Goal: Check status: Check status

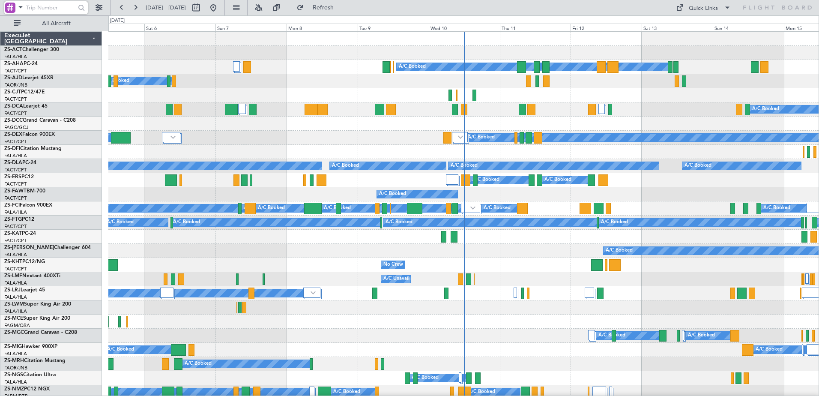
click at [39, 9] on input "text" at bounding box center [50, 7] width 49 height 13
click at [19, 8] on span at bounding box center [20, 7] width 10 height 11
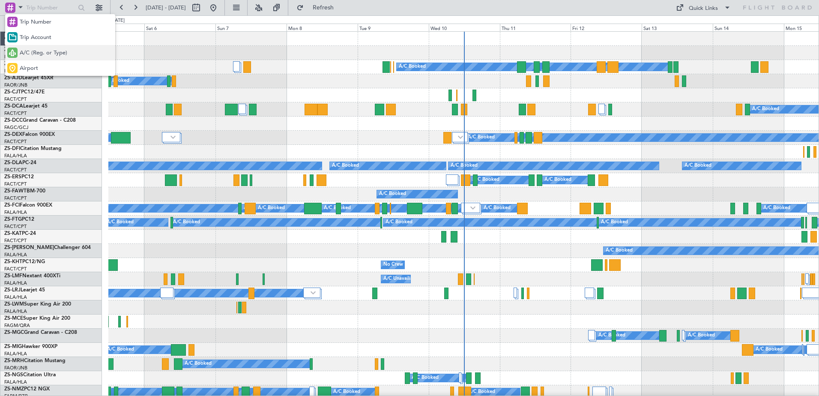
click at [36, 51] on span "A/C (Reg. or Type)" at bounding box center [44, 53] width 48 height 9
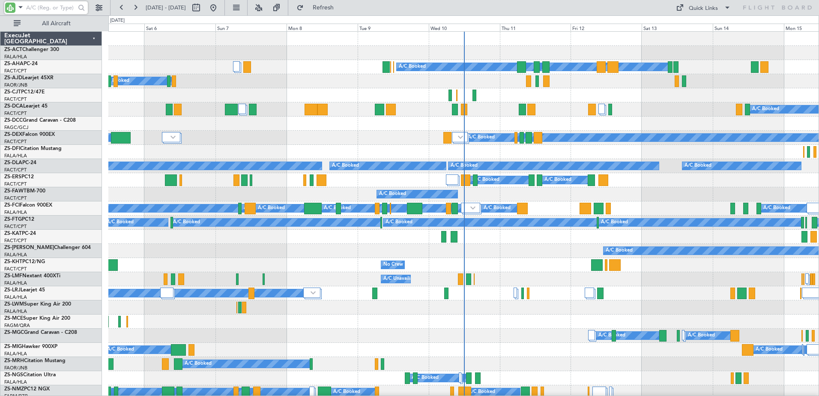
click at [44, 7] on input "text" at bounding box center [50, 7] width 49 height 13
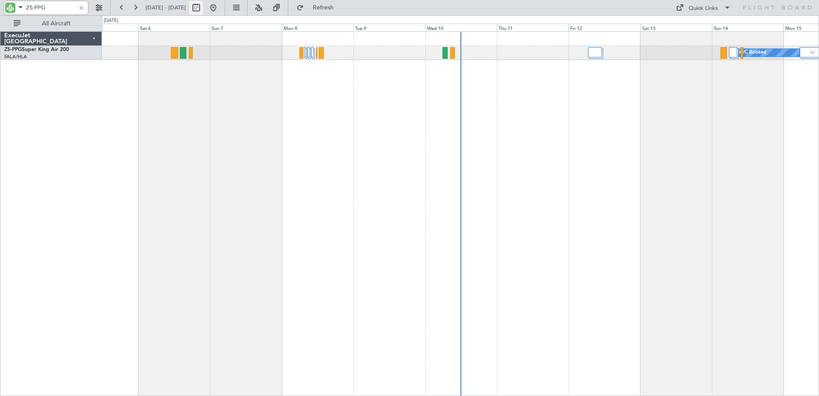
type input "ZS-PPG"
click at [203, 8] on button at bounding box center [196, 8] width 14 height 14
select select "9"
select select "2025"
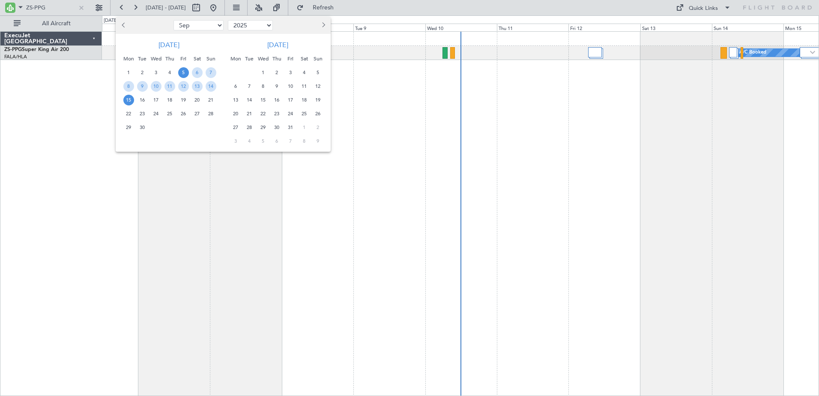
click at [127, 97] on span "15" at bounding box center [128, 100] width 11 height 11
click at [129, 99] on span "15" at bounding box center [128, 100] width 11 height 11
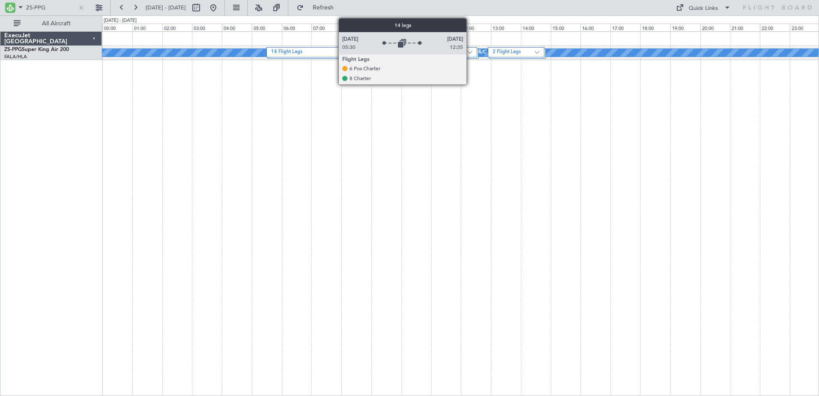
click at [471, 51] on img at bounding box center [470, 52] width 5 height 3
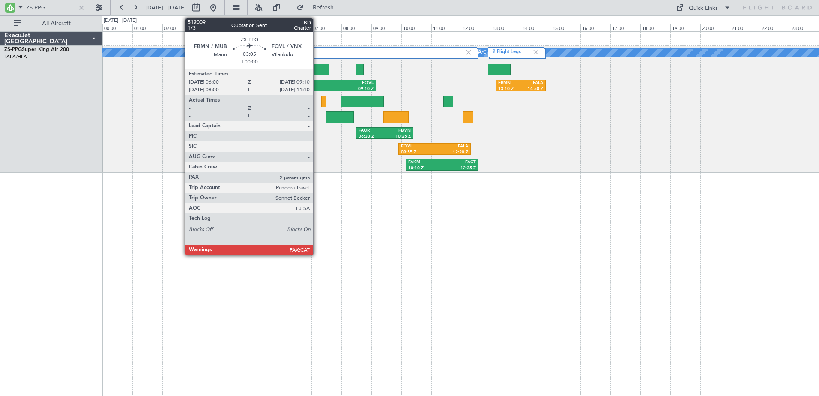
click at [317, 83] on div "FBMN" at bounding box center [306, 83] width 45 height 6
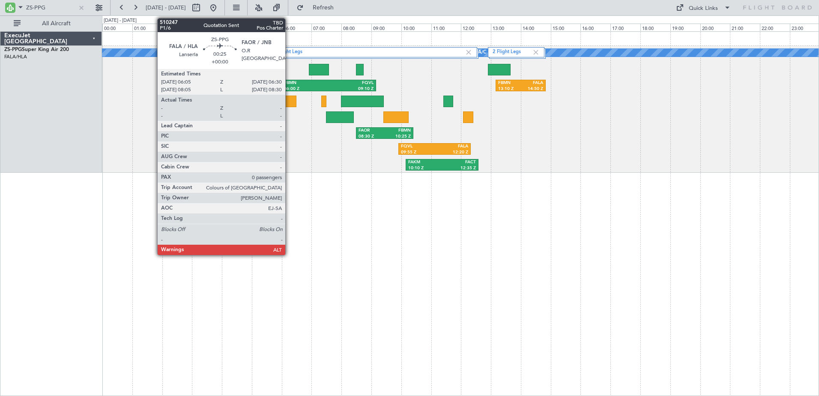
click at [289, 99] on div at bounding box center [290, 102] width 13 height 12
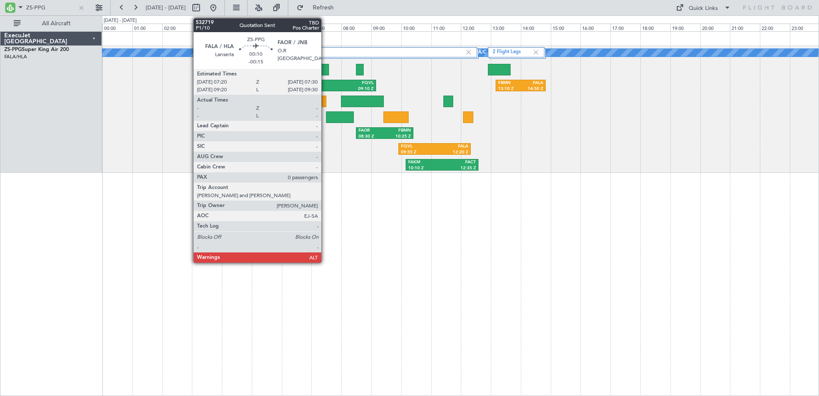
click at [325, 102] on div at bounding box center [323, 102] width 5 height 12
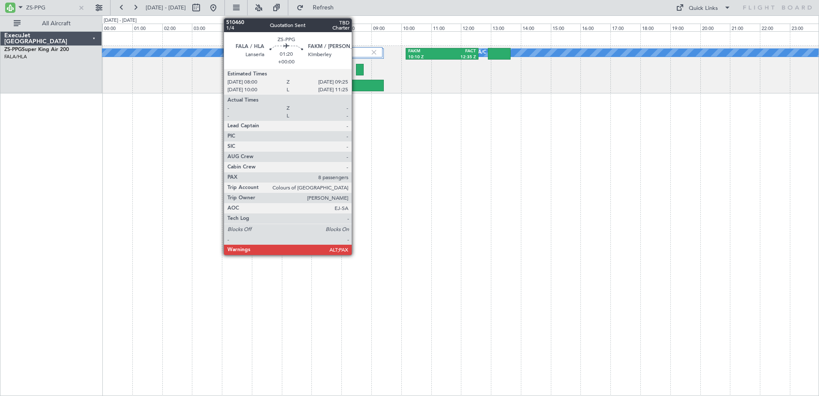
click at [356, 90] on div at bounding box center [362, 86] width 42 height 12
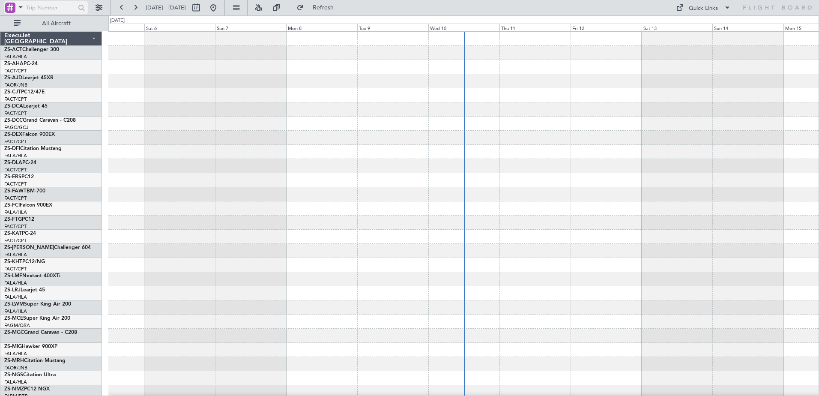
click at [20, 7] on span at bounding box center [20, 7] width 10 height 11
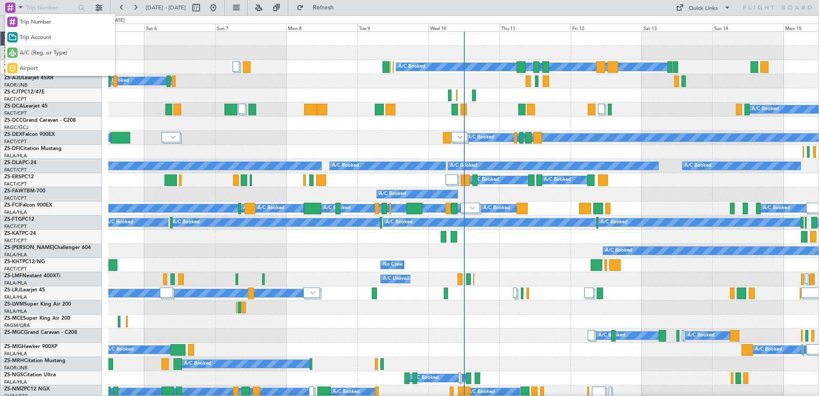
click at [42, 54] on span "A/C (Reg. or Type)" at bounding box center [44, 53] width 48 height 9
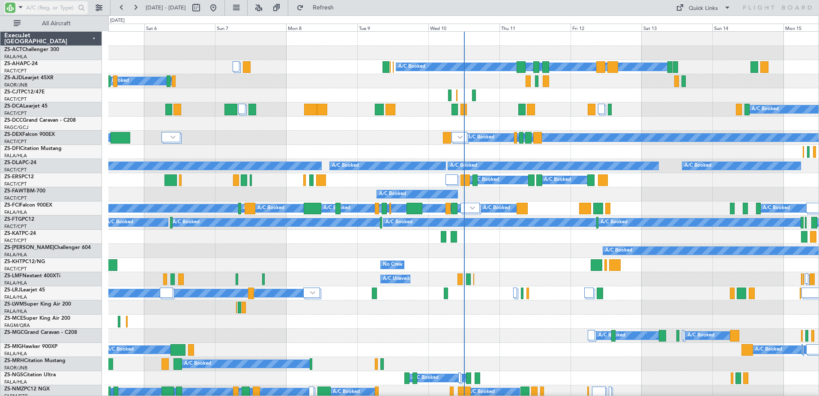
click at [37, 5] on input "text" at bounding box center [50, 7] width 49 height 13
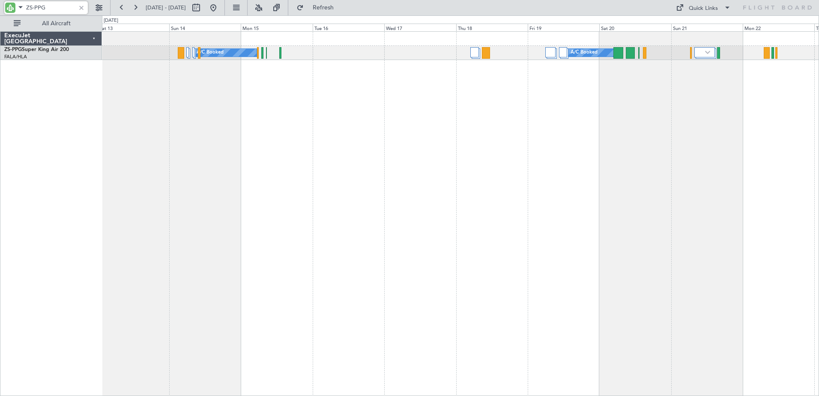
click at [180, 198] on div "A/C Booked A/C Booked A/C Booked A/C Booked" at bounding box center [460, 213] width 717 height 365
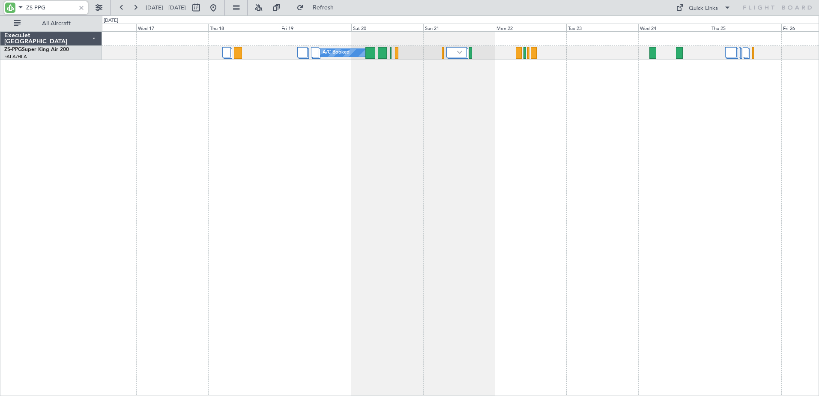
click at [381, 256] on div "A/C Booked A/C Booked A/C Booked A/C Booked" at bounding box center [460, 213] width 717 height 365
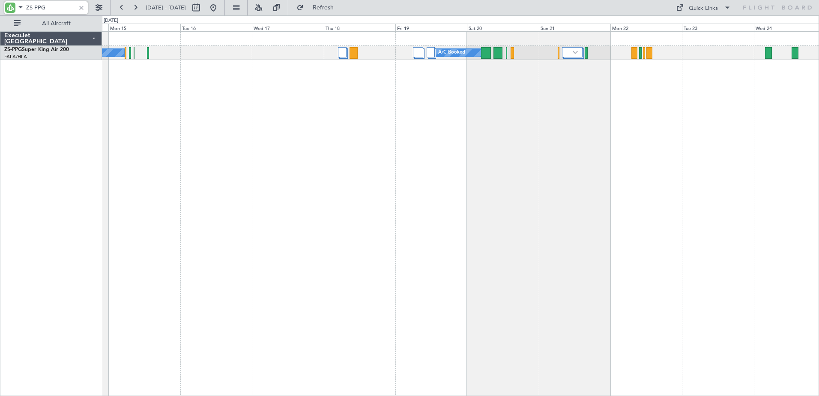
click at [382, 174] on div "A/C Booked A/C Booked A/C Booked A/C Booked" at bounding box center [460, 213] width 717 height 365
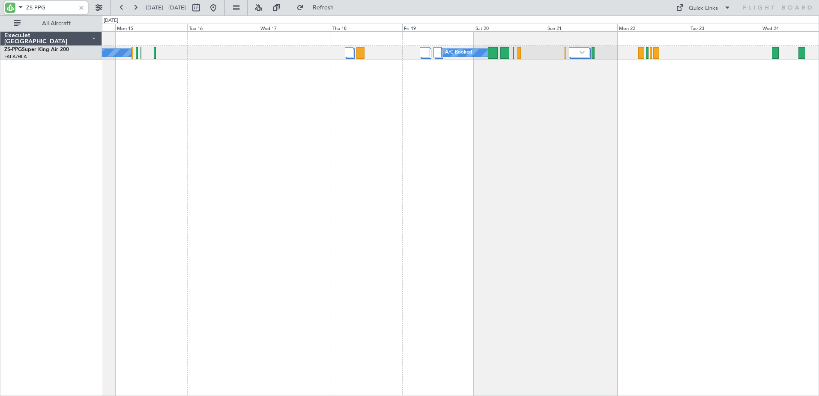
drag, startPoint x: 54, startPoint y: 8, endPoint x: 20, endPoint y: 12, distance: 34.5
click at [20, 12] on div "ZS-PPG" at bounding box center [46, 7] width 84 height 13
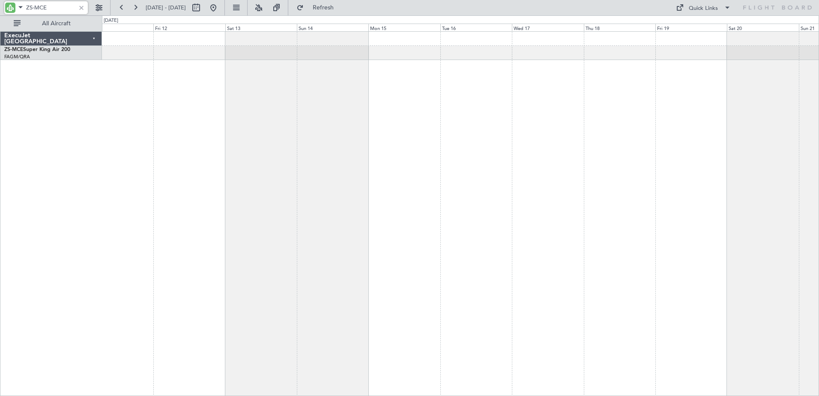
click at [490, 157] on div at bounding box center [460, 213] width 717 height 365
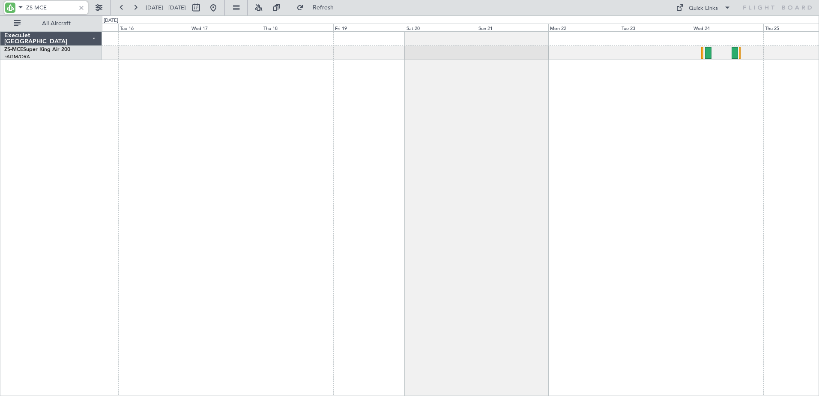
click at [208, 219] on div at bounding box center [460, 213] width 717 height 365
drag, startPoint x: 51, startPoint y: 8, endPoint x: 36, endPoint y: 9, distance: 15.9
click at [36, 9] on input "ZS-MCE" at bounding box center [50, 7] width 49 height 13
click at [298, 190] on div "A/C Booked A/C Booked" at bounding box center [460, 213] width 717 height 365
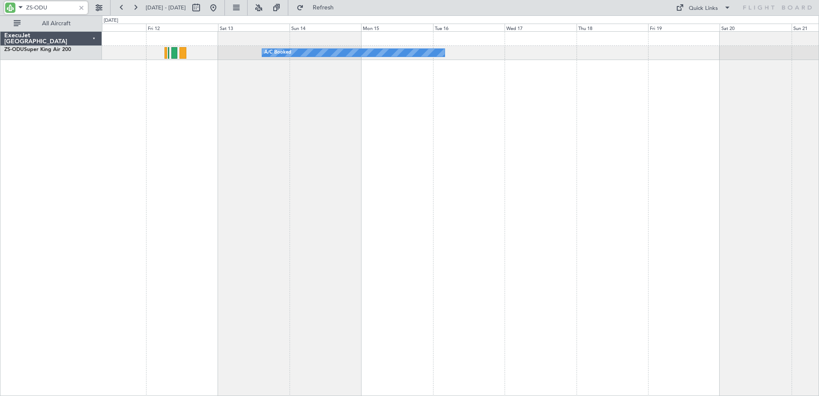
click at [507, 162] on div "A/C Booked A/C Booked" at bounding box center [460, 213] width 717 height 365
type input "ZS-ODU"
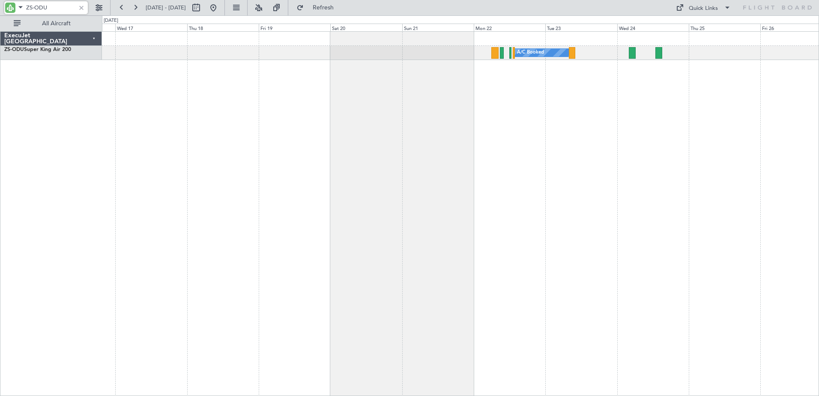
click at [121, 239] on div "A/C Booked A/C Booked" at bounding box center [460, 213] width 717 height 365
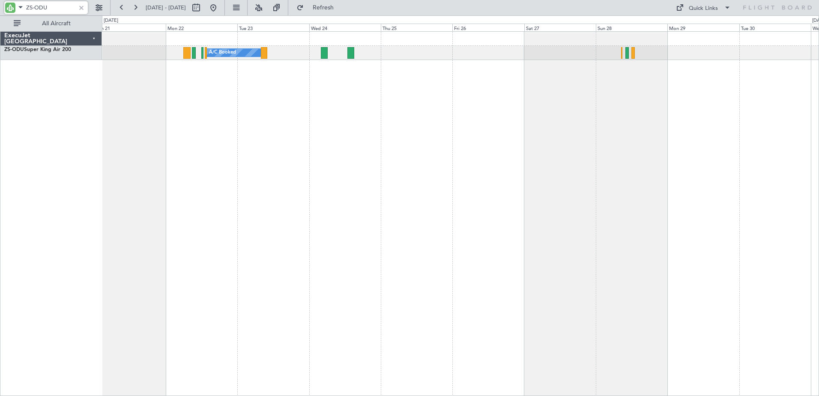
click at [239, 246] on div "A/C Booked" at bounding box center [460, 213] width 717 height 365
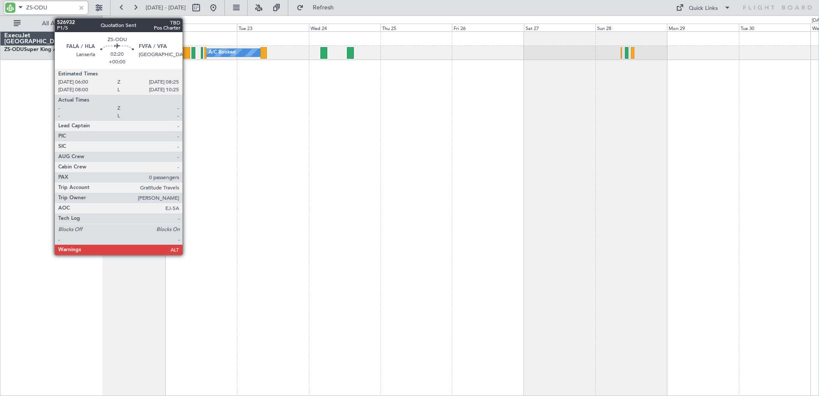
click at [186, 53] on div at bounding box center [186, 53] width 7 height 12
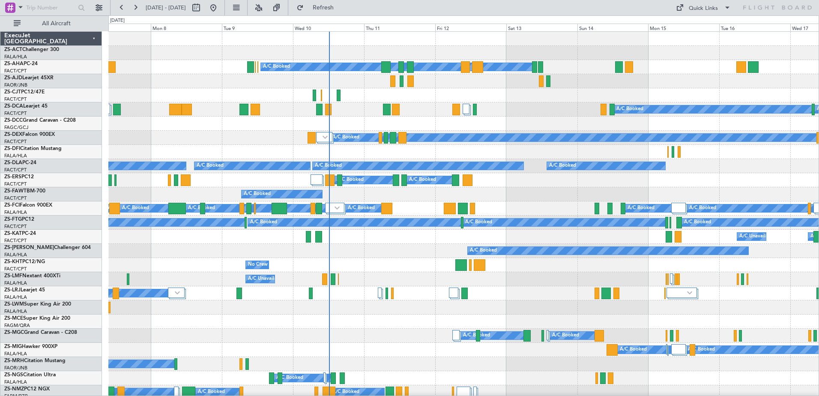
click at [570, 145] on div "A/C Booked A/C Booked A/C Booked A/C Booked A/C Booked A/C Booked A/C Booked A/…" at bounding box center [463, 329] width 711 height 594
click at [14, 6] on div at bounding box center [10, 8] width 10 height 10
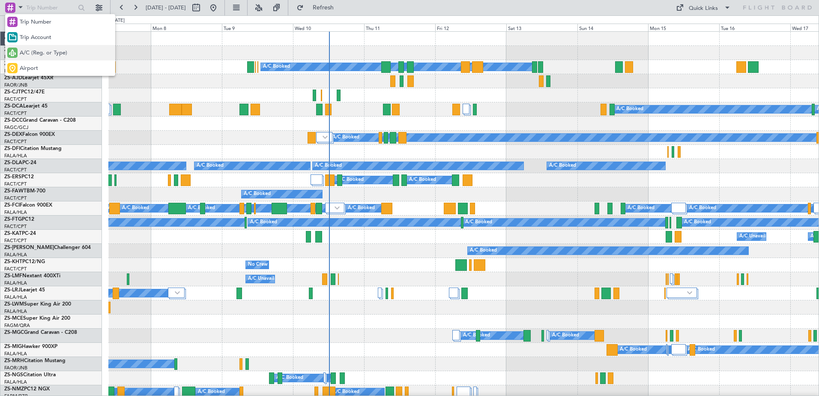
click at [35, 53] on span "A/C (Reg. or Type)" at bounding box center [44, 53] width 48 height 9
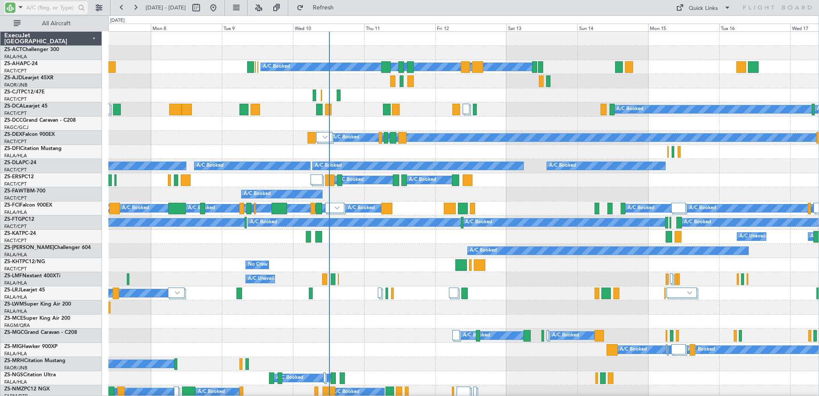
click at [41, 7] on input "text" at bounding box center [50, 7] width 49 height 13
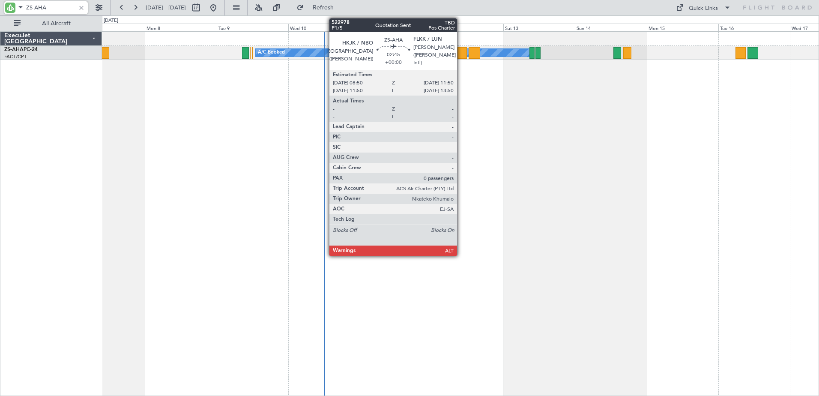
click at [461, 54] on div at bounding box center [462, 53] width 9 height 12
type input "ZS-AHA"
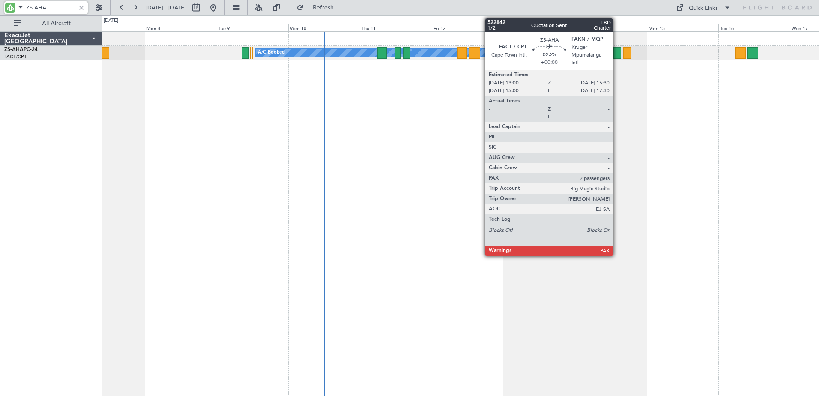
click at [617, 54] on div at bounding box center [618, 53] width 8 height 12
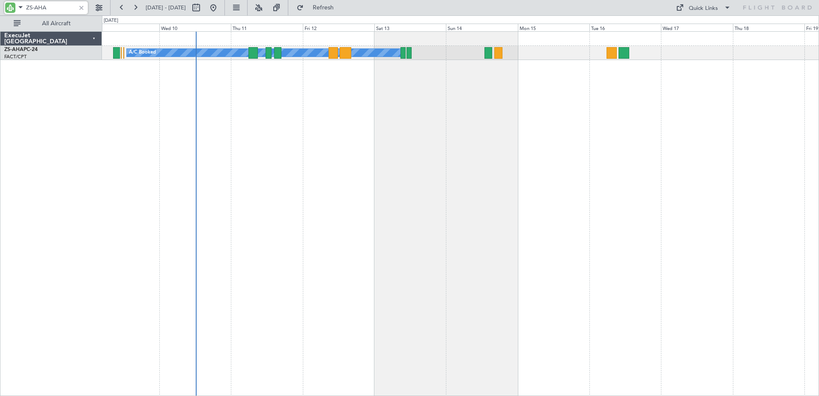
click at [581, 131] on div "A/C Booked A/C Booked A/C Booked" at bounding box center [460, 213] width 717 height 365
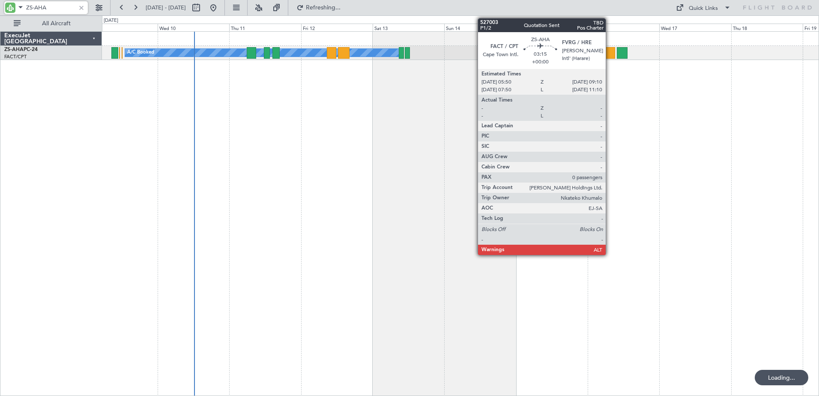
click at [610, 51] on div at bounding box center [610, 53] width 10 height 12
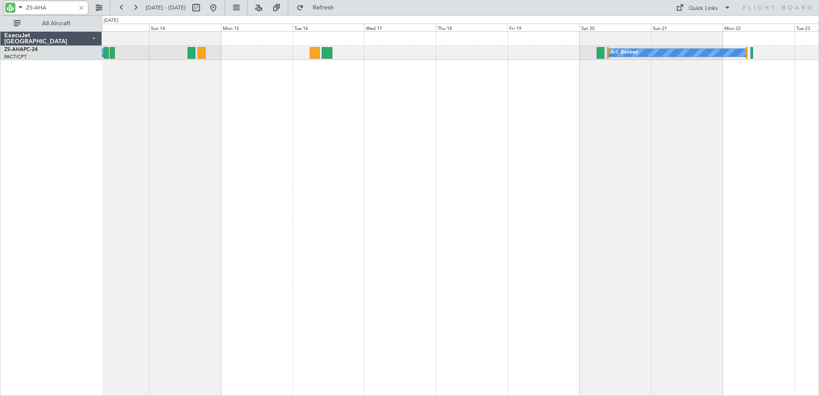
click at [395, 159] on div "A/C Booked A/C Booked A/C Booked" at bounding box center [460, 213] width 717 height 365
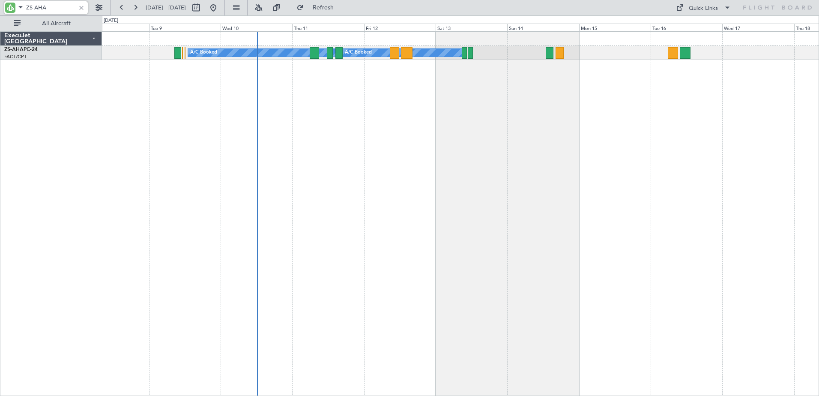
click at [690, 165] on div "A/C Booked A/C Booked A/C Booked" at bounding box center [460, 213] width 717 height 365
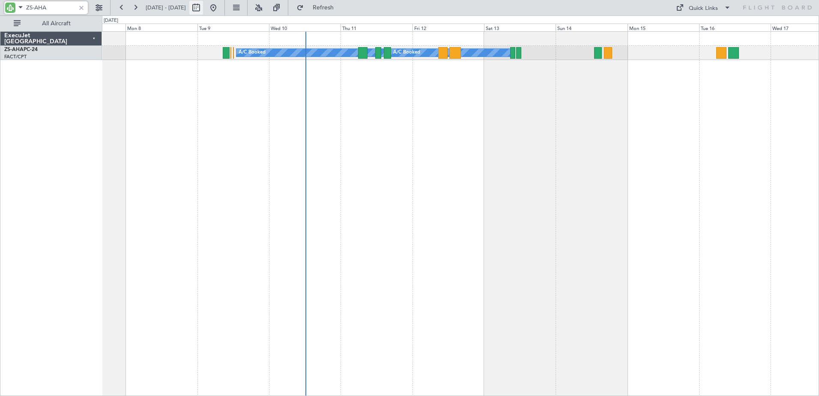
click at [203, 12] on button at bounding box center [196, 8] width 14 height 14
select select "9"
select select "2025"
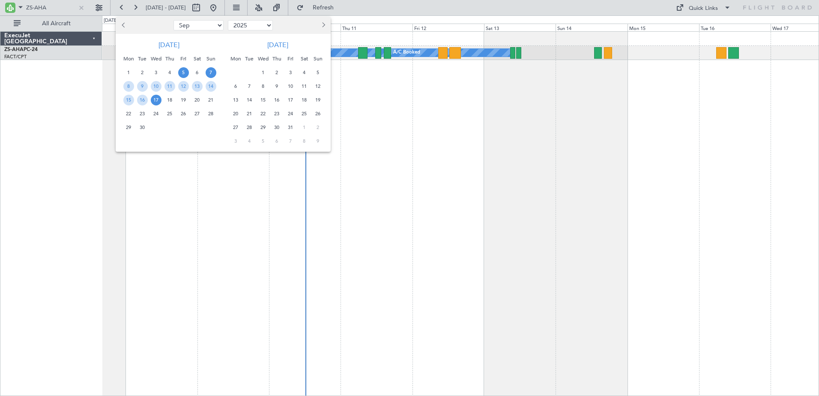
click at [184, 73] on span "5" at bounding box center [183, 72] width 11 height 11
click at [183, 100] on span "19" at bounding box center [183, 100] width 11 height 11
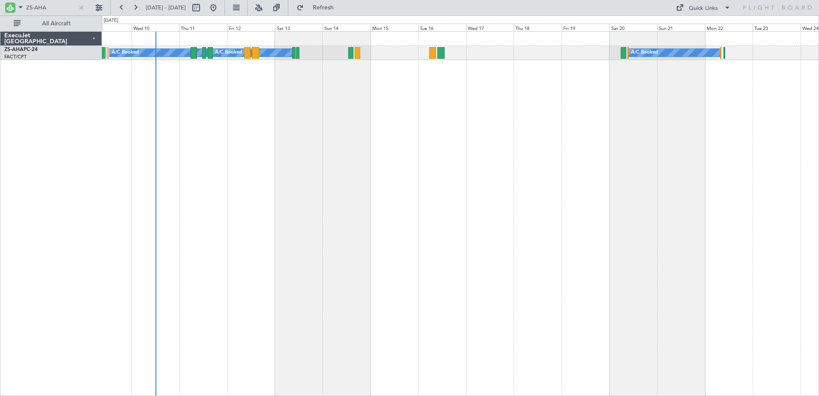
click at [549, 100] on div "A/C Booked A/C Booked A/C Booked Planned Maint" at bounding box center [460, 213] width 717 height 365
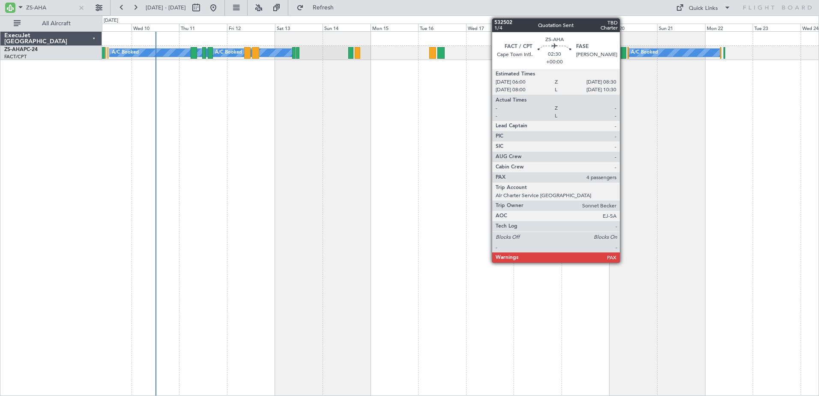
click at [624, 52] on div at bounding box center [623, 53] width 5 height 12
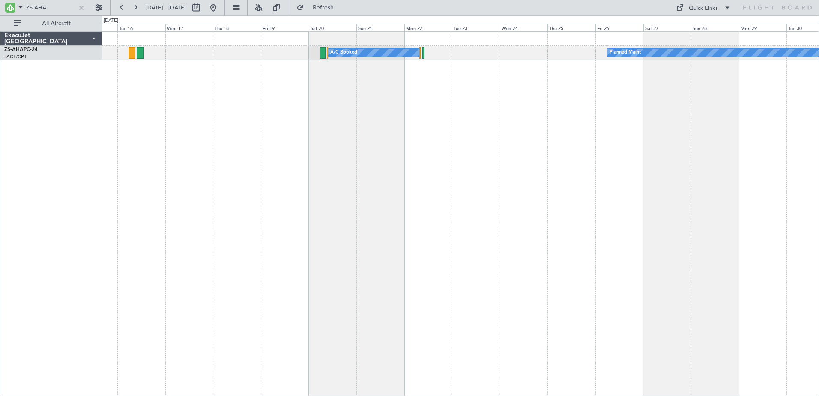
click at [431, 115] on div "A/C Booked Planned Maint A/C Booked A/C Booked" at bounding box center [460, 213] width 717 height 365
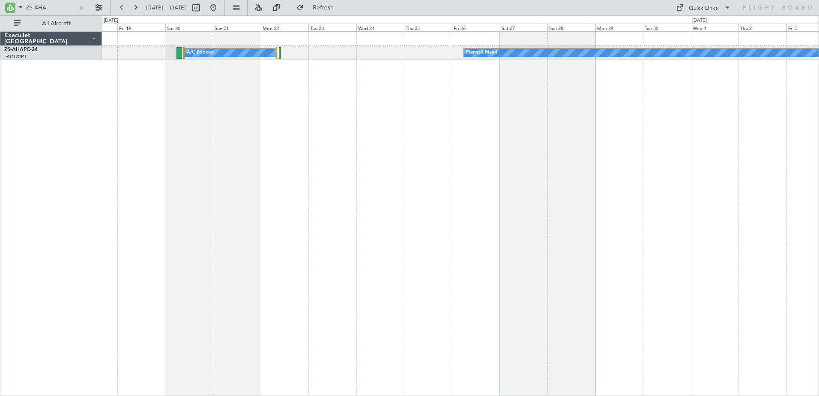
click at [494, 112] on div "A/C Booked Planned Maint" at bounding box center [460, 213] width 717 height 365
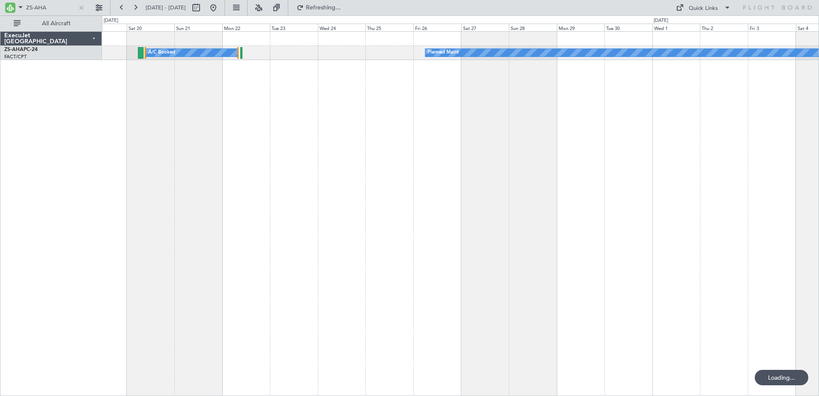
click at [532, 96] on div "A/C Booked Planned Maint" at bounding box center [460, 213] width 717 height 365
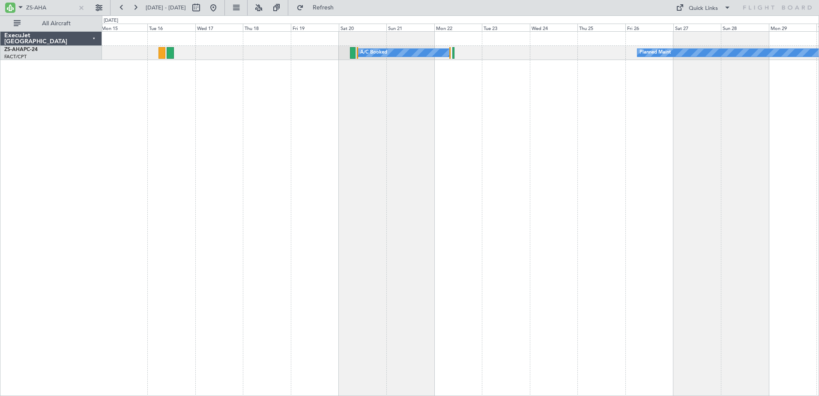
click at [639, 102] on div "A/C Booked Planned Maint A/C Booked A/C Booked" at bounding box center [460, 213] width 717 height 365
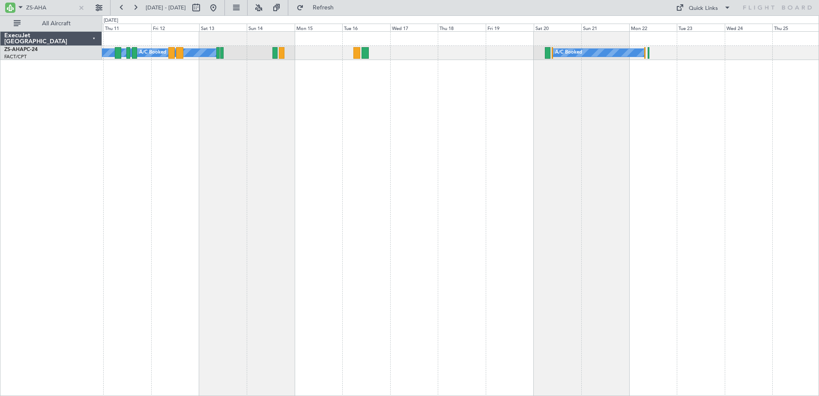
click at [642, 105] on div "A/C Booked A/C Booked A/C Booked Planned Maint" at bounding box center [460, 213] width 717 height 365
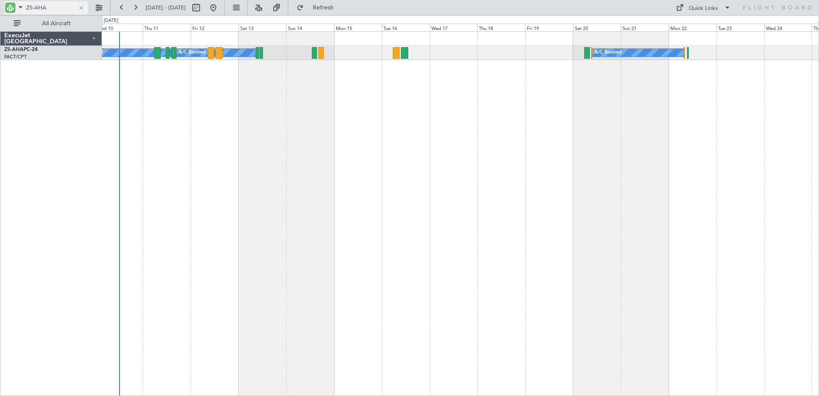
click at [81, 9] on div at bounding box center [81, 7] width 9 height 9
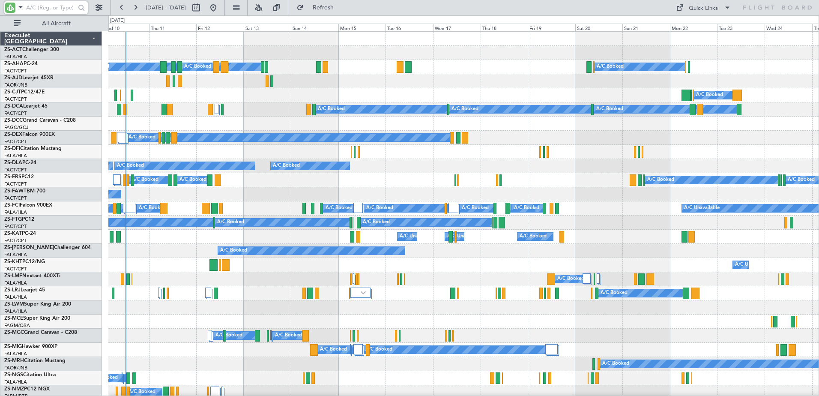
click at [34, 3] on input "text" at bounding box center [50, 7] width 49 height 13
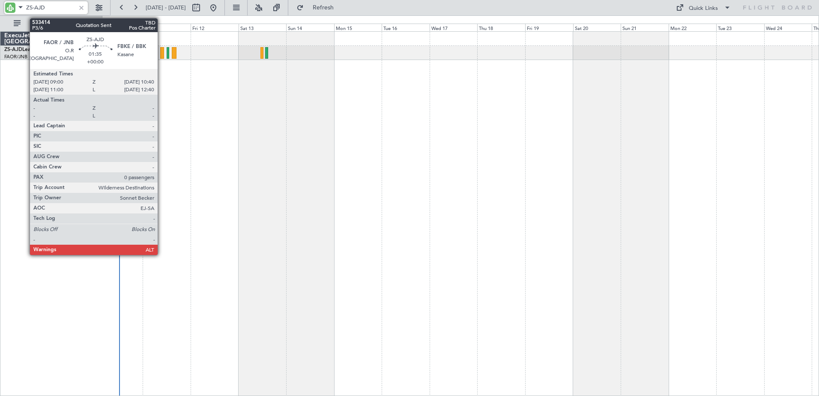
click at [162, 52] on div at bounding box center [161, 53] width 3 height 12
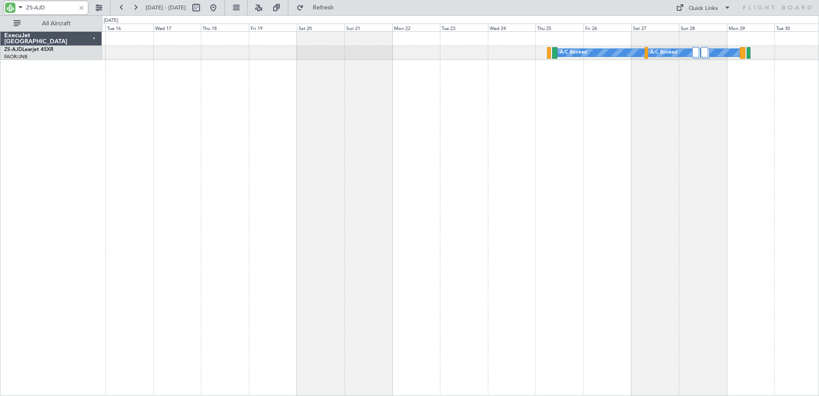
click at [450, 88] on div "A/C Booked A/C Booked" at bounding box center [460, 213] width 717 height 365
click at [691, 51] on div "A/C Booked A/C Booked" at bounding box center [460, 53] width 717 height 14
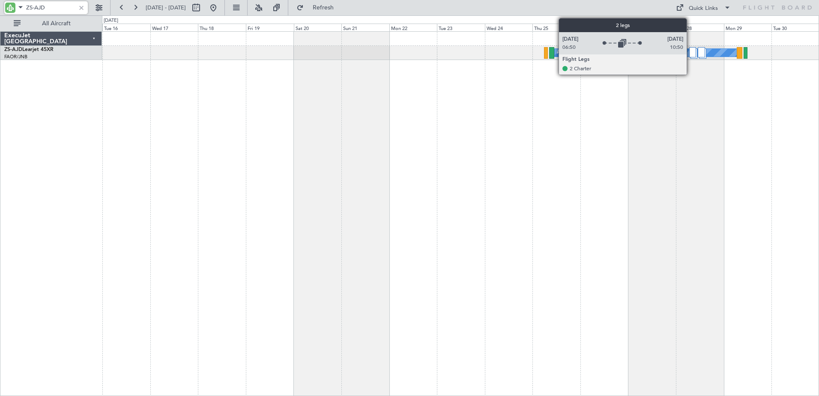
click at [691, 51] on div at bounding box center [693, 52] width 7 height 10
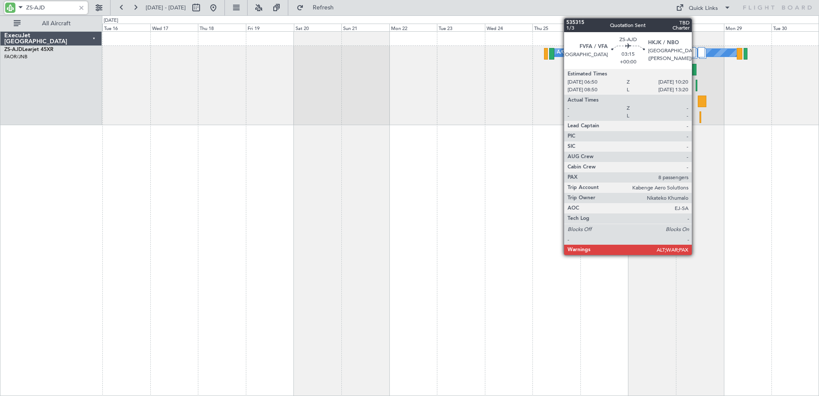
click at [696, 72] on div at bounding box center [693, 70] width 7 height 12
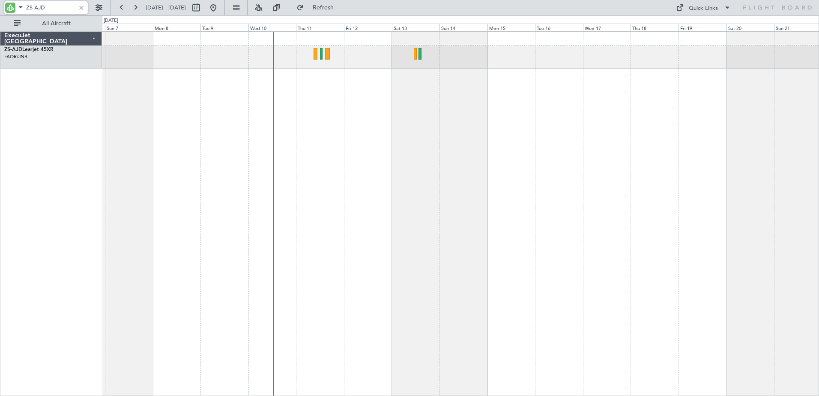
click at [675, 201] on div "A/C Booked A/C Booked A/C Booked A/C Booked A/C Booked" at bounding box center [460, 213] width 717 height 365
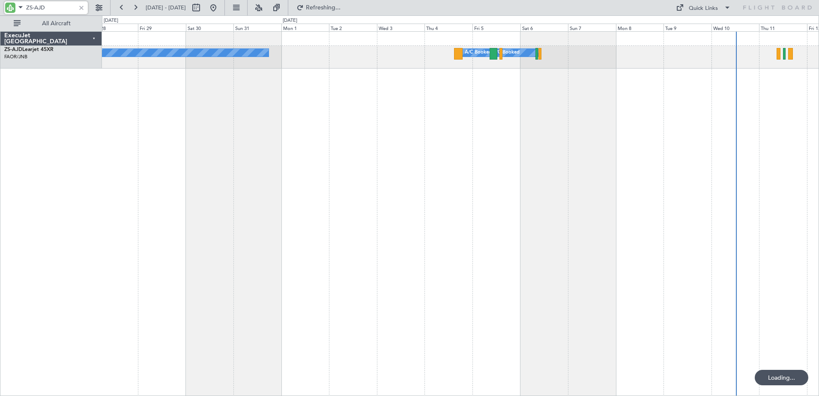
click at [782, 226] on div "A/C Booked A/C Booked A/C Booked A/C Booked Planned Maint" at bounding box center [460, 213] width 717 height 365
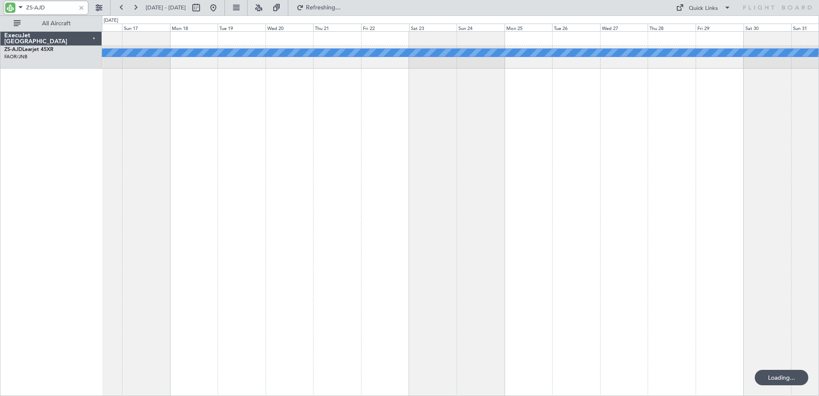
click at [819, 267] on html "ZS-AJD 28 Aug 2025 - 12 Sep 2025 Refreshing... Quick Links All Aircraft Planned…" at bounding box center [409, 198] width 819 height 396
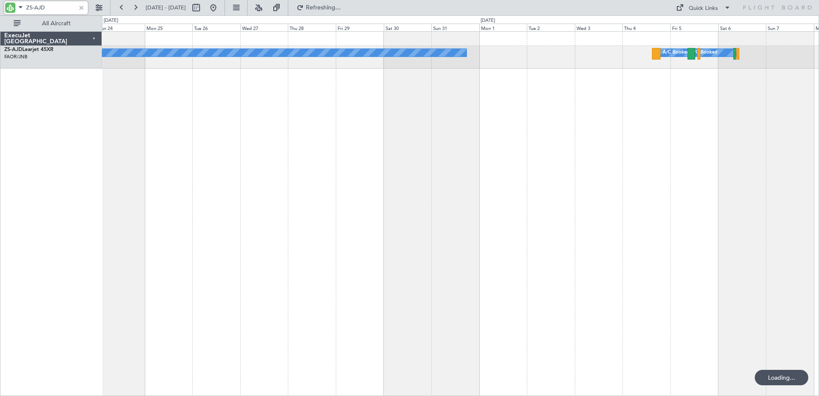
click at [0, 245] on html "ZS-AJD 16 Aug 2025 - 31 Aug 2025 Refreshing... Quick Links All Aircraft Planned…" at bounding box center [409, 198] width 819 height 396
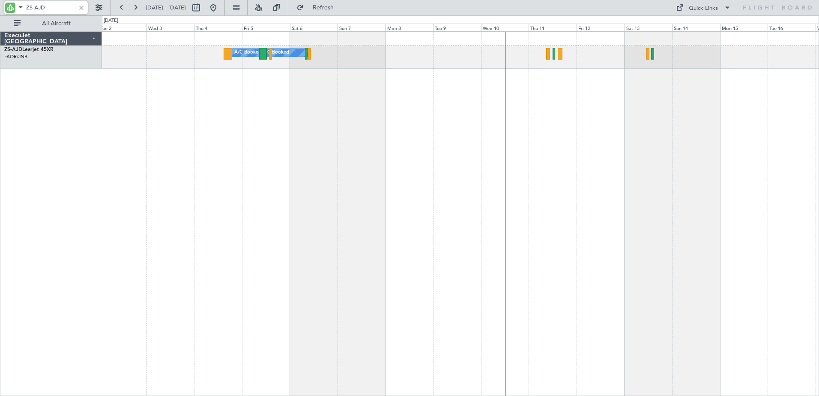
drag, startPoint x: 49, startPoint y: 7, endPoint x: 34, endPoint y: 12, distance: 15.5
click at [34, 12] on input "ZS-AJD" at bounding box center [50, 7] width 49 height 13
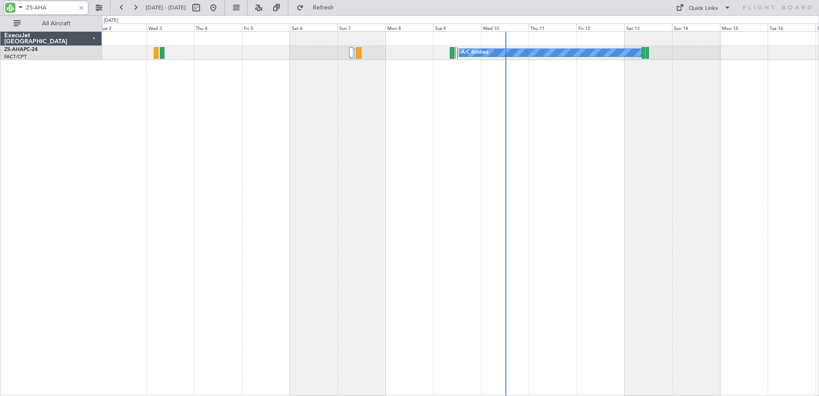
click at [225, 129] on div "A/C Booked A/C Booked A/C Booked" at bounding box center [460, 213] width 717 height 365
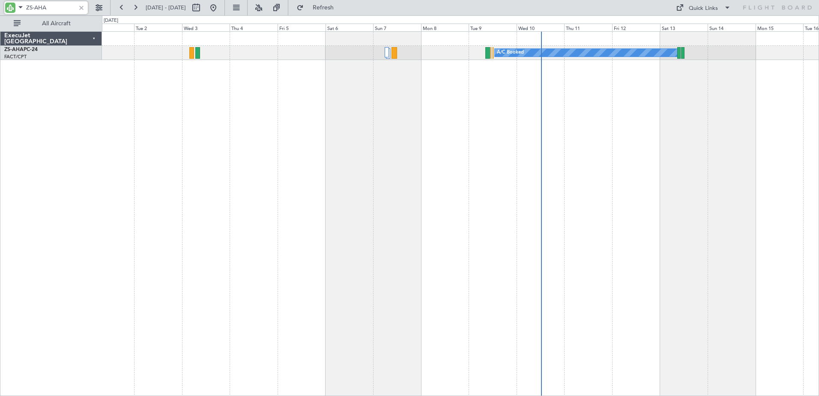
click at [93, 206] on div "A/C Booked A/C Booked ExecuJet South Africa ZS-AHA PC-24 FACT/CPT Cape Town Int…" at bounding box center [409, 205] width 819 height 381
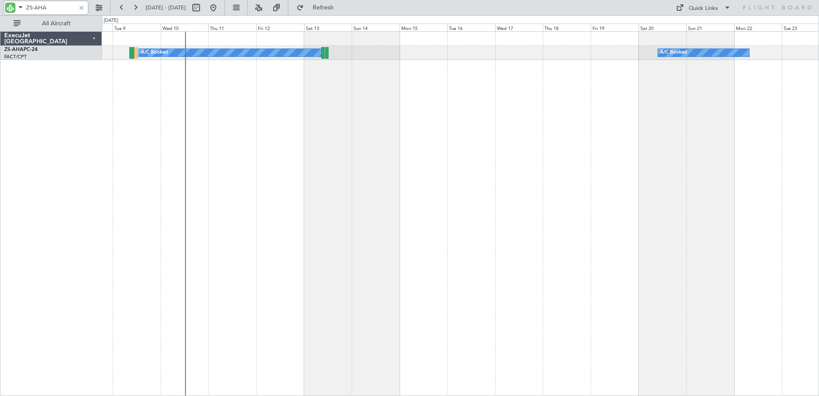
click at [537, 232] on div "A/C Booked A/C Booked Planned Maint" at bounding box center [460, 213] width 717 height 365
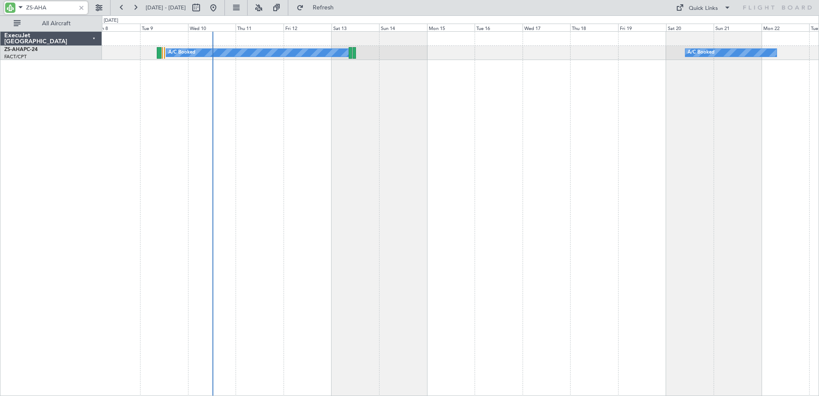
click at [385, 179] on div "A/C Booked A/C Booked Planned Maint" at bounding box center [460, 213] width 717 height 365
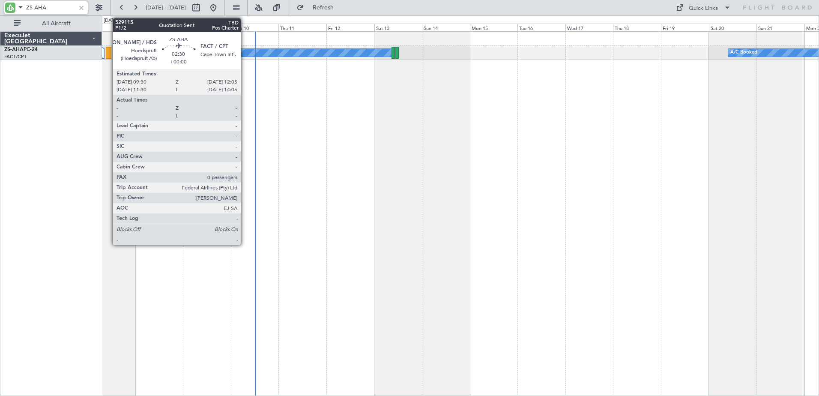
click at [108, 53] on div at bounding box center [109, 53] width 6 height 12
type input "ZS-AHA"
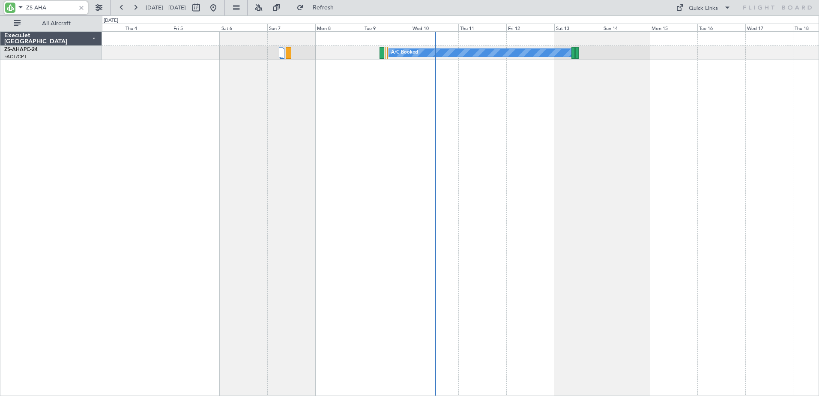
click at [367, 112] on div "A/C Booked A/C Booked A/C Booked" at bounding box center [460, 213] width 717 height 365
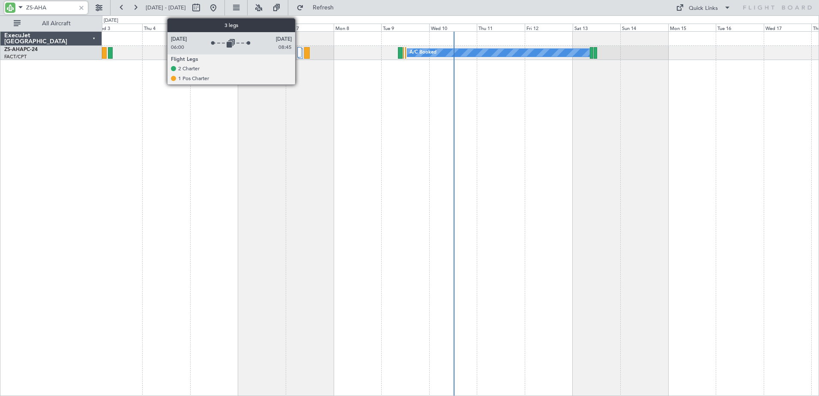
click at [299, 52] on div at bounding box center [299, 52] width 4 height 10
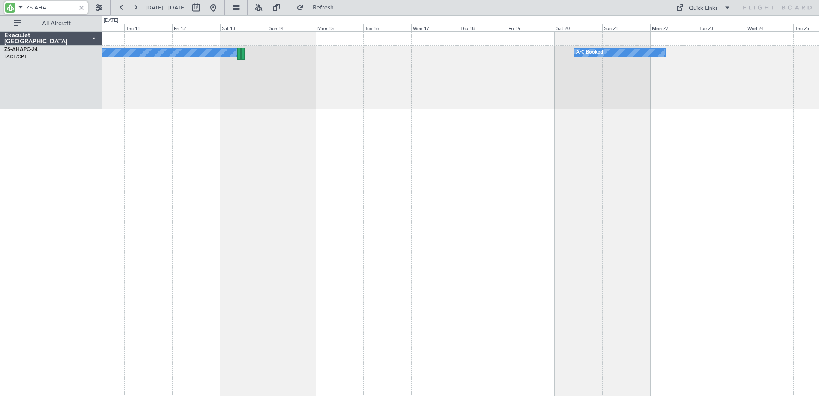
click at [232, 117] on div "A/C Booked A/C Booked Planned Maint" at bounding box center [460, 213] width 717 height 365
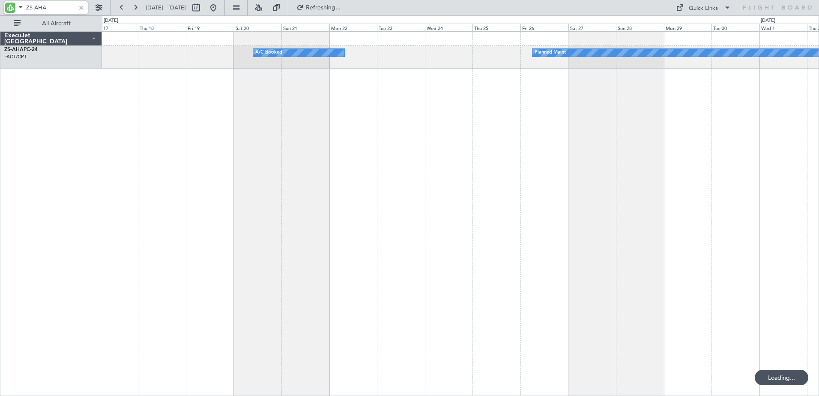
click at [216, 141] on div "A/C Booked Planned Maint" at bounding box center [460, 213] width 717 height 365
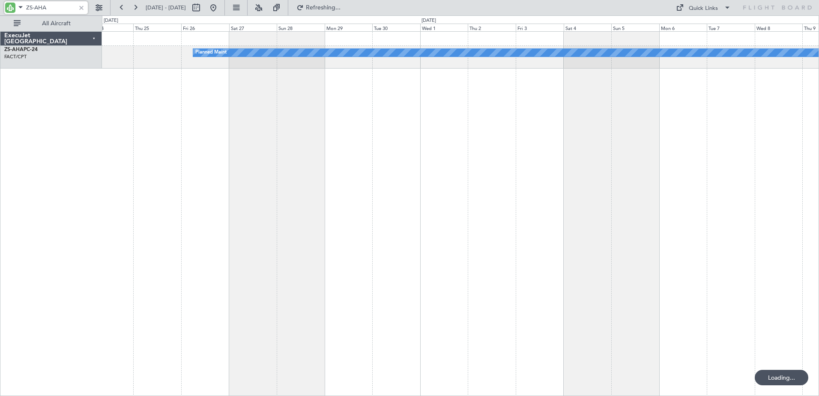
click at [110, 155] on div "Planned Maint A/C Booked" at bounding box center [460, 213] width 717 height 365
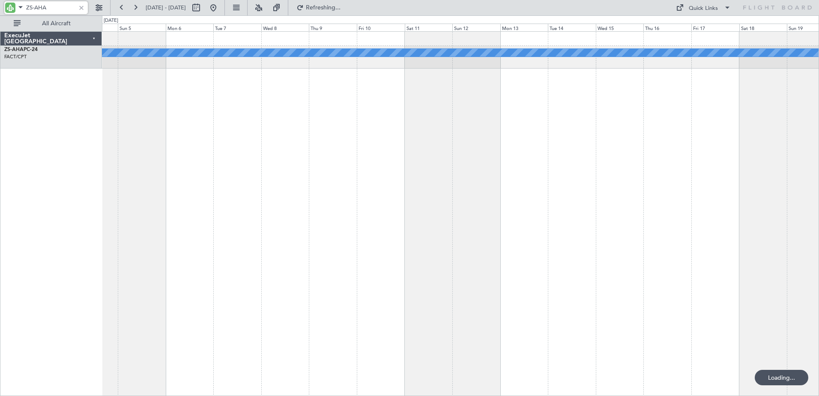
click at [159, 150] on div "Planned Maint" at bounding box center [460, 213] width 717 height 365
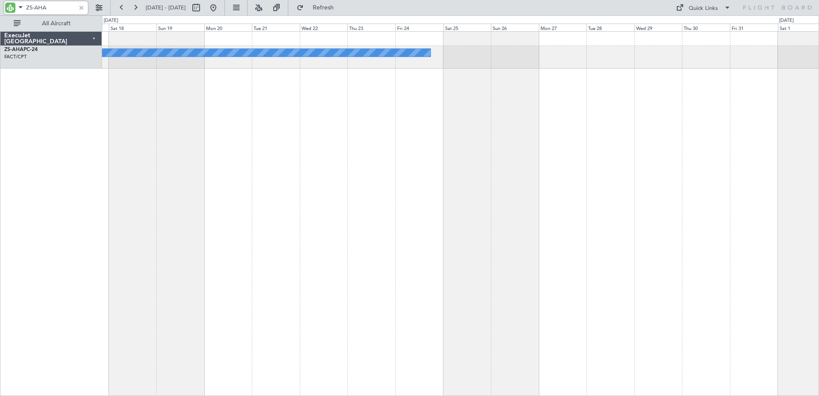
click at [74, 132] on div "Planned Maint ExecuJet South Africa ZS-AHA PC-24 FACT/CPT Cape Town Intl. 0 0 F…" at bounding box center [409, 205] width 819 height 381
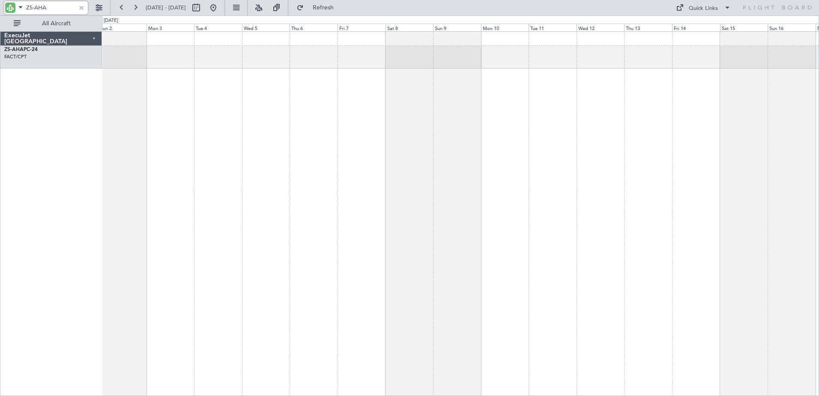
click at [0, 120] on html "ZS-AHA 17 Sep 2025 - 02 Oct 2025 Refresh Quick Links All Aircraft ExecuJet Sout…" at bounding box center [409, 198] width 819 height 396
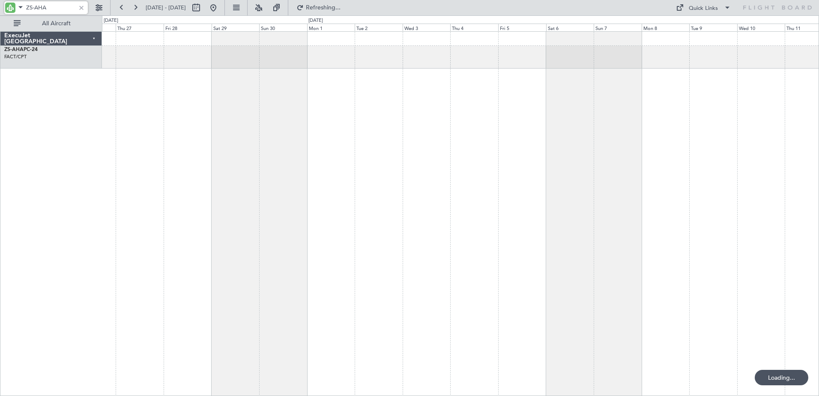
click at [0, 121] on html "ZS-AHA 07 Nov 2025 - 22 Nov 2025 Refreshing... Quick Links All Aircraft ExecuJe…" at bounding box center [409, 198] width 819 height 396
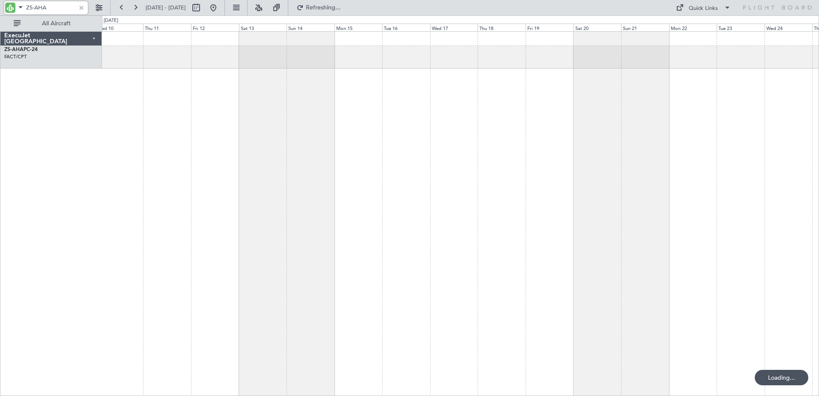
click at [101, 140] on div "ExecuJet South Africa ZS-AHA PC-24 FACT/CPT Cape Town Intl. 0 0 Wed 10 Thu 11 F…" at bounding box center [409, 205] width 819 height 381
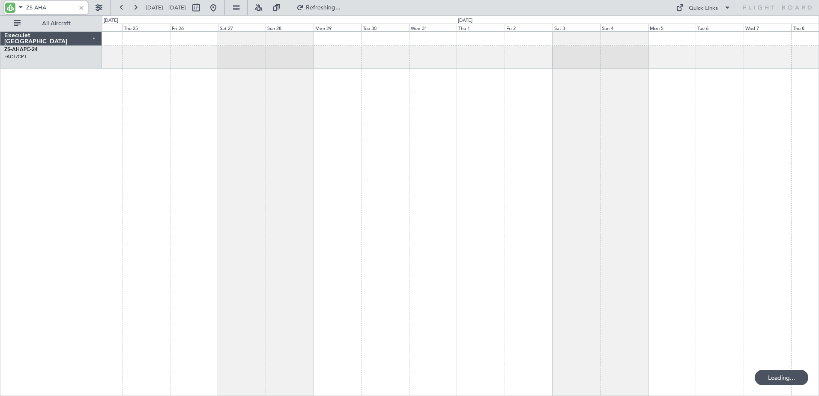
click at [0, 86] on html "ZS-AHA 10 Dec 2025 - 25 Dec 2025 Refreshing... Quick Links All Aircraft ExecuJe…" at bounding box center [409, 198] width 819 height 396
click at [81, 7] on div at bounding box center [81, 7] width 9 height 9
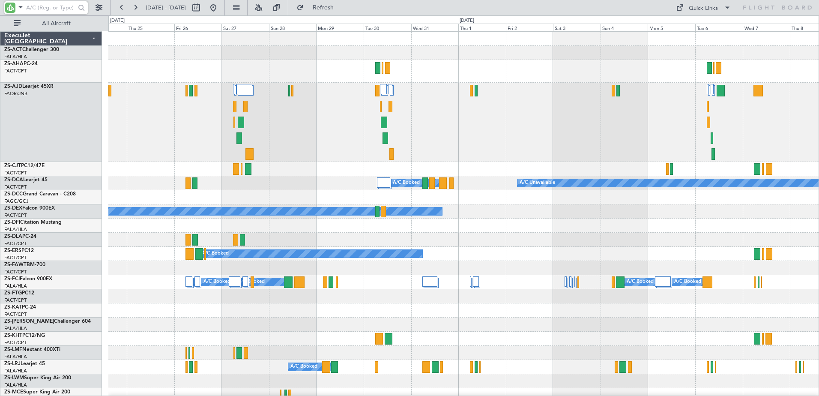
click at [37, 9] on input "text" at bounding box center [50, 7] width 49 height 13
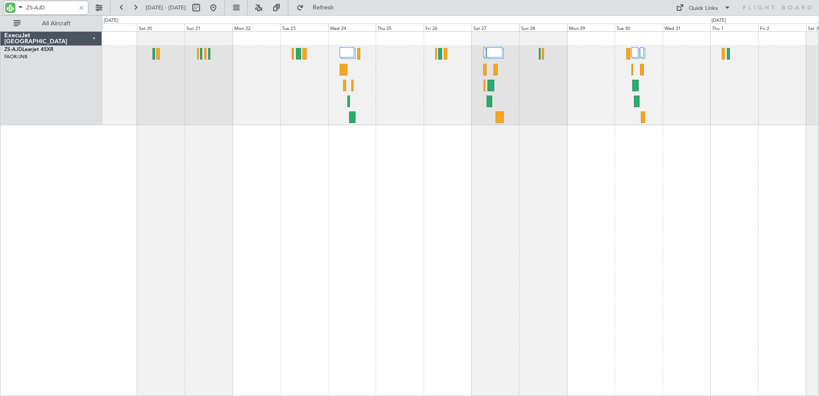
click at [812, 270] on div at bounding box center [460, 213] width 717 height 365
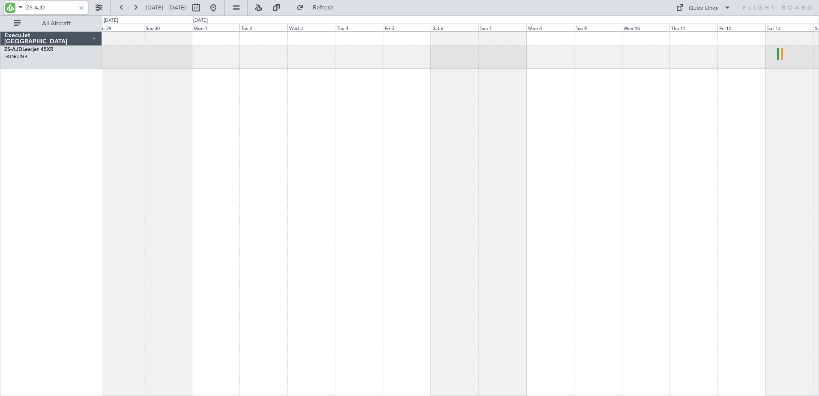
click at [819, 314] on html "ZS-AJD 24 Dec 2025 - 08 Jan 2026 Refresh Quick Links All Aircraft ExecuJet Sout…" at bounding box center [409, 198] width 819 height 396
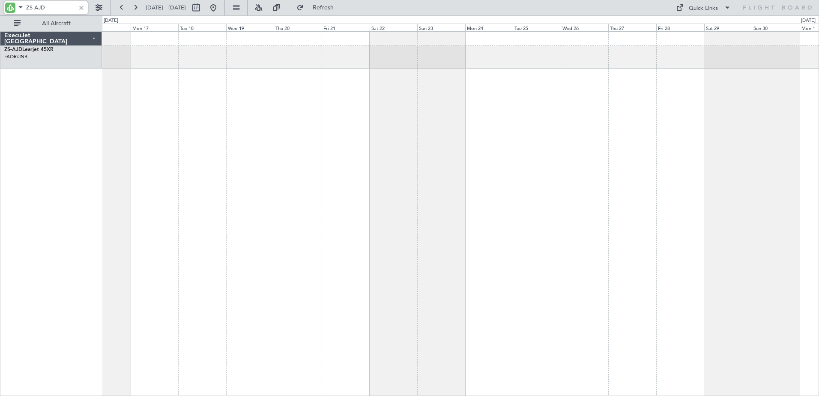
click at [819, 332] on html "ZS-AJD 24 Dec 2025 - 08 Jan 2026 Refresh Quick Links All Aircraft ExecuJet Sout…" at bounding box center [409, 198] width 819 height 396
click at [654, 310] on div at bounding box center [460, 213] width 717 height 365
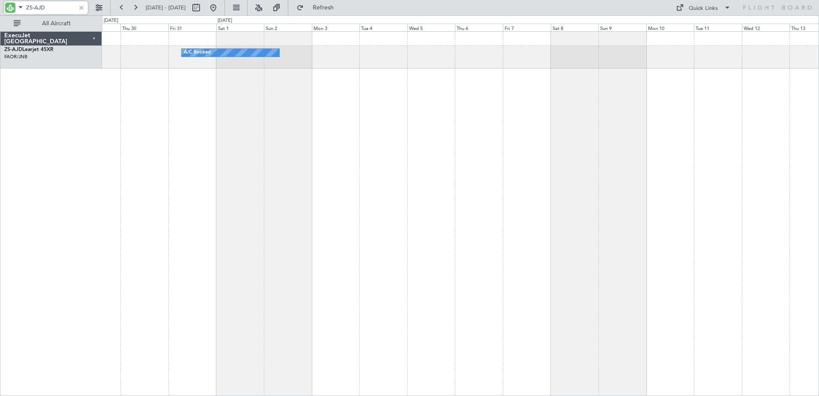
click at [688, 324] on div "A/C Booked" at bounding box center [460, 213] width 717 height 365
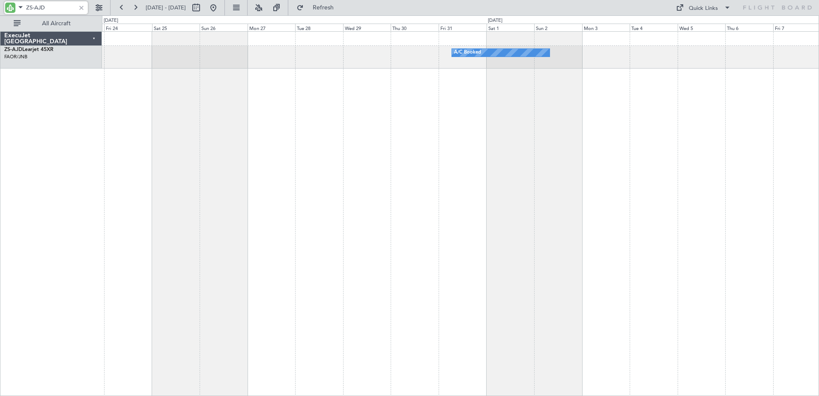
click at [687, 322] on div "A/C Booked" at bounding box center [460, 213] width 717 height 365
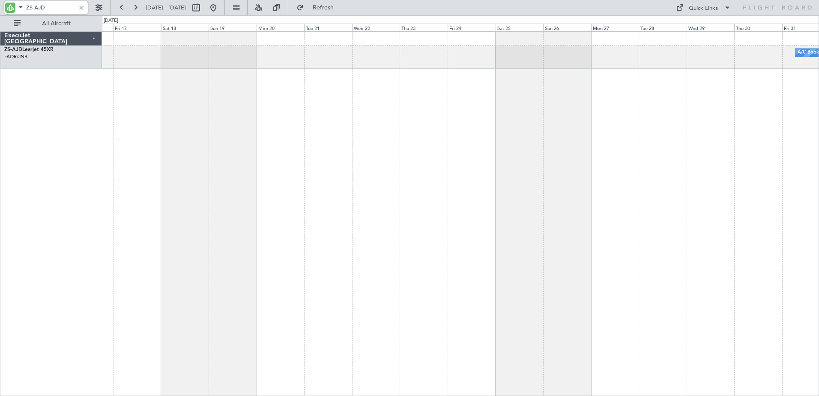
click at [709, 331] on div "A/C Booked" at bounding box center [460, 213] width 717 height 365
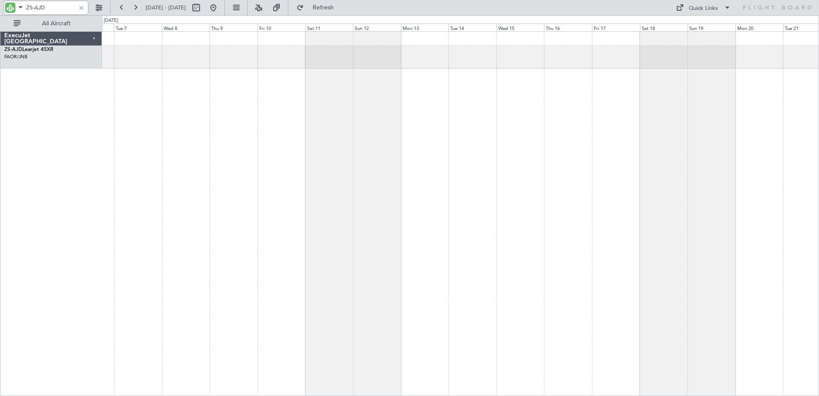
click at [563, 317] on div at bounding box center [460, 213] width 717 height 365
click at [560, 308] on div "A/C Booked A/C Booked" at bounding box center [460, 213] width 717 height 365
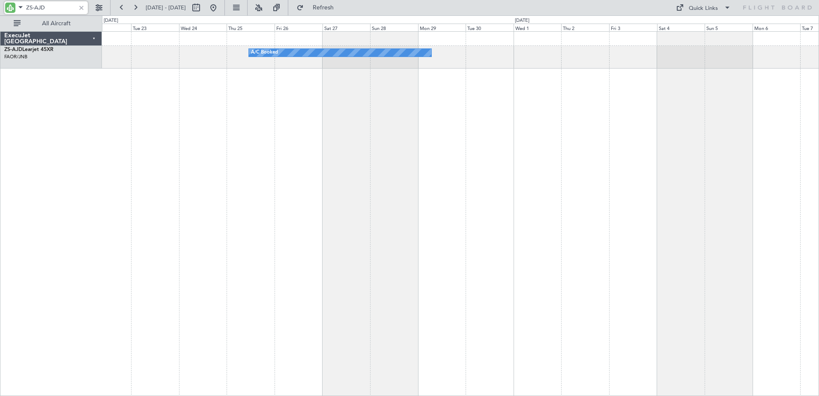
click at [632, 313] on div "A/C Booked A/C Booked" at bounding box center [460, 213] width 717 height 365
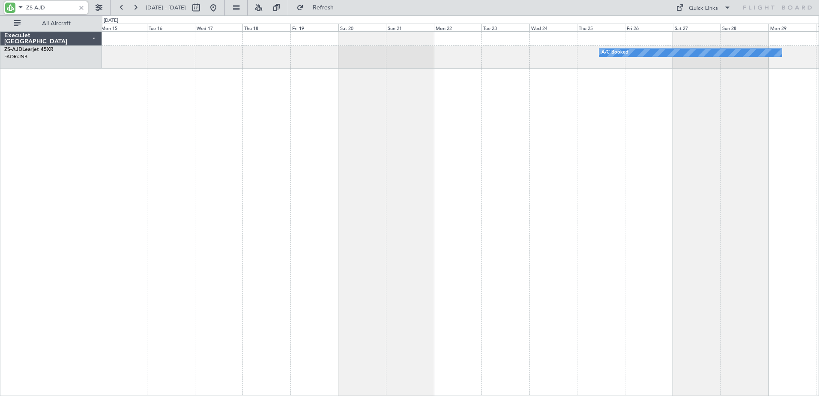
click at [555, 299] on div "A/C Booked A/C Booked" at bounding box center [460, 213] width 717 height 365
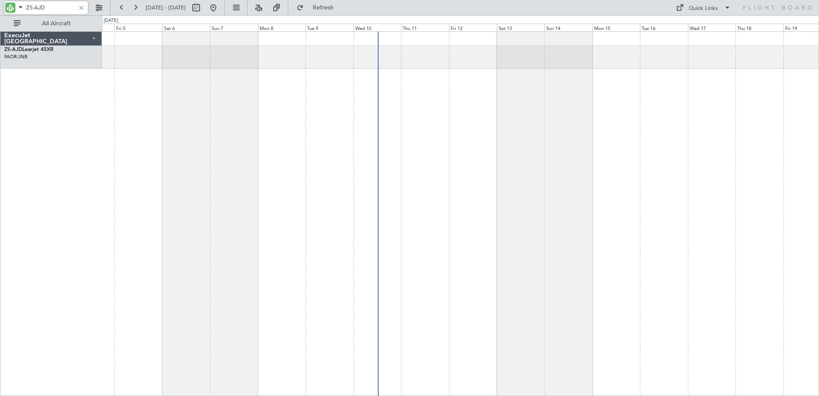
click at [595, 307] on div at bounding box center [460, 213] width 717 height 365
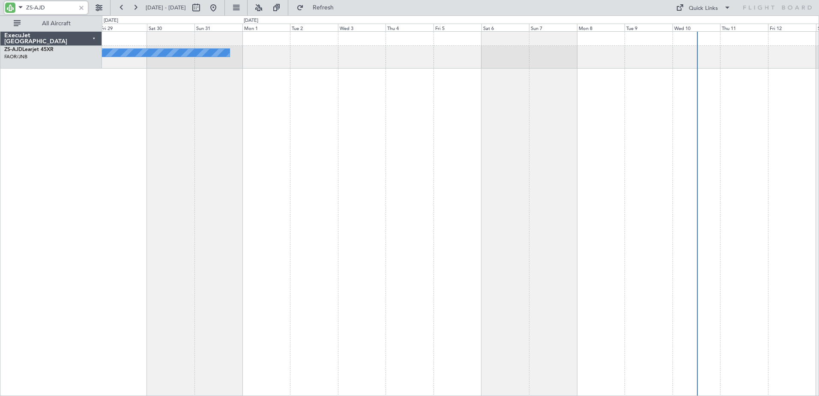
click at [479, 288] on div "Planned Maint" at bounding box center [460, 213] width 717 height 365
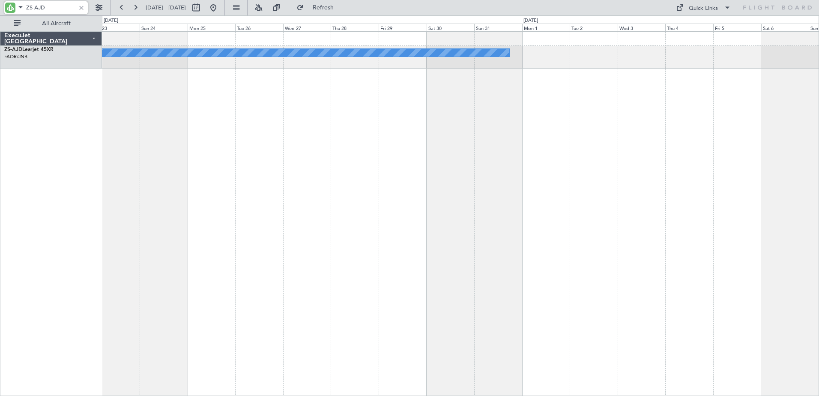
click at [442, 280] on div "Planned Maint ExecuJet South Africa ZS-AJD Learjet 45XR FAOR/JNB O.R Tambo Intl…" at bounding box center [409, 205] width 819 height 381
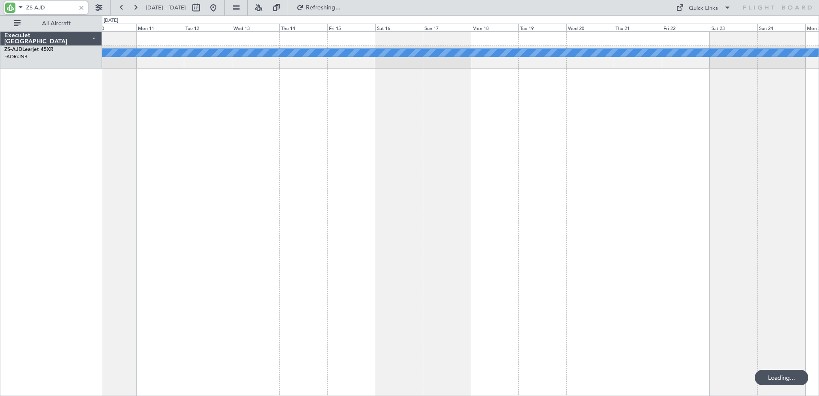
click at [817, 286] on div "Planned Maint" at bounding box center [460, 213] width 717 height 365
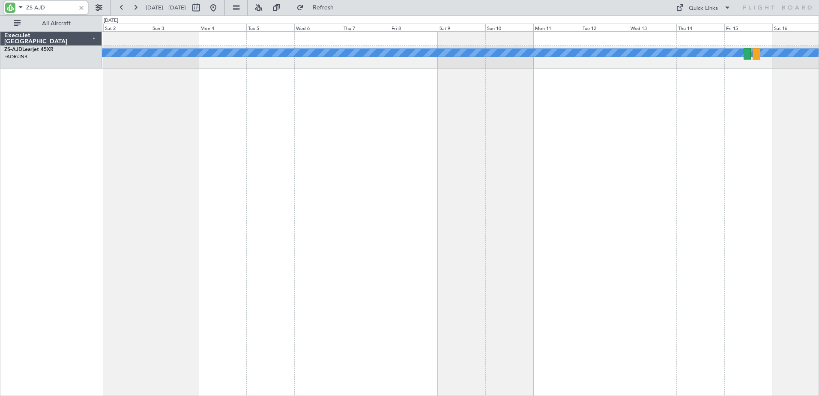
click at [819, 315] on html "ZS-AJD 15 Aug 2025 - 30 Aug 2025 Refresh Quick Links All Aircraft Planned Maint…" at bounding box center [409, 198] width 819 height 396
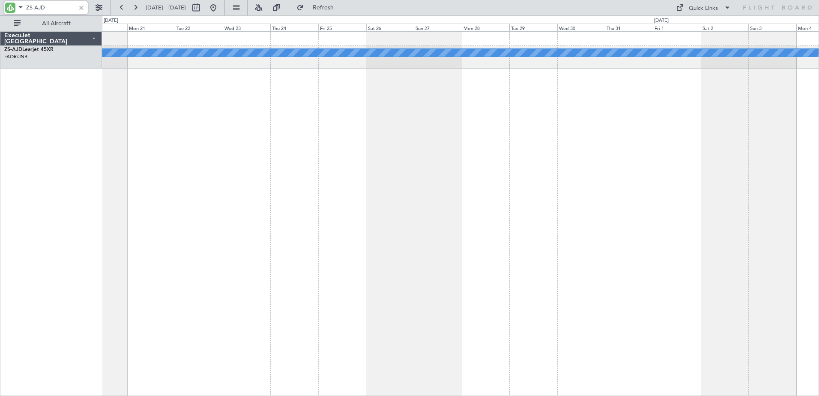
click at [819, 314] on html "ZS-AJD 15 Aug 2025 - 30 Aug 2025 Refresh Quick Links All Aircraft Planned Maint…" at bounding box center [409, 198] width 819 height 396
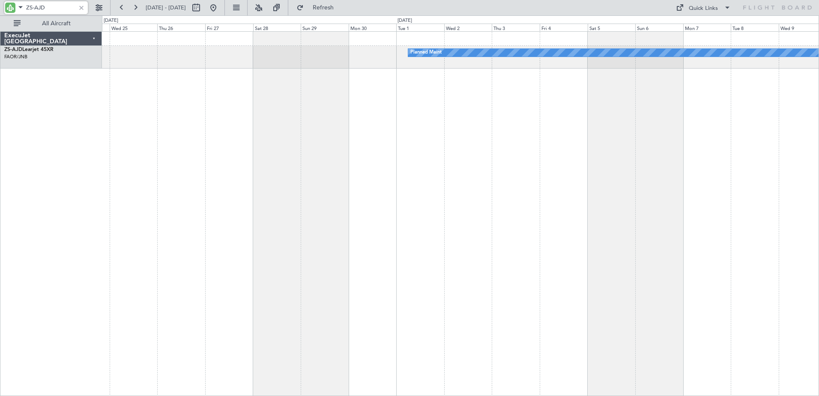
click at [819, 308] on html "ZS-AJD 15 Aug 2025 - 30 Aug 2025 Refresh Quick Links All Aircraft Planned Maint…" at bounding box center [409, 198] width 819 height 396
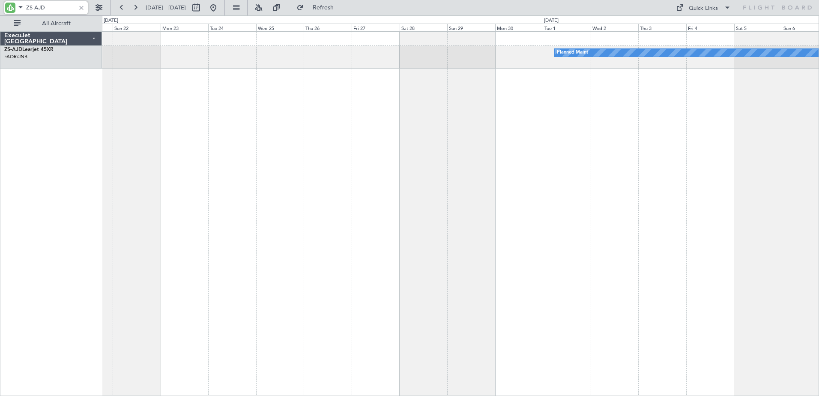
click at [753, 297] on div "Planned Maint" at bounding box center [460, 213] width 717 height 365
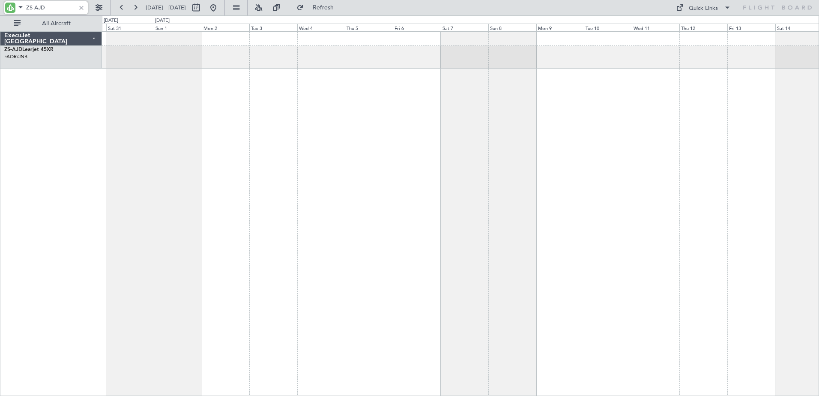
click at [752, 287] on div at bounding box center [460, 213] width 717 height 365
click at [0, 204] on html "ZS-AJD 30 May 2025 - 14 Jun 2025 Refreshing... Quick Links All Aircraft ExecuJe…" at bounding box center [409, 198] width 819 height 396
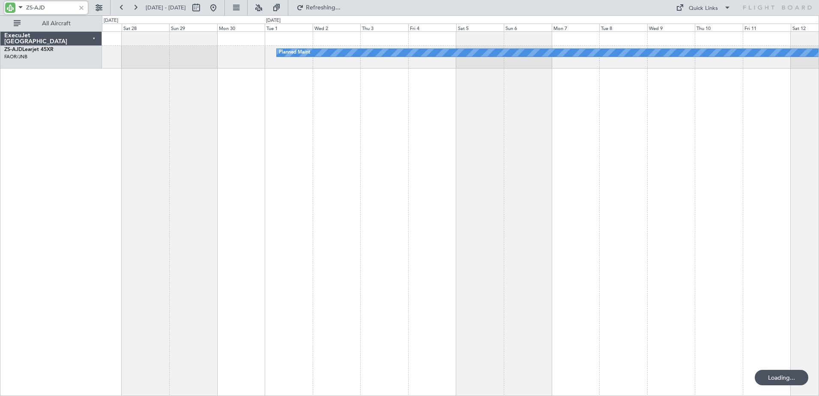
click at [0, 238] on html "ZS-AJD 30 May 2025 - 14 Jun 2025 Refreshing... Quick Links All Aircraft Planned…" at bounding box center [409, 198] width 819 height 396
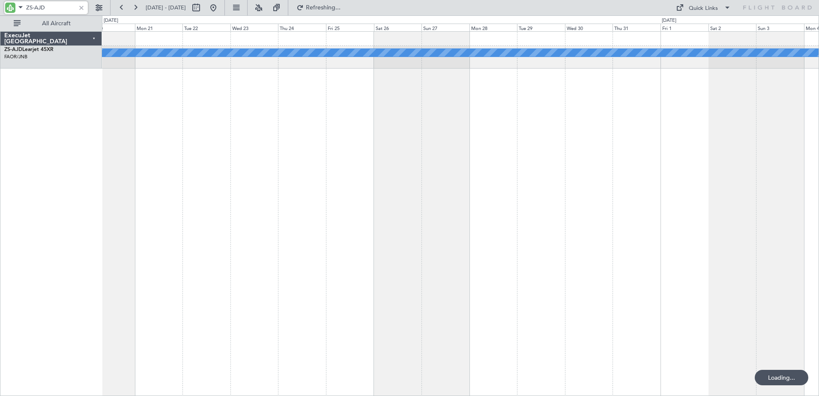
click at [0, 205] on html "ZS-AJD 30 May 2025 - 14 Jun 2025 Refreshing... Quick Links All Aircraft Planned…" at bounding box center [409, 198] width 819 height 396
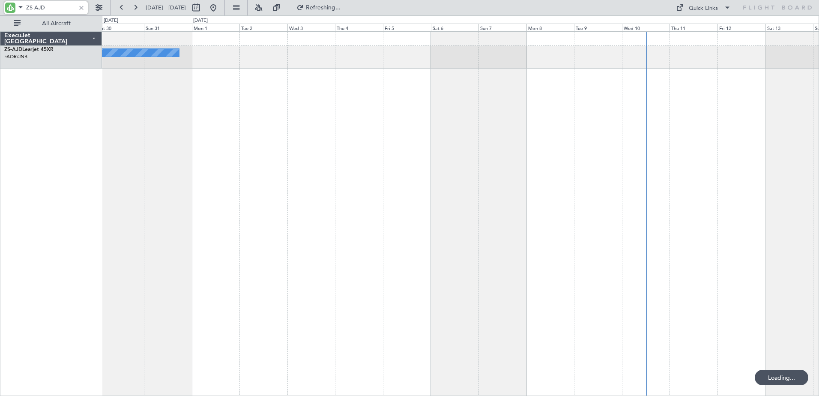
click at [0, 112] on html "ZS-AJD 27 Jul 2025 - 11 Aug 2025 Refreshing... Quick Links All Aircraft Planned…" at bounding box center [409, 198] width 819 height 396
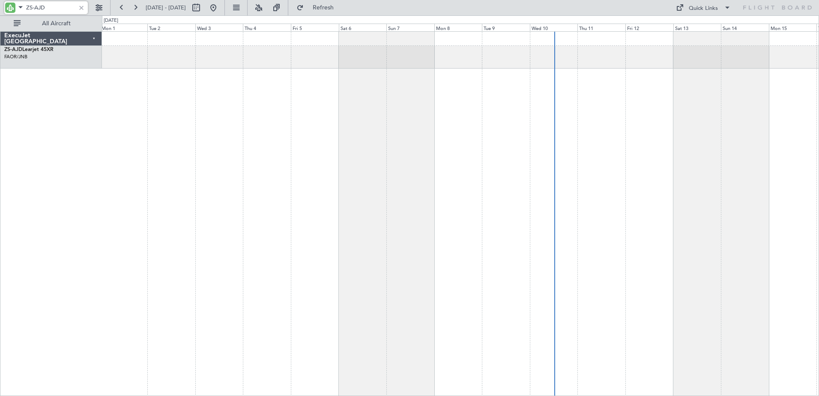
click at [636, 327] on div "Planned Maint" at bounding box center [460, 213] width 717 height 365
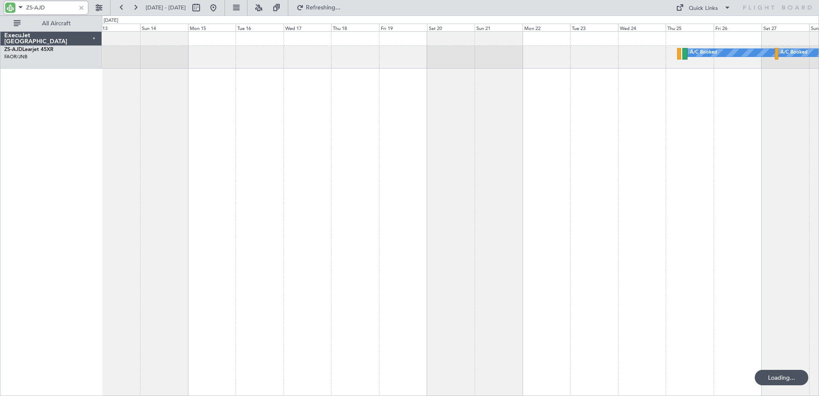
click at [114, 162] on div "A/C Booked A/C Booked" at bounding box center [460, 213] width 717 height 365
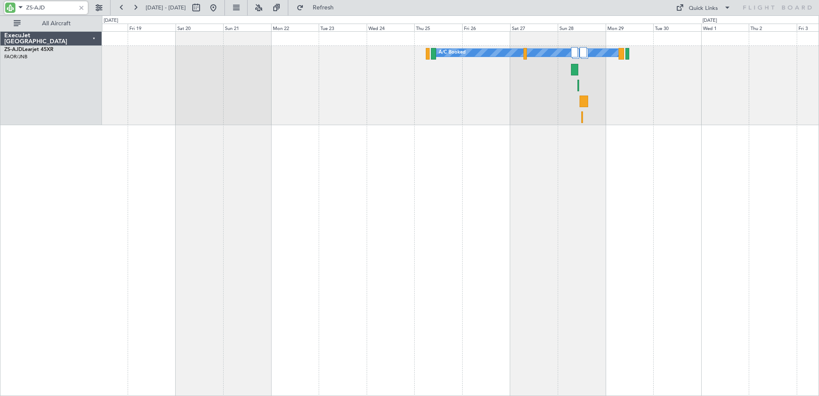
click at [528, 194] on div "A/C Booked A/C Booked" at bounding box center [460, 213] width 717 height 365
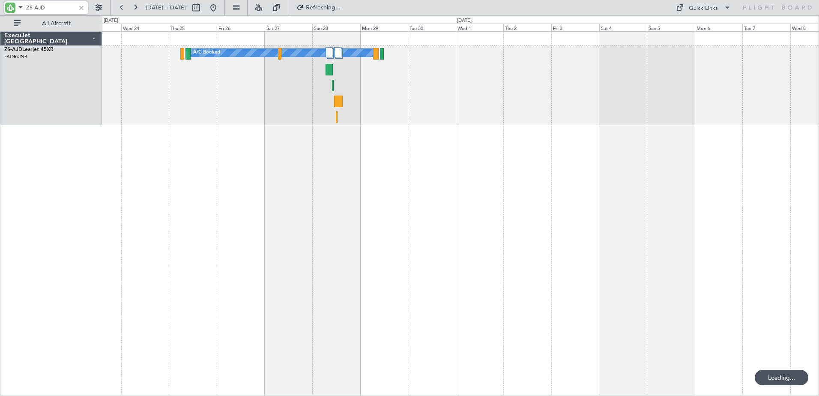
click at [256, 171] on div "A/C Booked A/C Booked" at bounding box center [460, 213] width 717 height 365
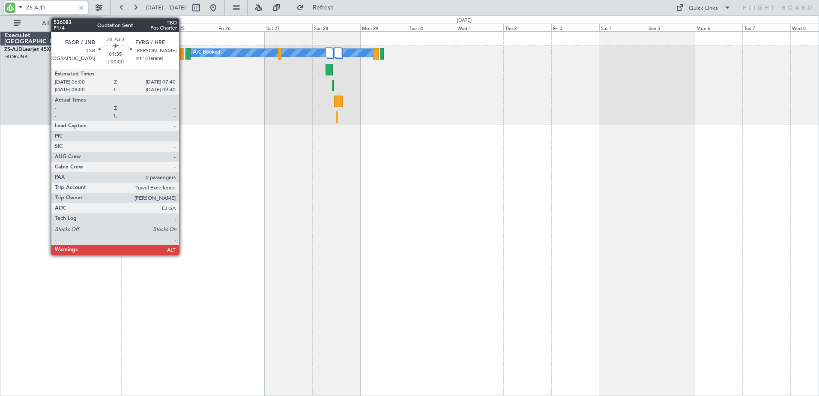
click at [183, 56] on div at bounding box center [181, 54] width 3 height 12
type input "ZS-AJD"
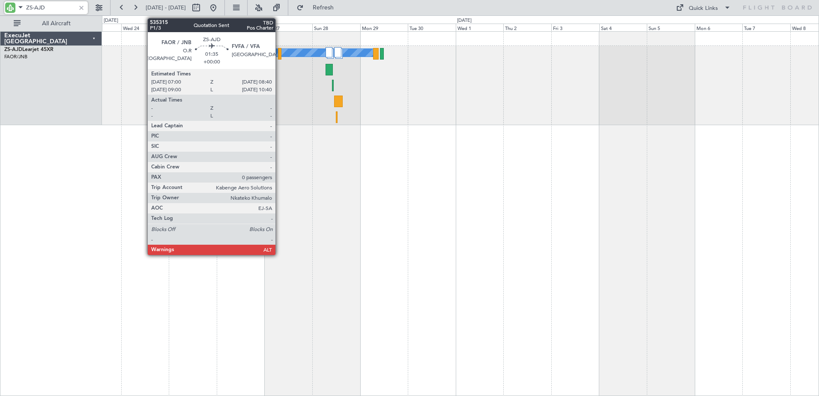
click at [279, 55] on div at bounding box center [279, 54] width 3 height 12
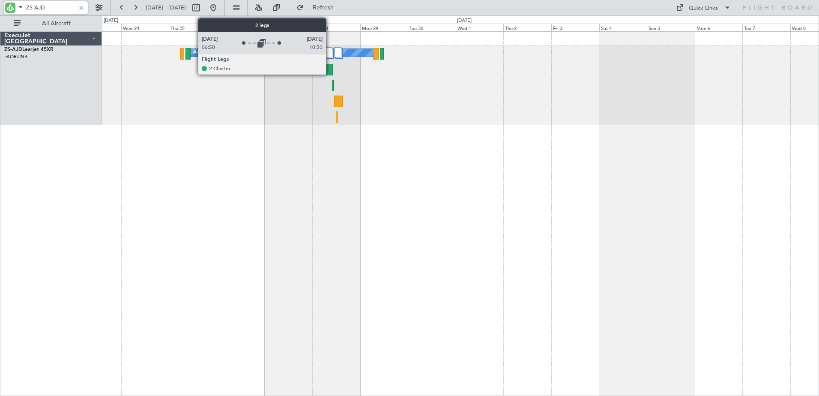
click at [330, 52] on div at bounding box center [329, 52] width 7 height 10
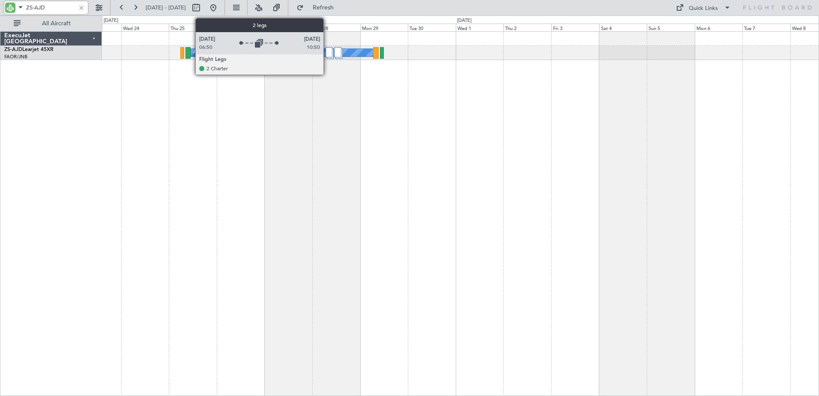
click at [327, 54] on div at bounding box center [329, 52] width 7 height 10
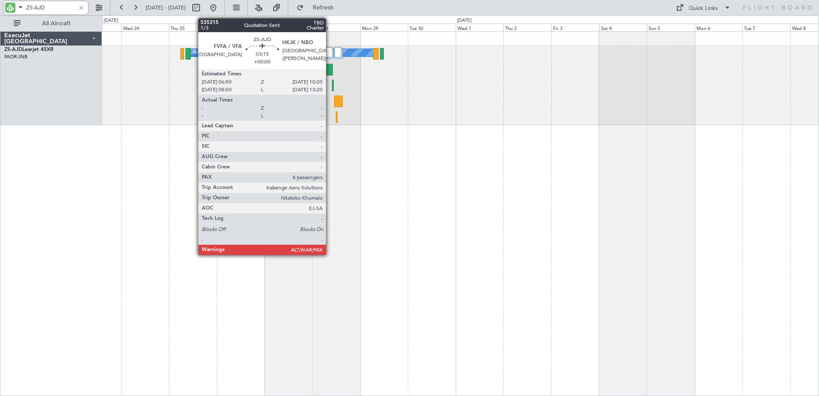
click at [330, 70] on div at bounding box center [329, 70] width 7 height 12
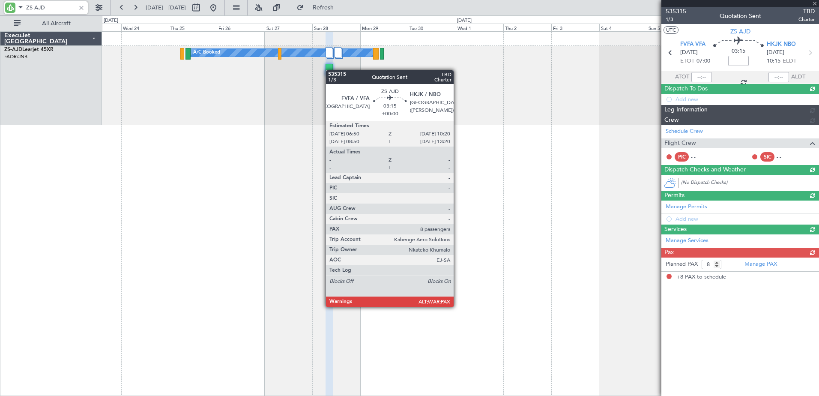
click at [330, 70] on div at bounding box center [329, 70] width 7 height 12
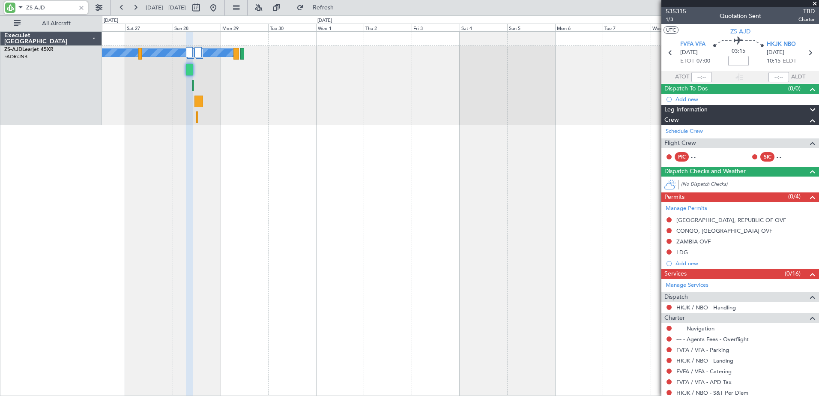
click at [289, 156] on div "A/C Booked A/C Booked" at bounding box center [460, 213] width 717 height 365
click at [817, 2] on span at bounding box center [815, 4] width 9 height 8
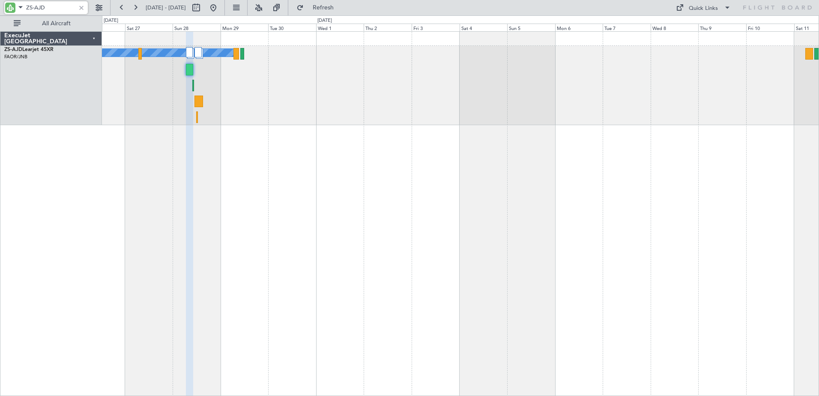
type input "0"
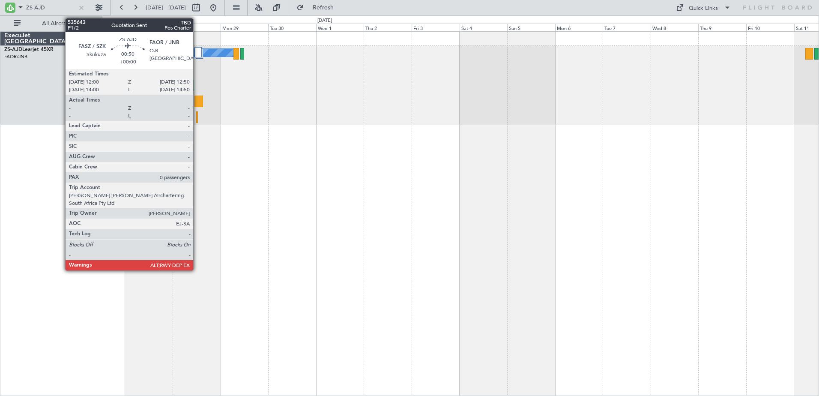
click at [197, 117] on div at bounding box center [197, 117] width 2 height 12
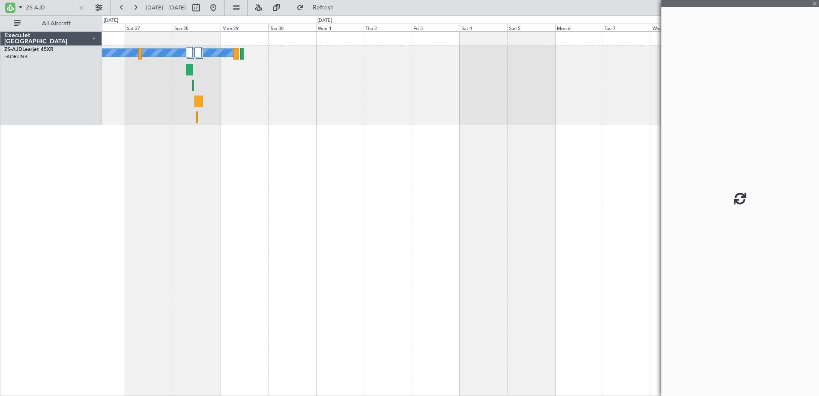
click at [197, 117] on div at bounding box center [197, 117] width 2 height 12
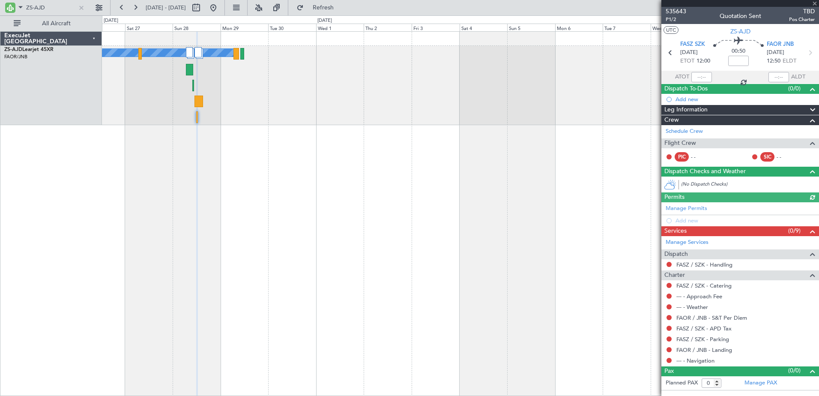
click at [197, 116] on div at bounding box center [197, 117] width 2 height 12
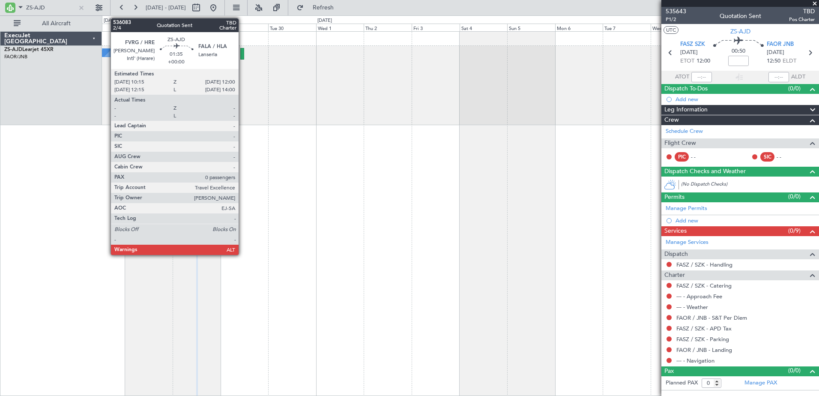
click at [243, 53] on div at bounding box center [242, 54] width 4 height 12
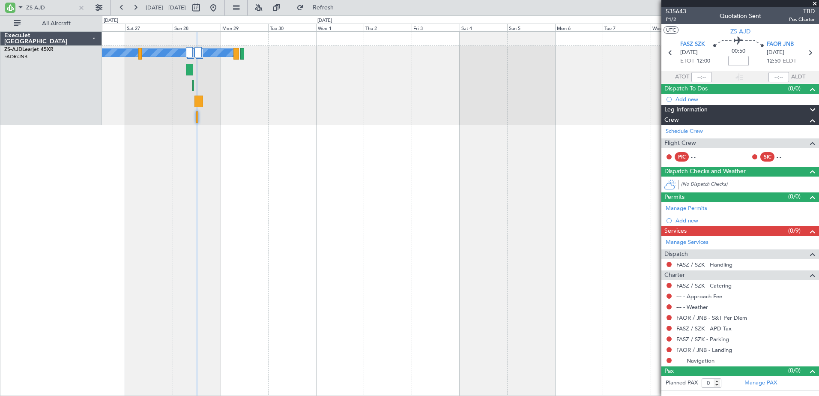
click at [815, 3] on span at bounding box center [815, 4] width 9 height 8
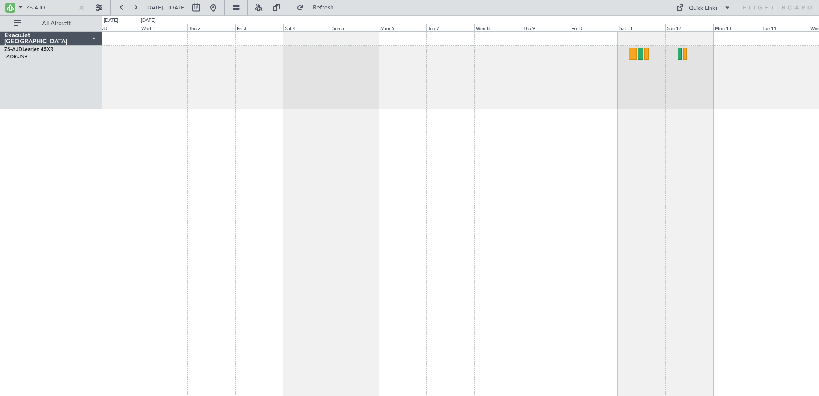
click at [357, 180] on div "A/C Booked A/C Booked" at bounding box center [460, 213] width 717 height 365
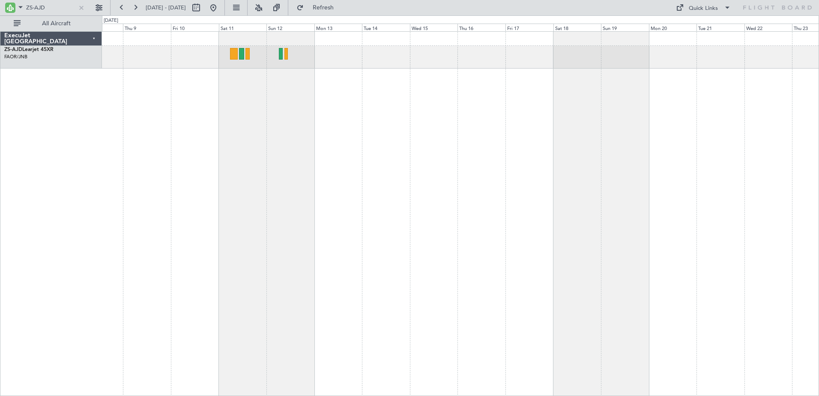
click at [161, 174] on div at bounding box center [460, 213] width 717 height 365
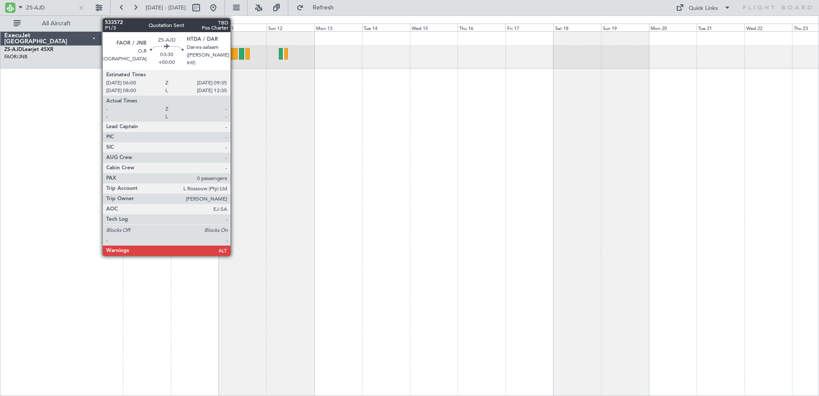
click at [234, 53] on div at bounding box center [233, 54] width 7 height 12
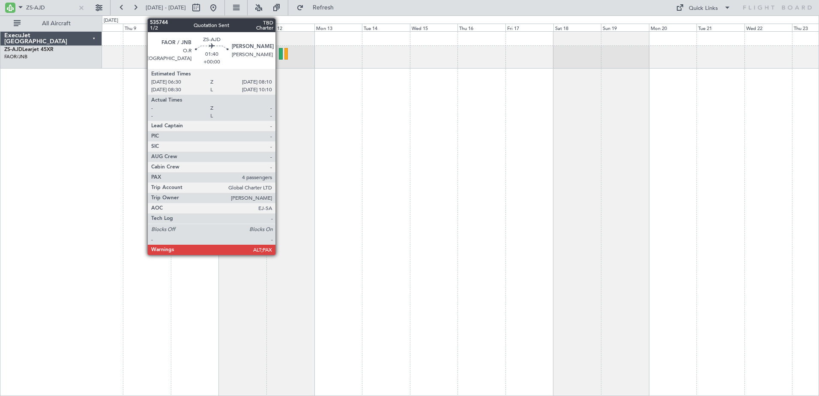
click at [279, 54] on div at bounding box center [280, 54] width 3 height 12
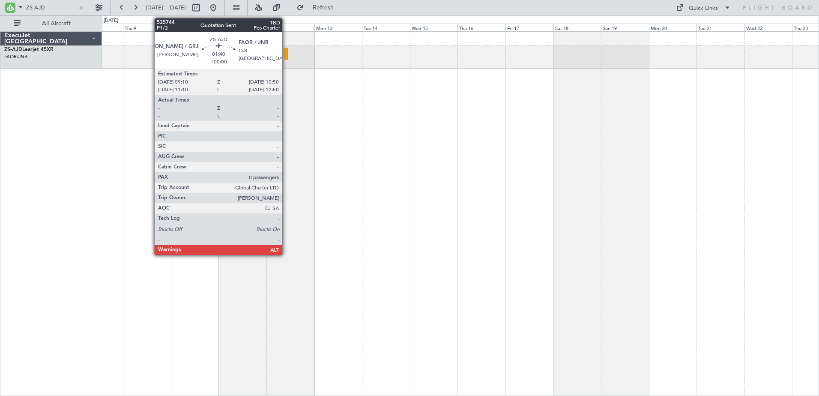
click at [286, 55] on div at bounding box center [286, 54] width 3 height 12
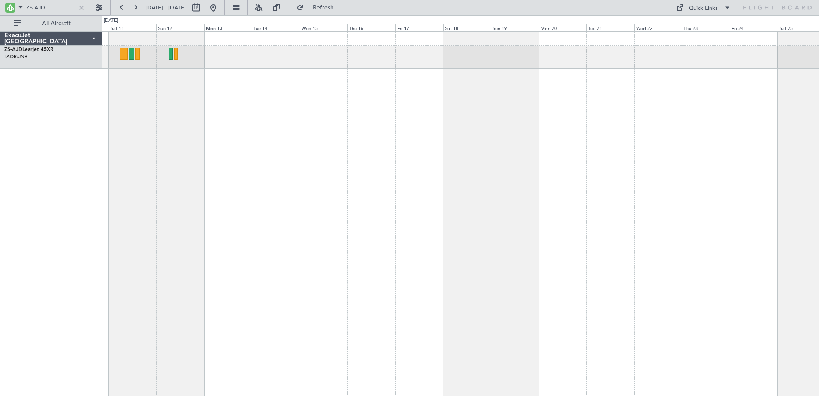
click at [174, 213] on div "A/C Booked" at bounding box center [460, 213] width 717 height 365
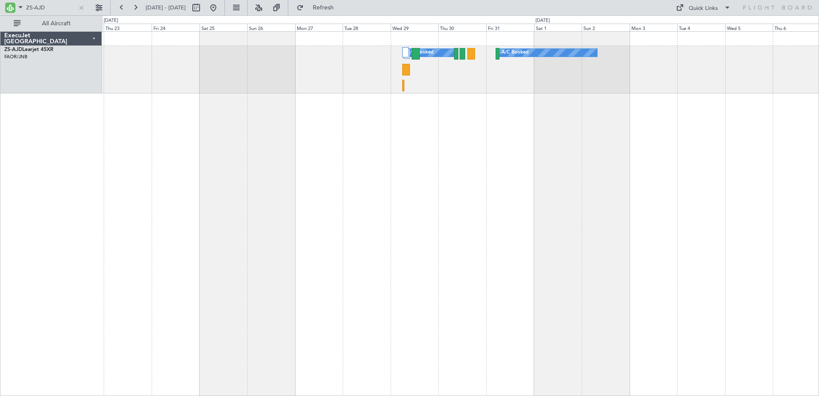
click at [173, 207] on div "A/C Booked A/C Booked" at bounding box center [460, 213] width 717 height 365
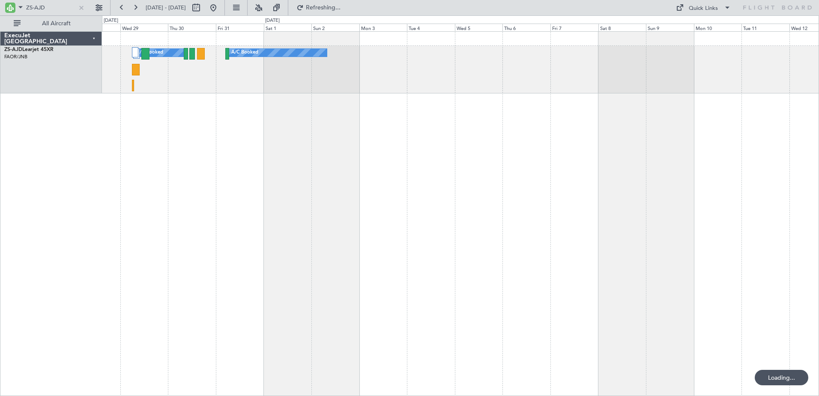
click at [294, 227] on div "A/C Booked A/C Booked" at bounding box center [460, 213] width 717 height 365
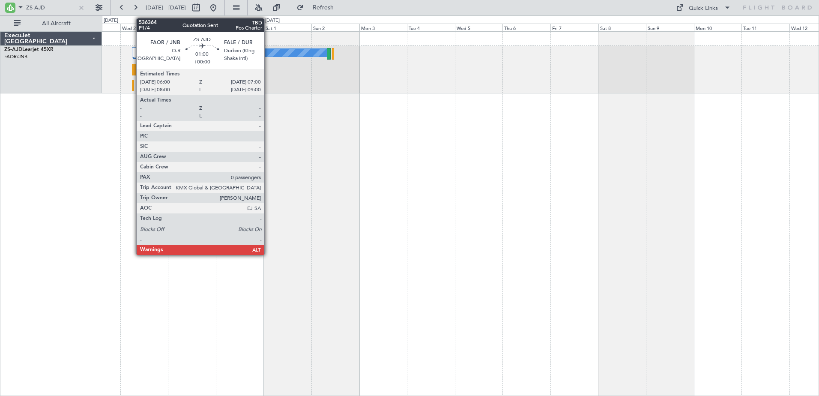
click at [132, 86] on div at bounding box center [133, 86] width 2 height 12
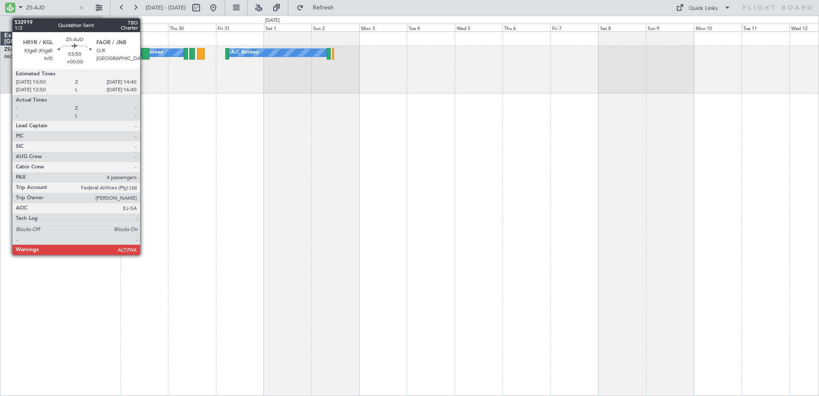
click at [144, 51] on div at bounding box center [145, 54] width 8 height 12
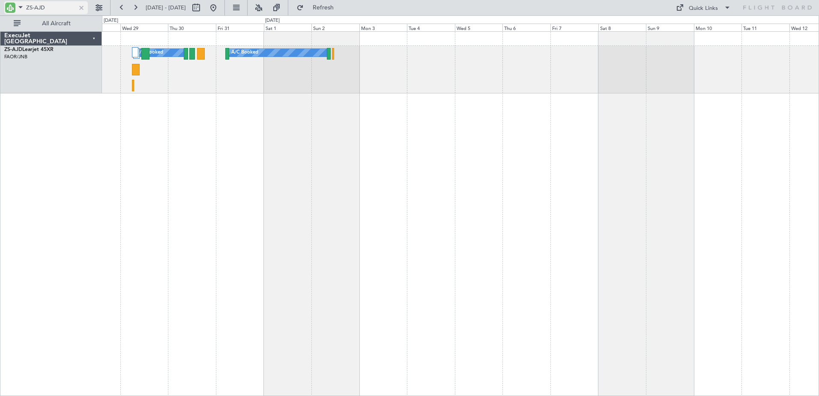
click at [85, 7] on div at bounding box center [81, 7] width 9 height 9
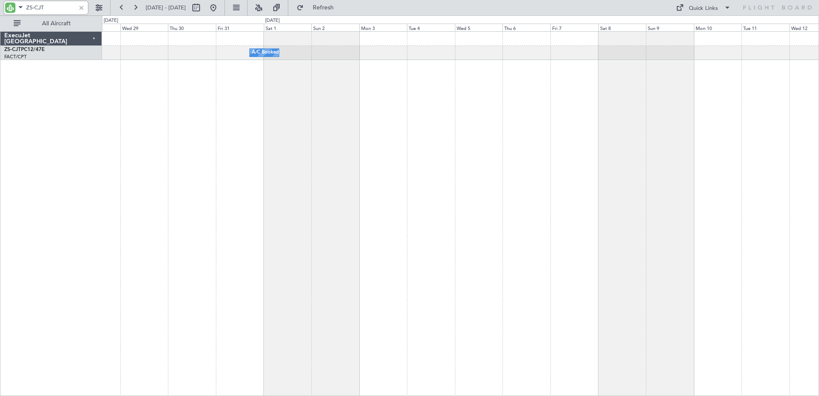
type input "ZS-CJT"
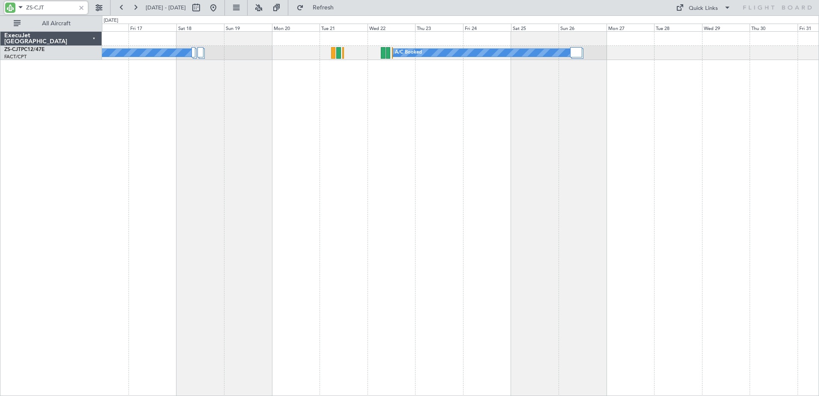
click at [819, 181] on html "ZS-CJT 28 Oct 2025 - 12 Nov 2025 Refresh Quick Links All Aircraft A/C Booked A/…" at bounding box center [409, 198] width 819 height 396
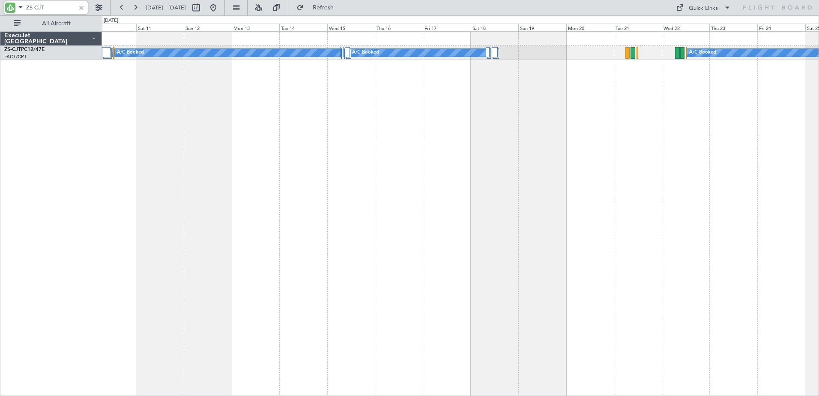
click at [819, 298] on html "ZS-CJT 28 Oct 2025 - 12 Nov 2025 Refresh Quick Links All Aircraft A/C Booked A/…" at bounding box center [409, 198] width 819 height 396
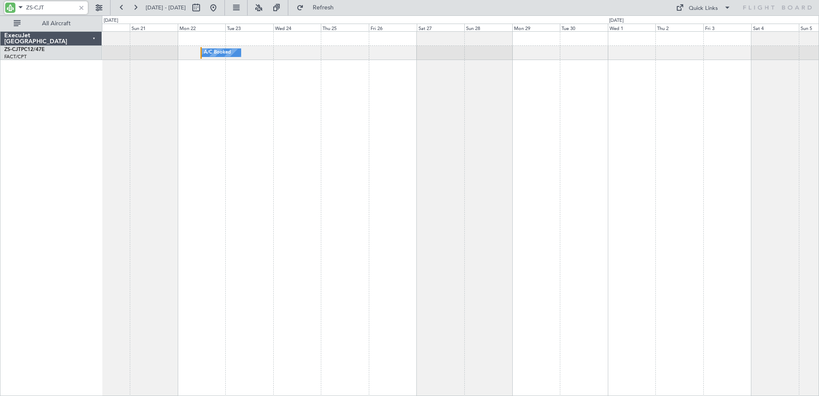
click at [819, 357] on div "A/C Booked ExecuJet South Africa ZS-CJT PC12/47E FACT/CPT Cape Town Intl. 0 0 S…" at bounding box center [409, 205] width 819 height 381
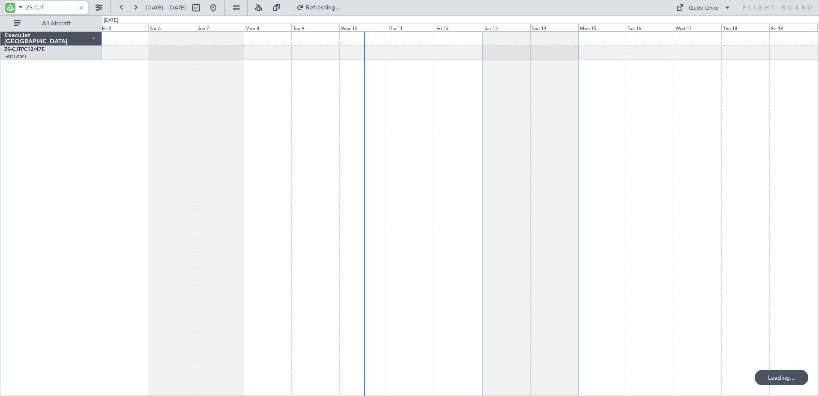
click at [819, 334] on html "ZS-CJT 18 Sep 2025 - 03 Oct 2025 Refreshing... Quick Links All Aircraft A/C Boo…" at bounding box center [409, 198] width 819 height 396
click at [819, 369] on html "ZS-CJT 18 Sep 2025 - 03 Oct 2025 Refreshing... Quick Links All Aircraft A/C Boo…" at bounding box center [409, 198] width 819 height 396
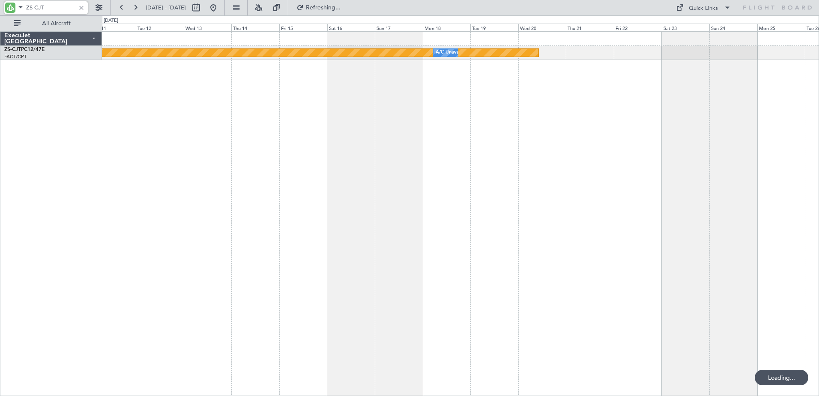
click at [697, 313] on div "Planned Maint A/C Unavailable A/C Booked A/C Booked A/C Booked A/C Booked A/C B…" at bounding box center [409, 205] width 819 height 381
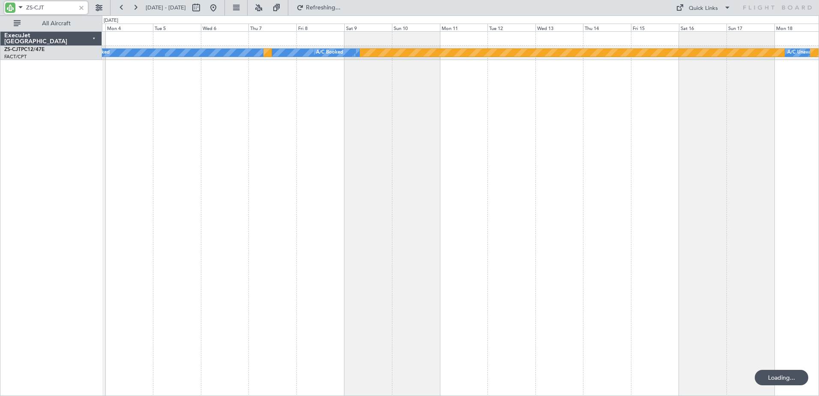
click at [627, 282] on div "Planned Maint A/C Unavailable A/C Booked A/C Booked A/C Booked A/C Booked Plann…" at bounding box center [460, 213] width 717 height 365
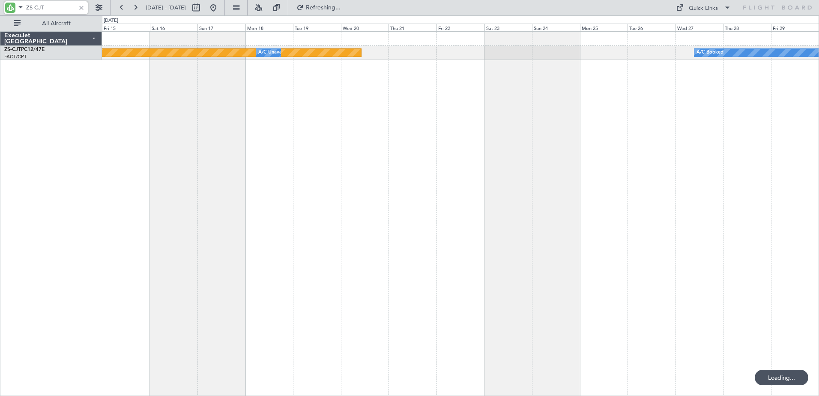
click at [84, 271] on div "Planned Maint A/C Unavailable A/C Booked ExecuJet South Africa ZS-CJT PC12/47E …" at bounding box center [409, 205] width 819 height 381
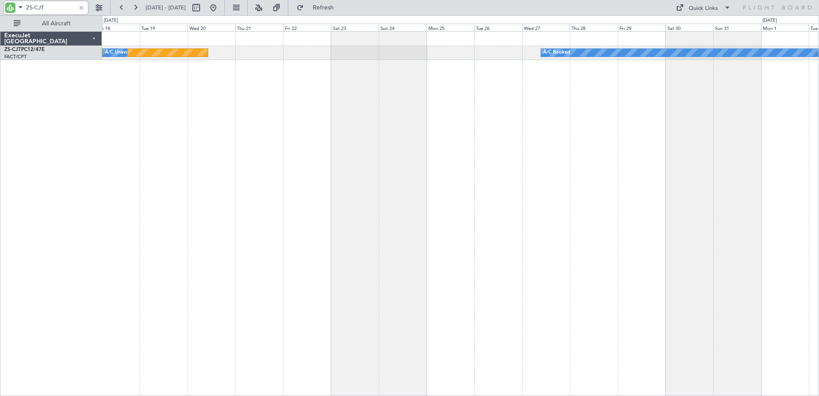
click at [0, 217] on html "ZS-CJT 18 Sep 2025 - 03 Oct 2025 Refresh Quick Links All Aircraft Planned Maint…" at bounding box center [409, 198] width 819 height 396
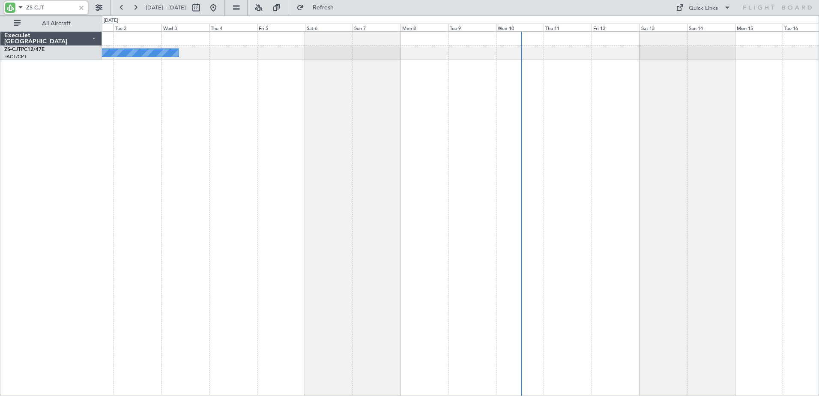
click at [259, 239] on div "A/C Booked" at bounding box center [460, 213] width 717 height 365
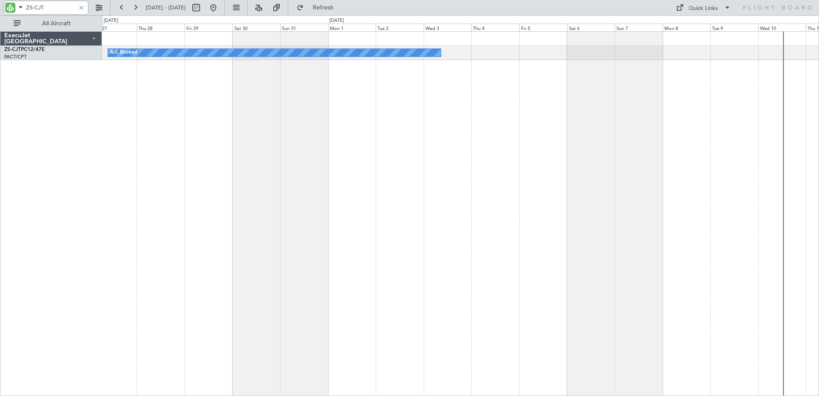
click at [601, 278] on div "A/C Booked" at bounding box center [460, 213] width 717 height 365
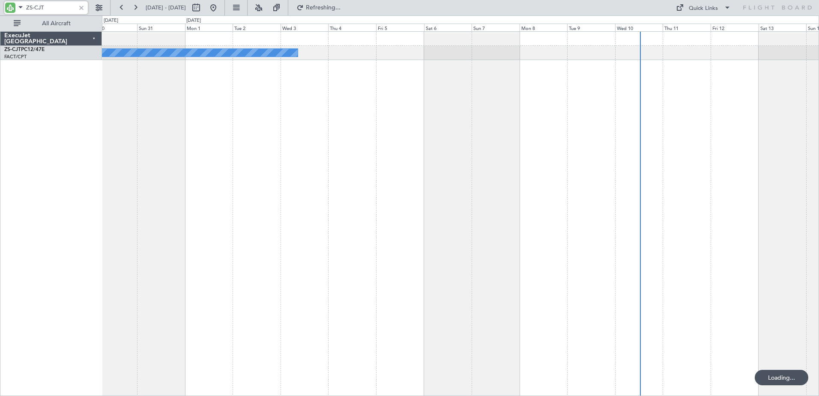
click at [457, 211] on div "A/C Booked" at bounding box center [460, 213] width 717 height 365
click at [339, 185] on div "A/C Booked" at bounding box center [460, 213] width 717 height 365
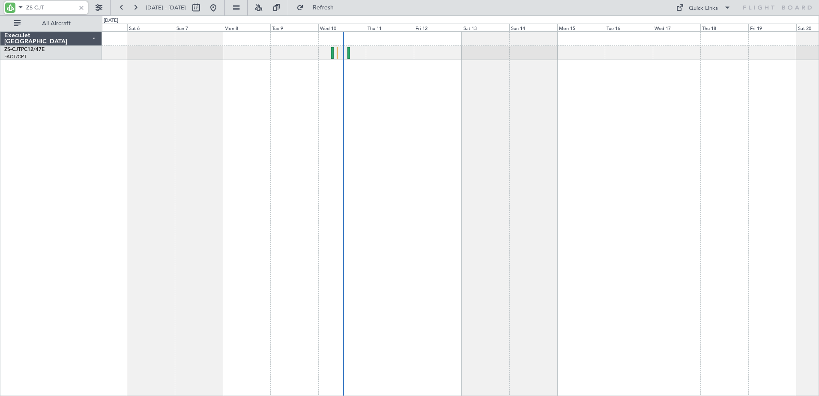
click at [436, 236] on div "A/C Booked A/C Booked" at bounding box center [460, 213] width 717 height 365
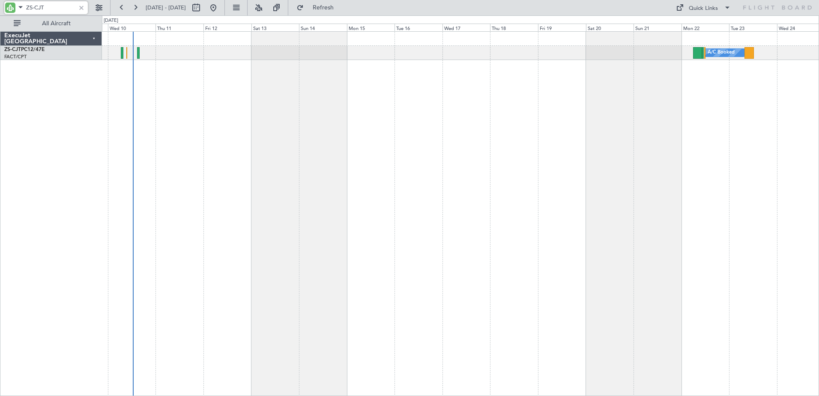
click at [214, 213] on div "A/C Booked" at bounding box center [460, 213] width 717 height 365
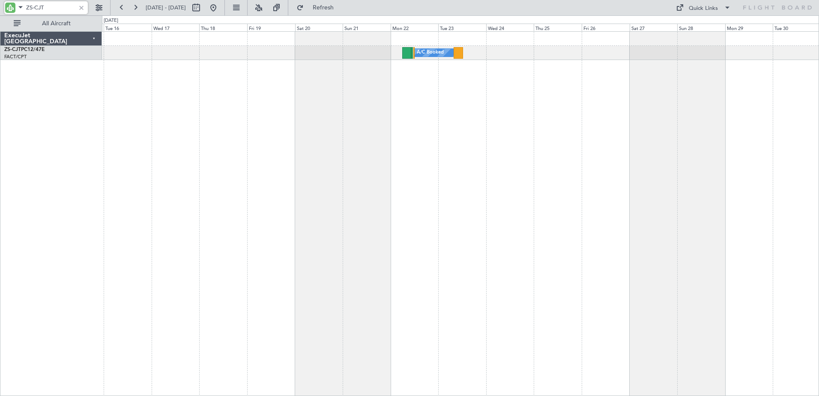
click at [549, 254] on div "A/C Booked" at bounding box center [460, 213] width 717 height 365
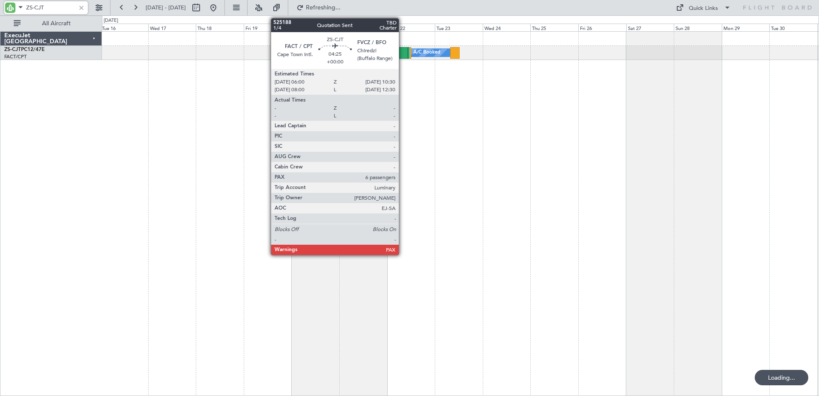
click at [403, 56] on div at bounding box center [403, 53] width 9 height 12
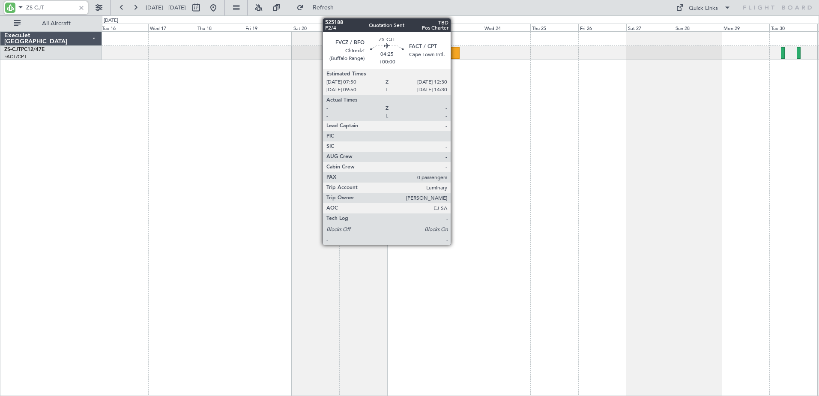
click at [455, 54] on div at bounding box center [454, 53] width 9 height 12
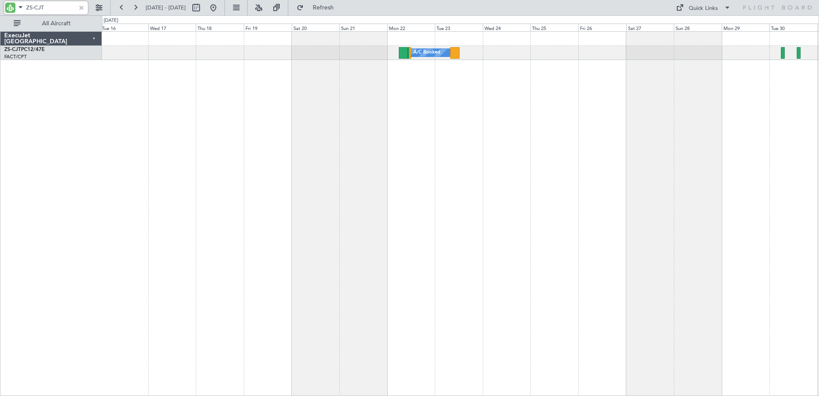
click at [207, 213] on div "A/C Booked" at bounding box center [460, 213] width 717 height 365
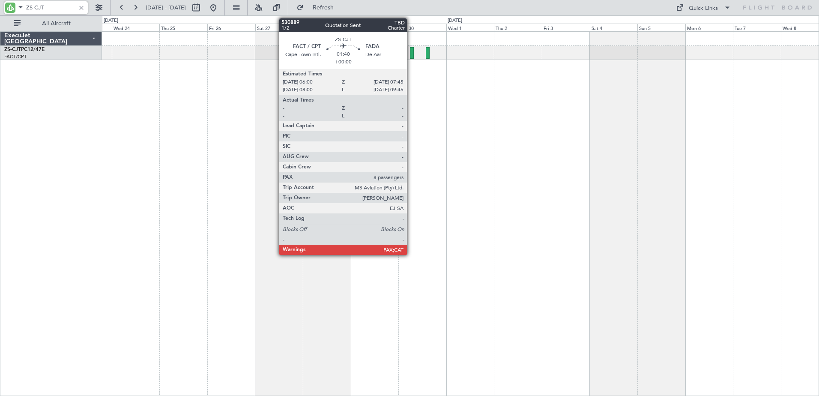
click at [411, 54] on div at bounding box center [412, 53] width 4 height 12
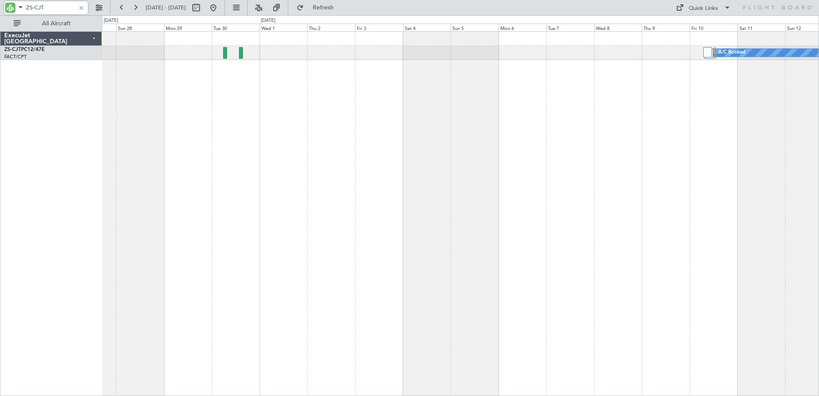
click at [243, 215] on div "A/C Booked A/C Booked A/C Booked A/C Booked" at bounding box center [460, 213] width 717 height 365
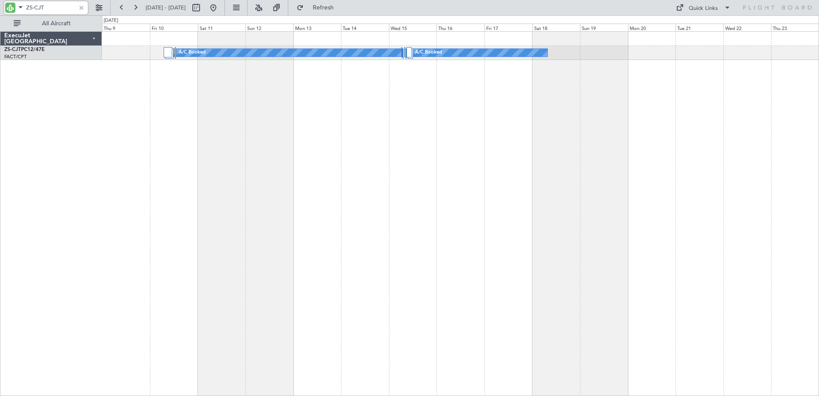
click at [177, 227] on div "A/C Booked A/C Booked A/C Booked A/C Booked" at bounding box center [460, 213] width 717 height 365
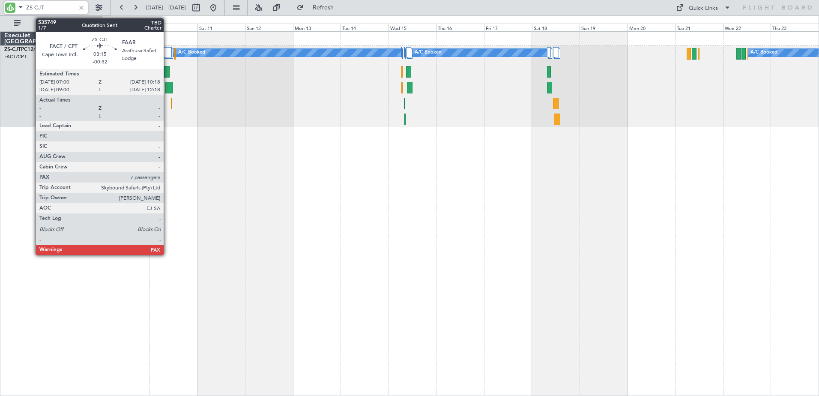
click at [168, 70] on div at bounding box center [166, 72] width 7 height 12
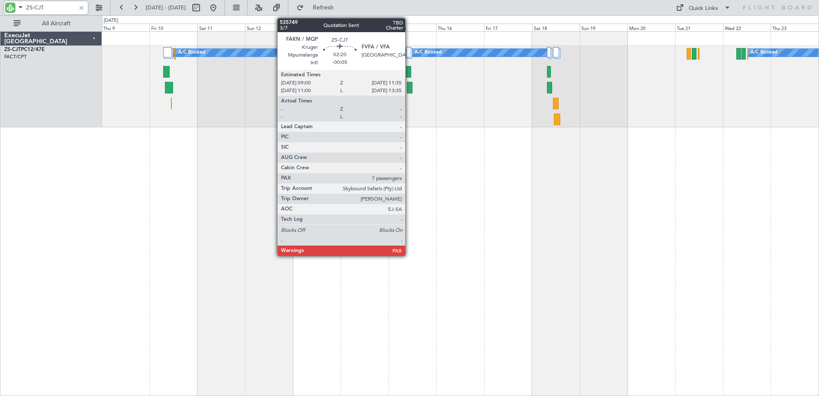
click at [409, 72] on div at bounding box center [409, 72] width 6 height 12
click at [411, 91] on div at bounding box center [410, 88] width 6 height 12
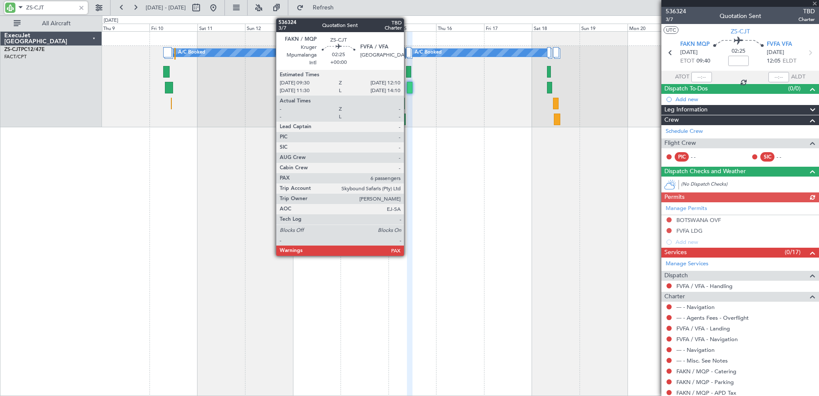
click at [408, 89] on div at bounding box center [410, 88] width 6 height 12
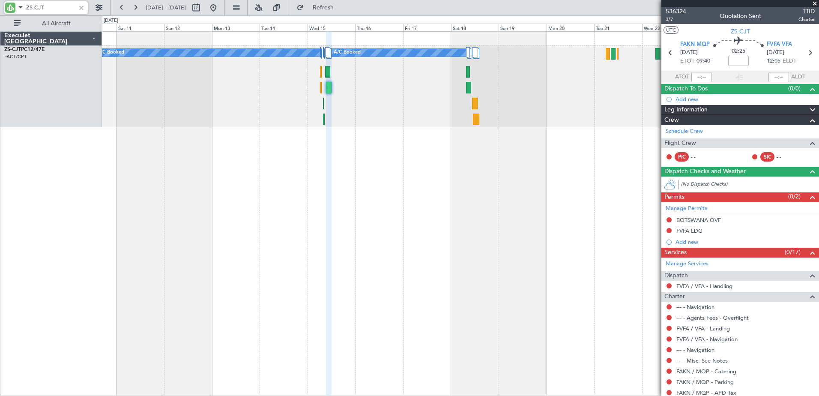
click at [327, 230] on div "A/C Booked A/C Booked A/C Booked A/C Booked A/C Booked" at bounding box center [460, 213] width 717 height 365
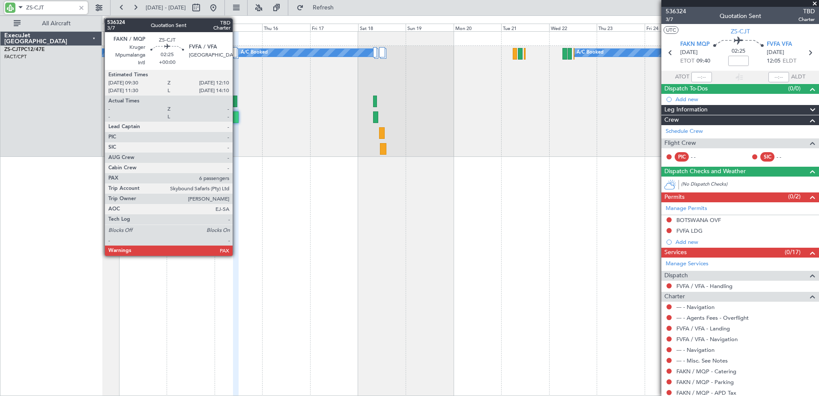
click at [237, 118] on div at bounding box center [236, 117] width 6 height 12
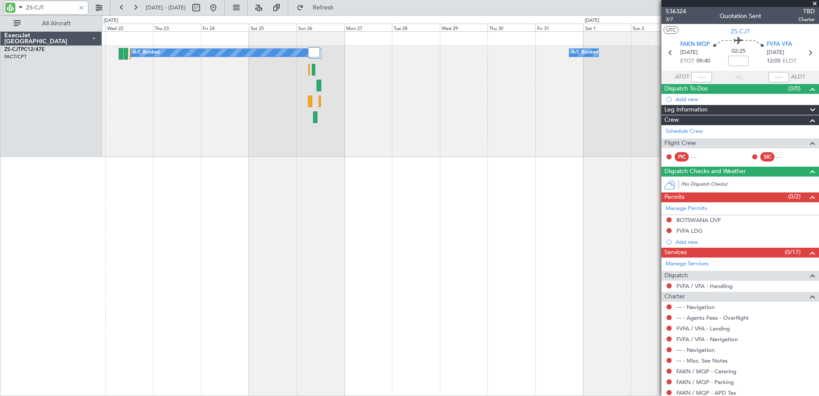
click at [143, 157] on div "A/C Booked A/C Booked A/C Booked A/C Booked" at bounding box center [460, 213] width 717 height 365
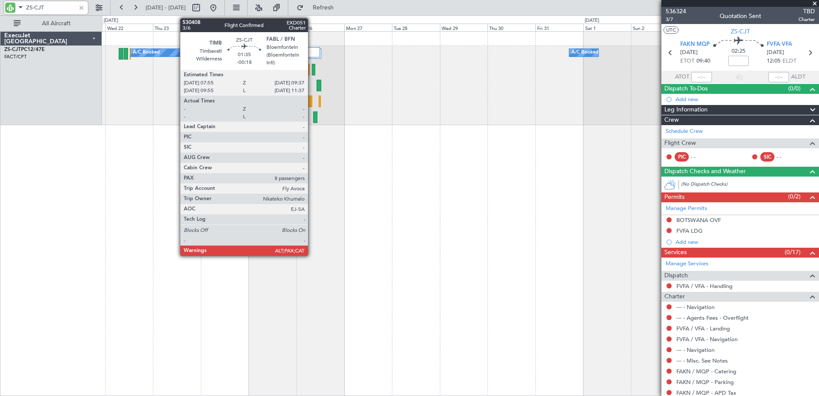
click at [312, 71] on div at bounding box center [313, 70] width 3 height 12
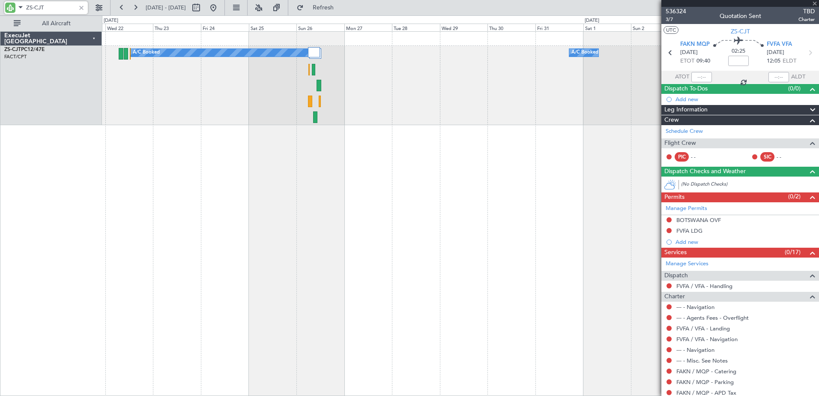
type input "-00:18"
type input "8"
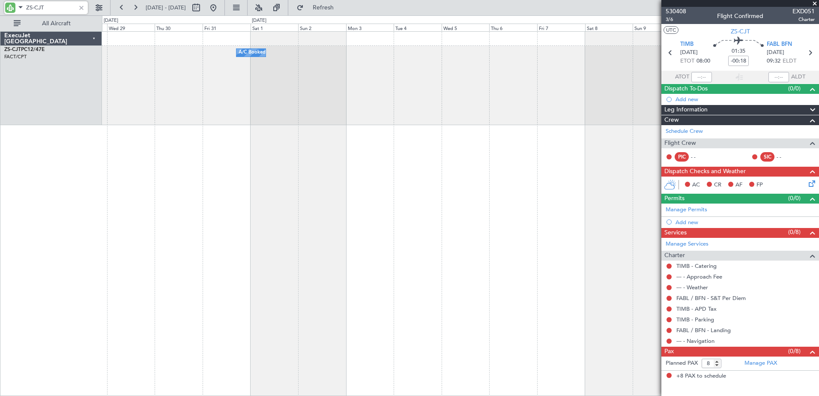
click at [235, 132] on div "A/C Booked A/C Booked" at bounding box center [460, 213] width 717 height 365
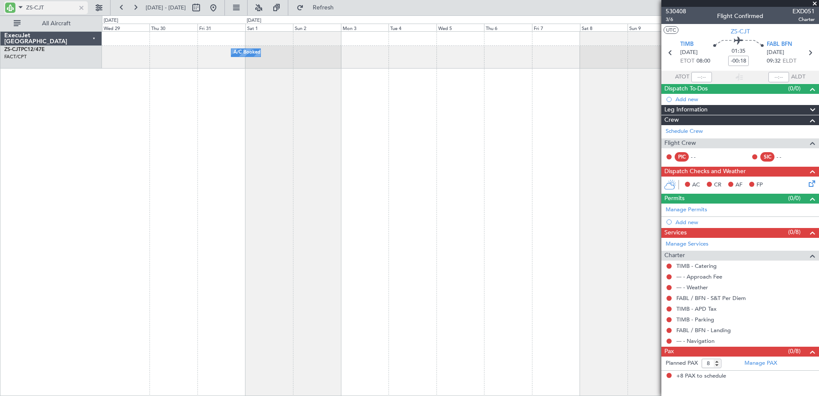
click at [81, 9] on div at bounding box center [81, 7] width 9 height 9
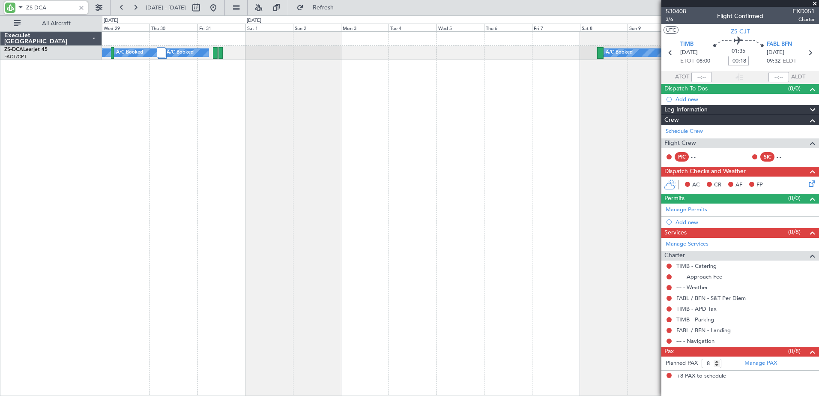
click at [242, 177] on div "A/C Booked A/C Booked A/C Booked A/C Booked A/C Booked" at bounding box center [460, 213] width 717 height 365
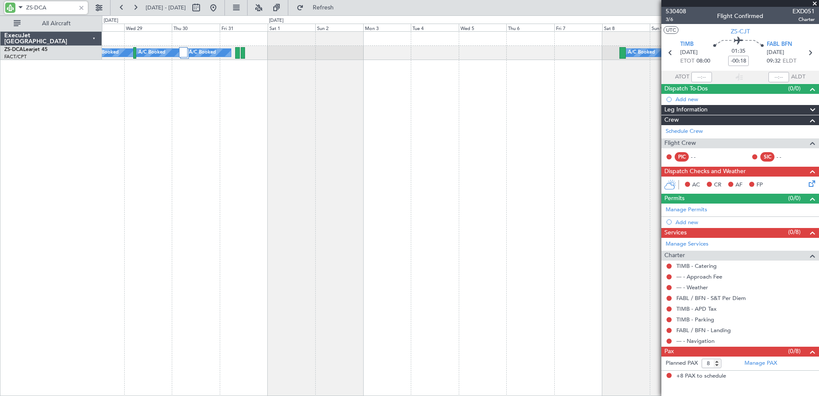
click at [602, 192] on div "A/C Booked A/C Booked A/C Booked A/C Booked A/C Booked" at bounding box center [460, 213] width 717 height 365
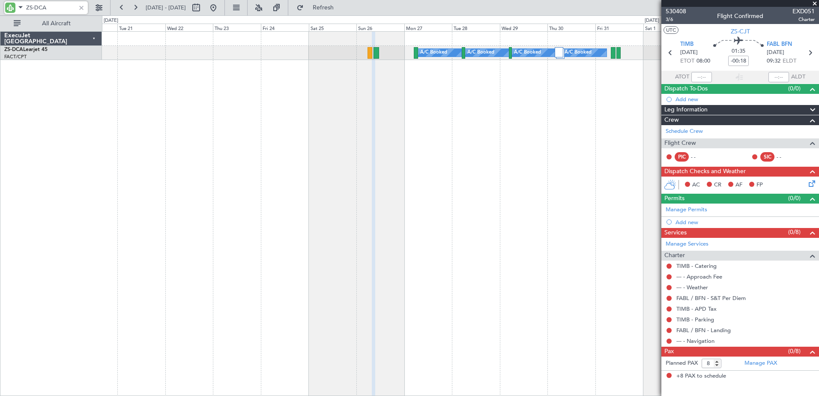
click at [683, 179] on fb-app "ZS-DCA 29 Oct 2025 - 13 Nov 2025 Refresh Quick Links All Aircraft A/C Booked A/…" at bounding box center [409, 201] width 819 height 390
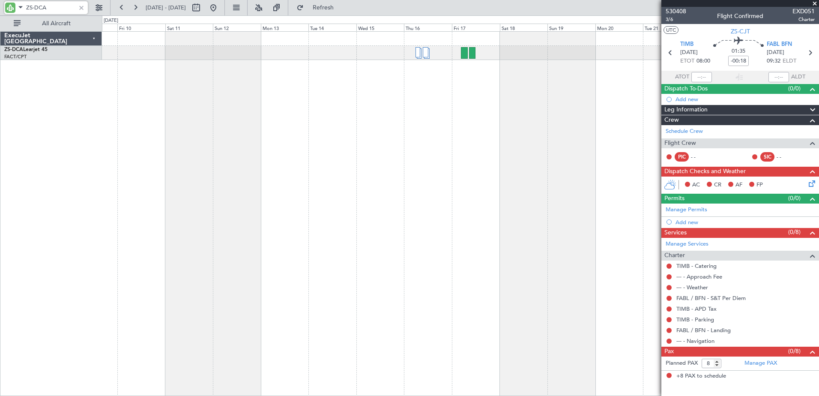
click at [537, 187] on div "A/C Booked A/C Booked" at bounding box center [460, 213] width 717 height 365
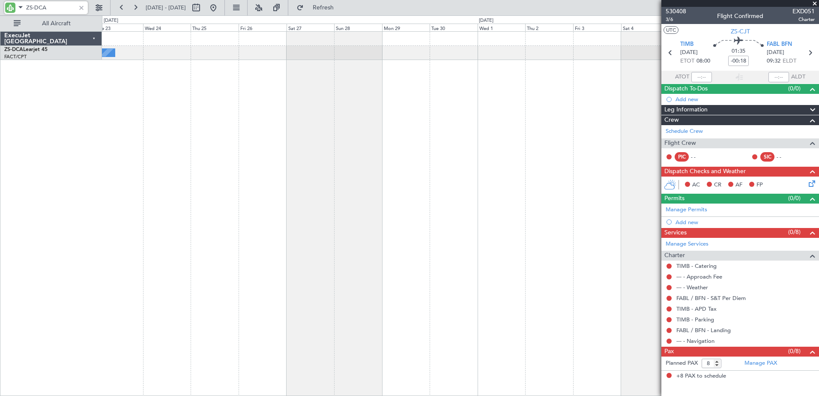
click at [774, 203] on fb-app "ZS-DCA 29 Oct 2025 - 13 Nov 2025 Refresh Quick Links All Aircraft A/C Booked A/…" at bounding box center [409, 201] width 819 height 390
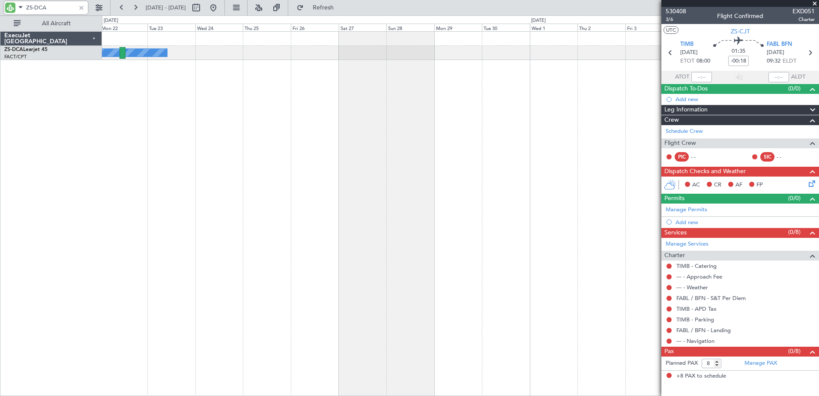
click at [669, 187] on fb-app "ZS-DCA 29 Oct 2025 - 13 Nov 2025 Refresh Quick Links All Aircraft A/C Booked A/…" at bounding box center [409, 201] width 819 height 390
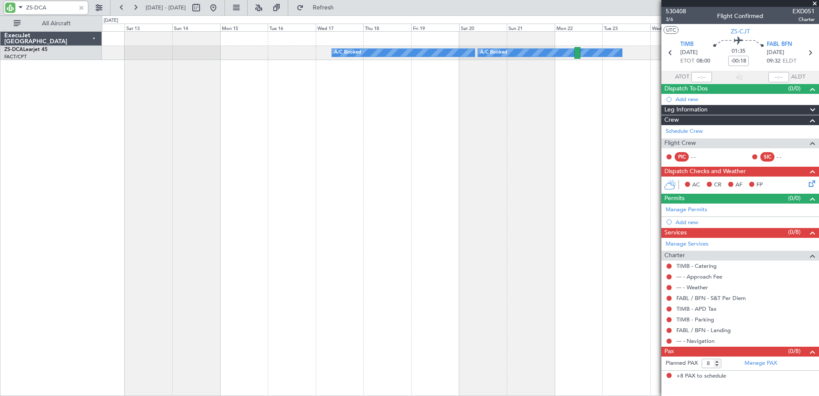
click at [674, 201] on fb-app "ZS-DCA 29 Oct 2025 - 13 Nov 2025 Refresh Quick Links All Aircraft A/C Booked A/…" at bounding box center [409, 201] width 819 height 390
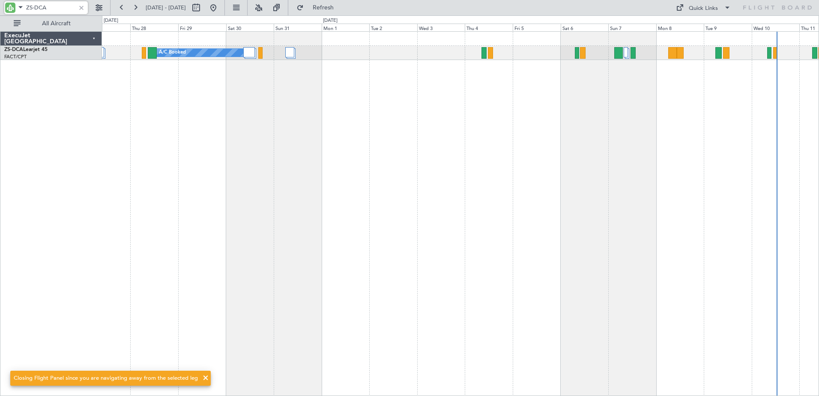
click at [177, 224] on div "A/C Booked A/C Booked ExecuJet South Africa ZS-DCA Learjet 45 FACT/CPT Cape Tow…" at bounding box center [409, 205] width 819 height 381
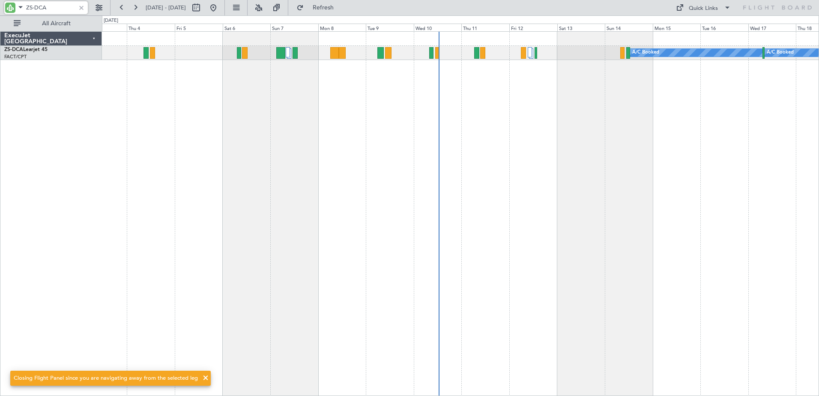
click at [238, 225] on div "A/C Booked A/C Booked A/C Booked" at bounding box center [460, 213] width 717 height 365
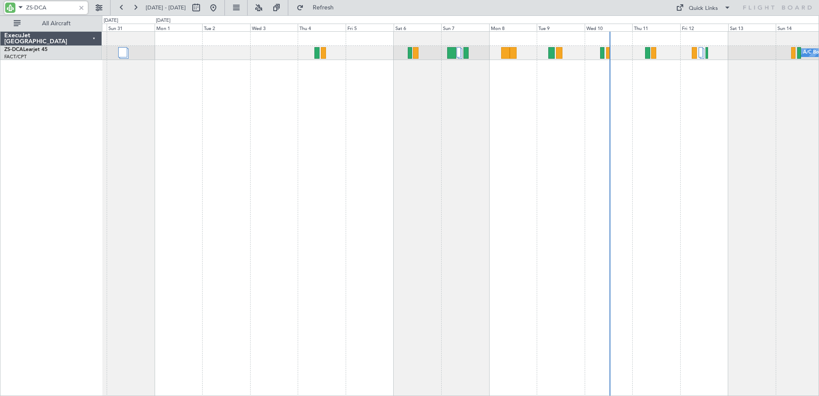
click at [450, 202] on div "A/C Booked A/C Booked A/C Booked" at bounding box center [460, 213] width 717 height 365
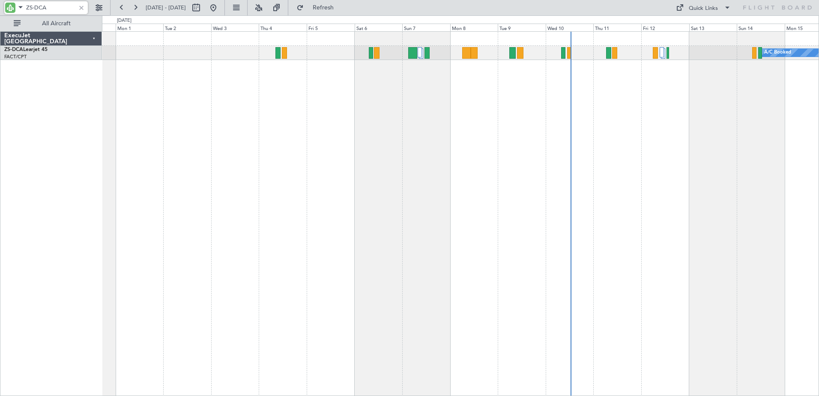
click at [267, 212] on div "A/C Booked A/C Booked A/C Booked" at bounding box center [460, 213] width 717 height 365
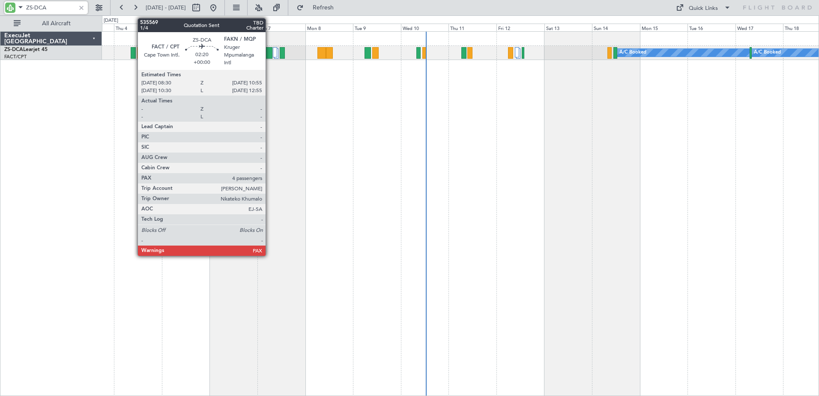
click at [133, 54] on div at bounding box center [133, 53] width 5 height 12
type input "ZS-DCA"
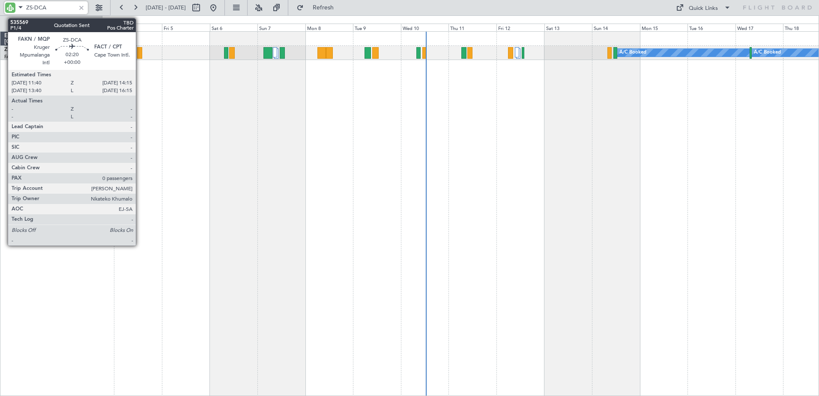
click at [140, 54] on div at bounding box center [140, 53] width 6 height 12
click at [139, 54] on div at bounding box center [140, 53] width 6 height 12
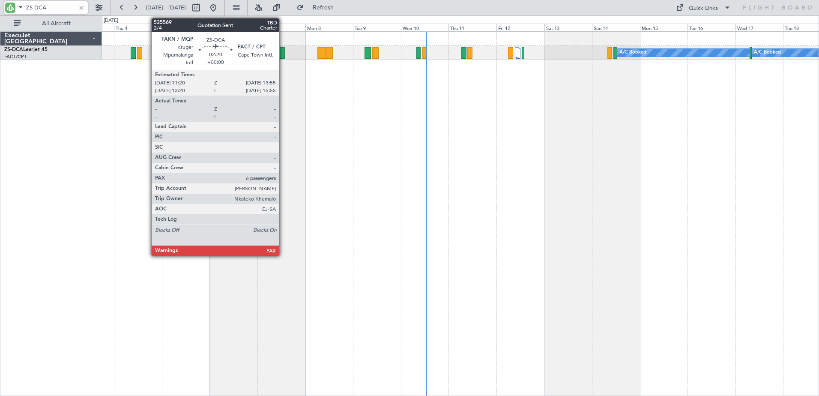
click at [283, 51] on div at bounding box center [283, 53] width 6 height 12
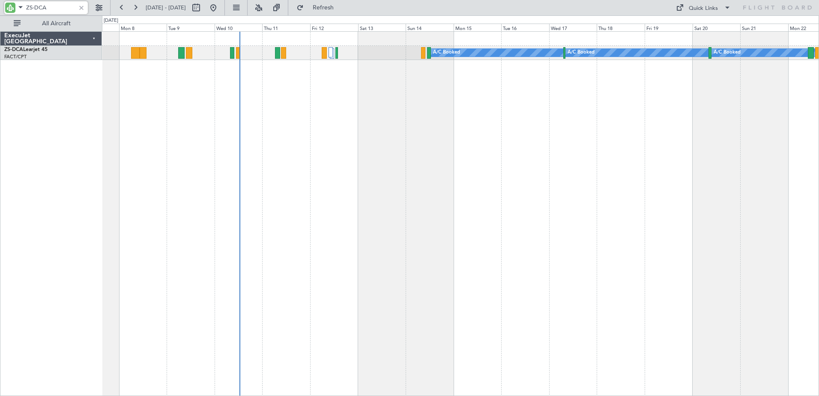
click at [177, 141] on div "A/C Booked A/C Booked A/C Booked" at bounding box center [460, 213] width 717 height 365
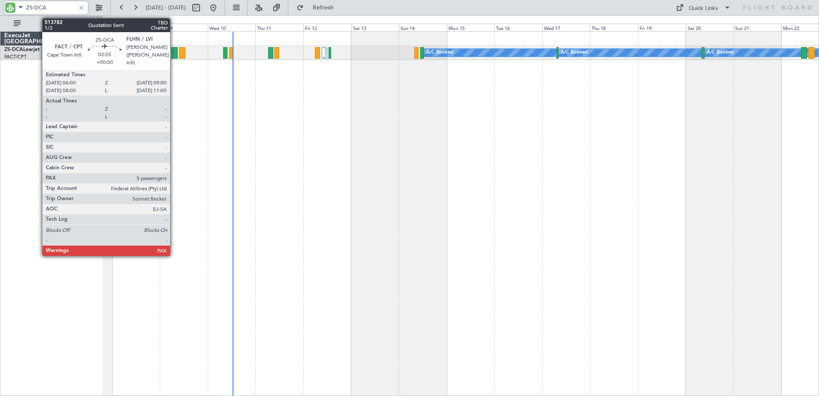
click at [174, 52] on div at bounding box center [174, 53] width 6 height 12
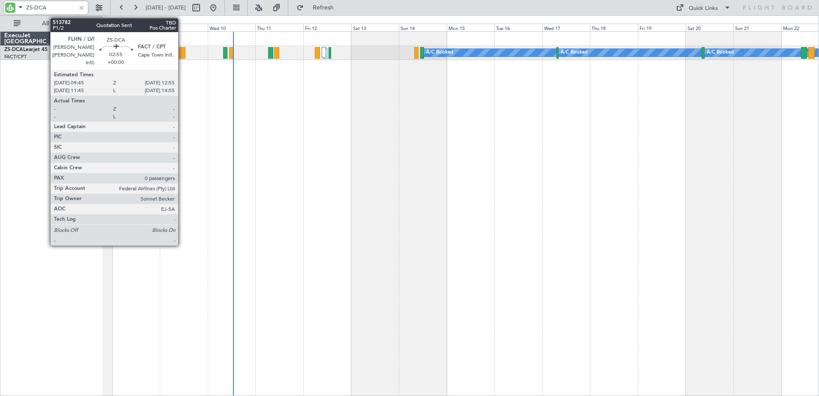
click at [182, 54] on div at bounding box center [182, 53] width 6 height 12
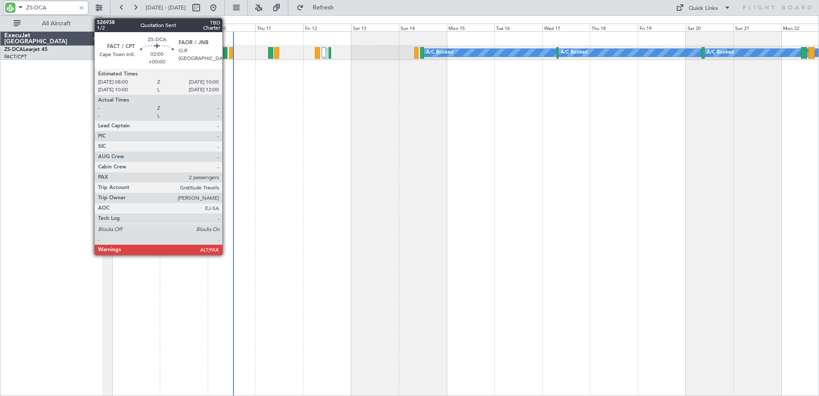
click at [226, 56] on div at bounding box center [225, 53] width 4 height 12
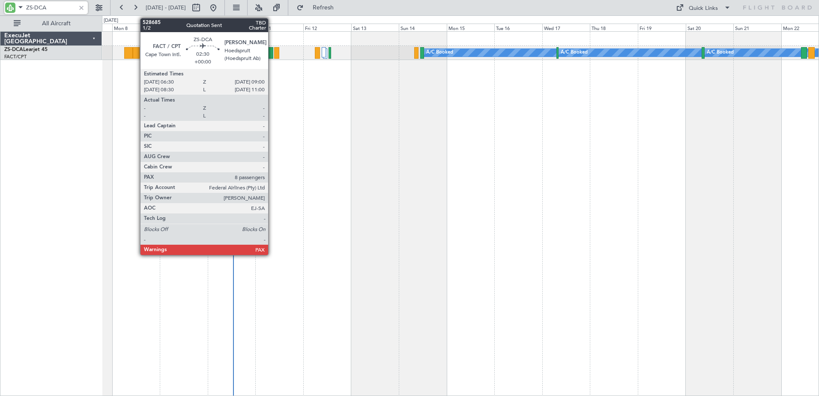
click at [272, 54] on div at bounding box center [270, 53] width 5 height 12
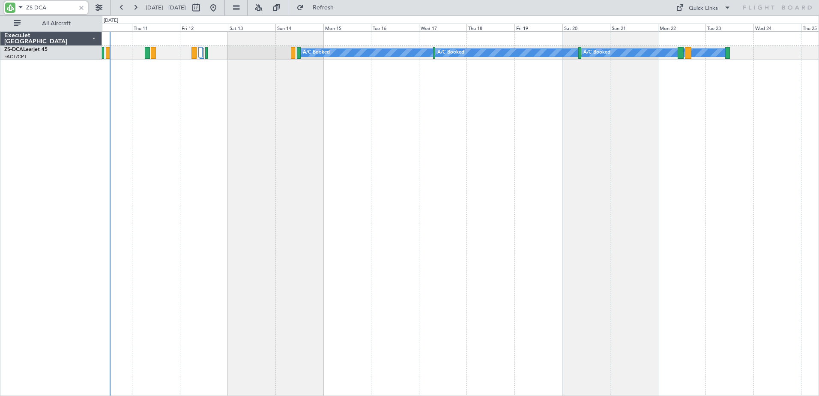
click at [309, 191] on div "A/C Booked A/C Booked A/C Booked A/C Booked A/C Booked" at bounding box center [460, 213] width 717 height 365
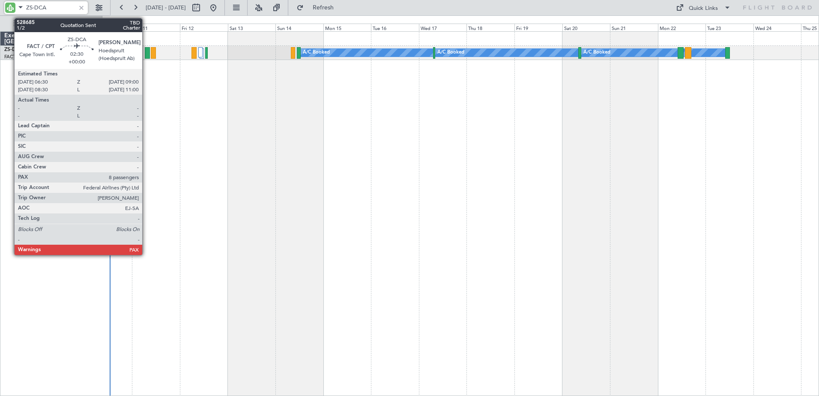
click at [146, 50] on div at bounding box center [147, 53] width 5 height 12
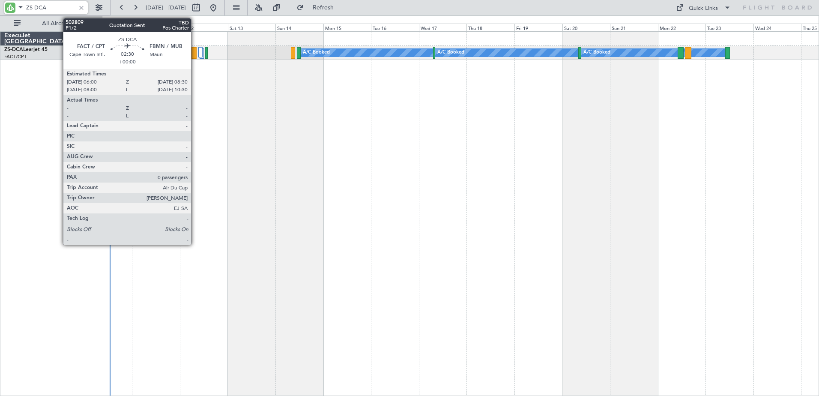
click at [195, 52] on div at bounding box center [194, 53] width 5 height 12
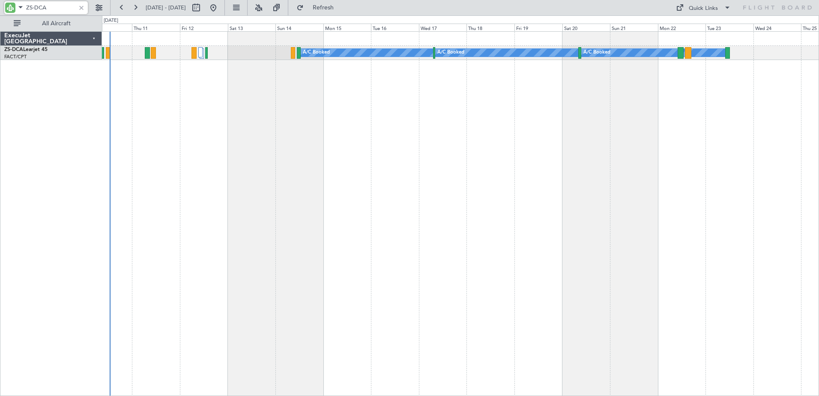
click at [227, 123] on div "A/C Booked A/C Booked A/C Booked A/C Booked A/C Booked" at bounding box center [460, 213] width 717 height 365
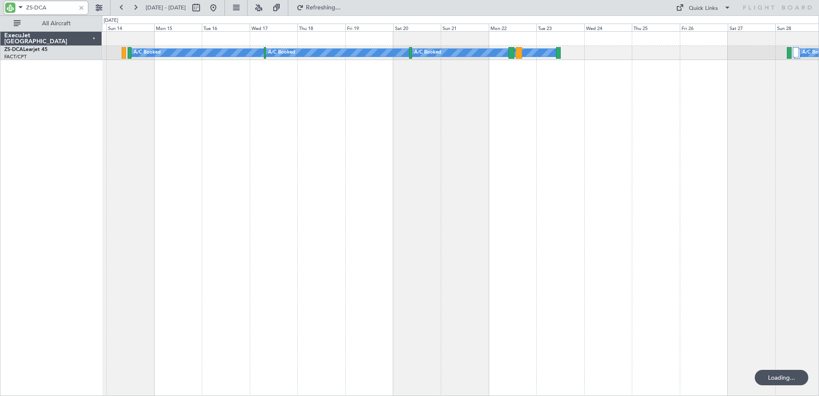
click at [223, 156] on div "A/C Booked A/C Booked A/C Booked A/C Booked A/C Booked" at bounding box center [460, 213] width 717 height 365
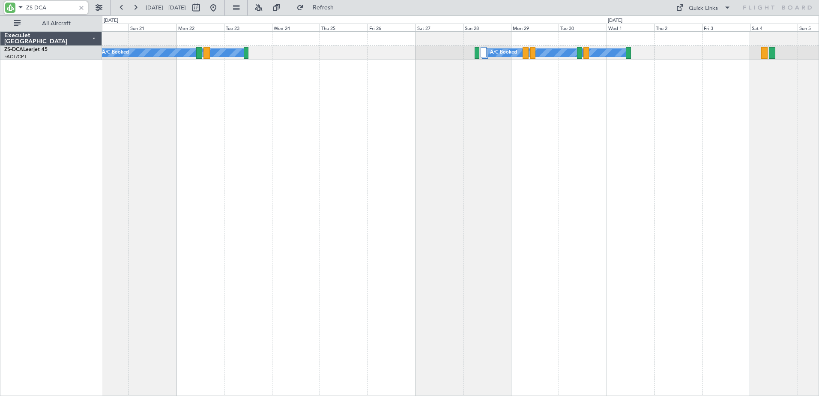
click at [184, 137] on div "A/C Booked A/C Booked A/C Booked A/C Booked A/C Booked A/C Booked" at bounding box center [460, 213] width 717 height 365
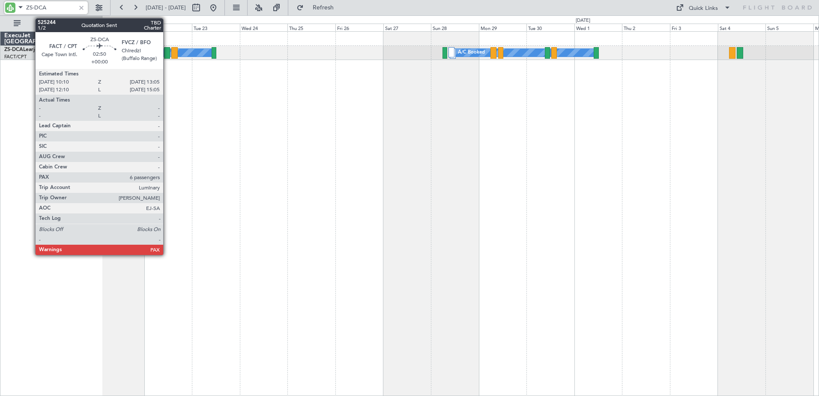
click at [167, 55] on div at bounding box center [167, 53] width 6 height 12
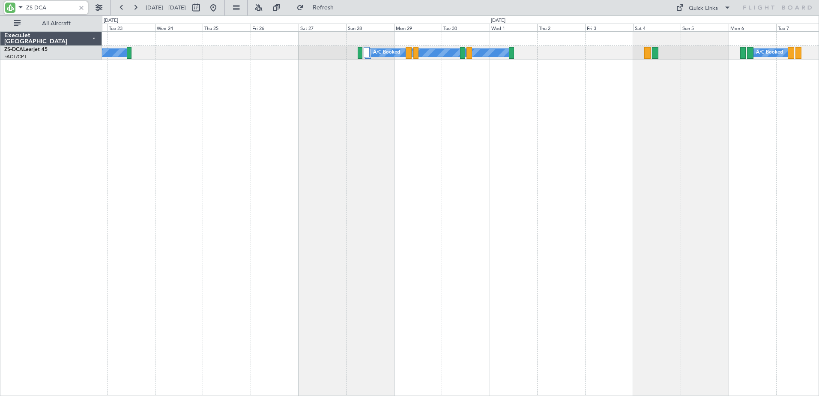
click at [380, 164] on div "A/C Booked A/C Booked A/C Booked A/C Booked A/C Booked" at bounding box center [460, 213] width 717 height 365
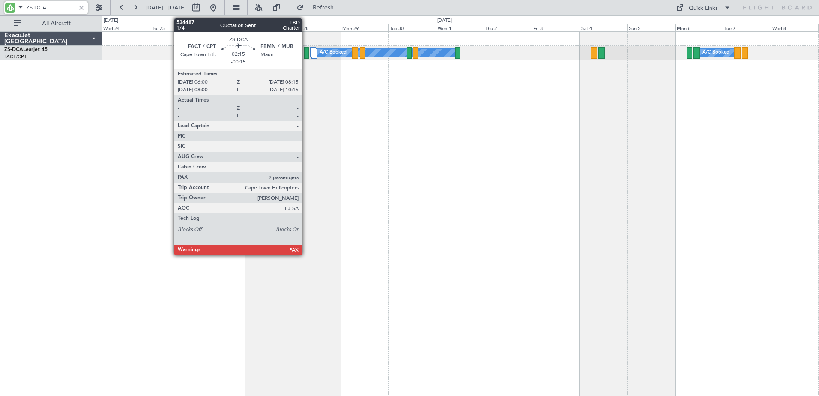
click at [306, 51] on div at bounding box center [306, 53] width 5 height 12
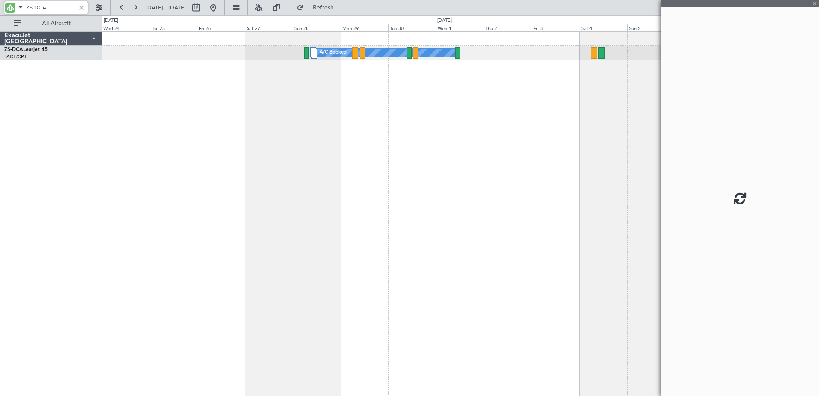
click at [306, 51] on div at bounding box center [306, 53] width 5 height 12
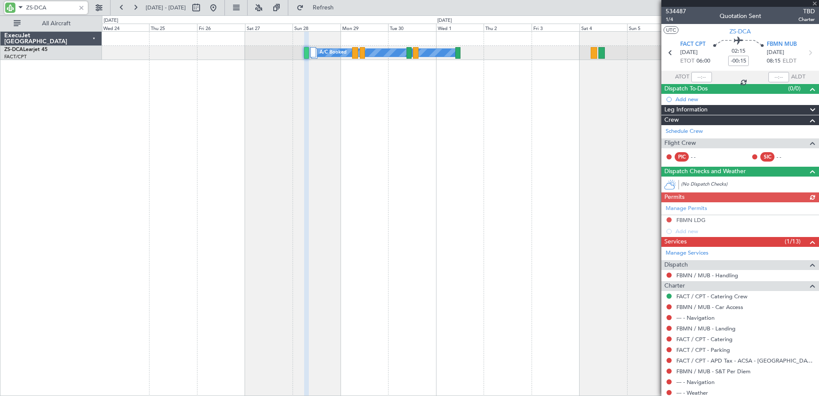
click at [306, 56] on div at bounding box center [306, 53] width 5 height 12
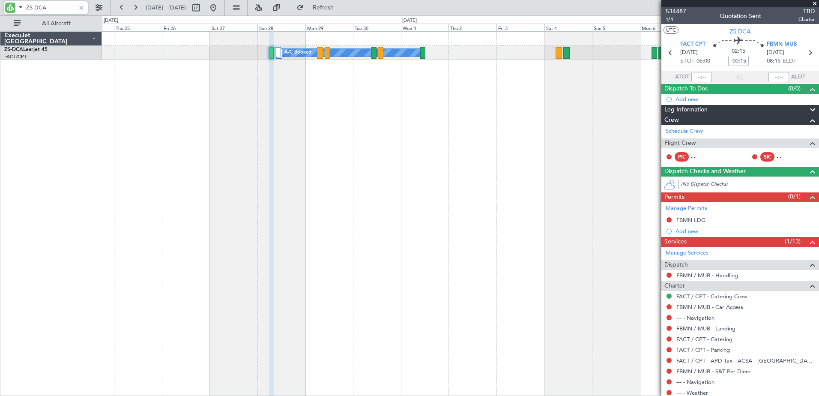
click at [396, 160] on div "A/C Booked A/C Booked A/C Booked A/C Booked" at bounding box center [460, 213] width 717 height 365
click at [83, 9] on div at bounding box center [81, 7] width 9 height 9
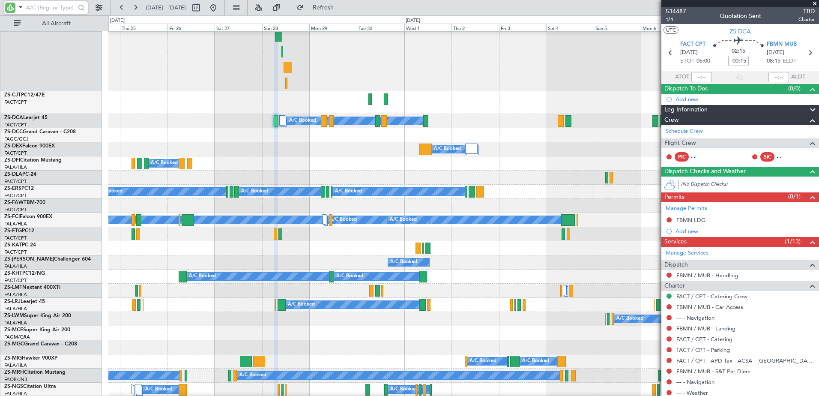
scroll to position [86, 0]
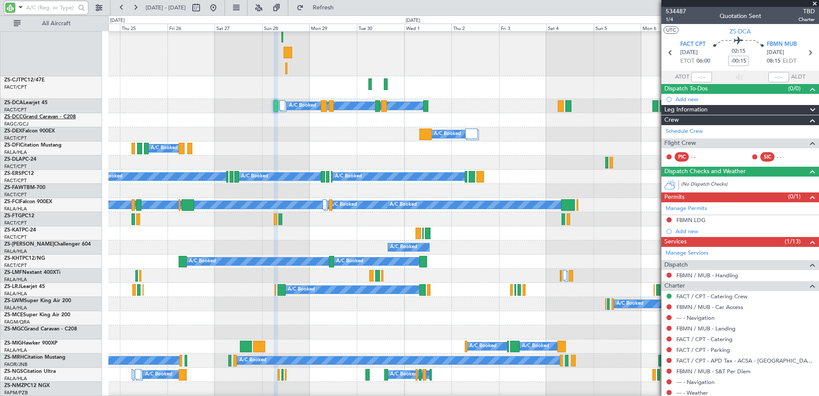
click at [56, 118] on link "ZS-DCC Grand Caravan - C208" at bounding box center [40, 116] width 72 height 5
click at [816, 3] on span at bounding box center [815, 4] width 9 height 8
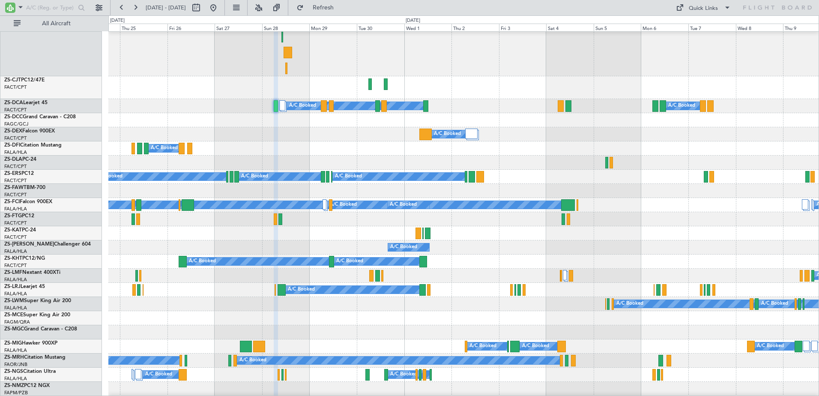
type input "0"
click at [48, 9] on input "text" at bounding box center [50, 7] width 49 height 13
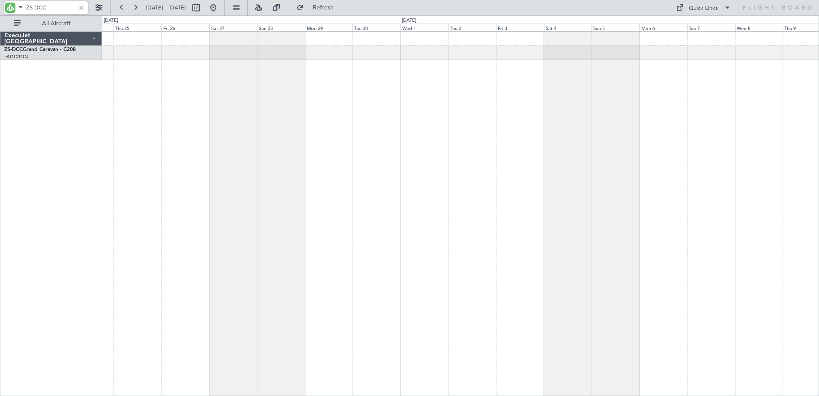
click at [275, 172] on div at bounding box center [460, 213] width 717 height 365
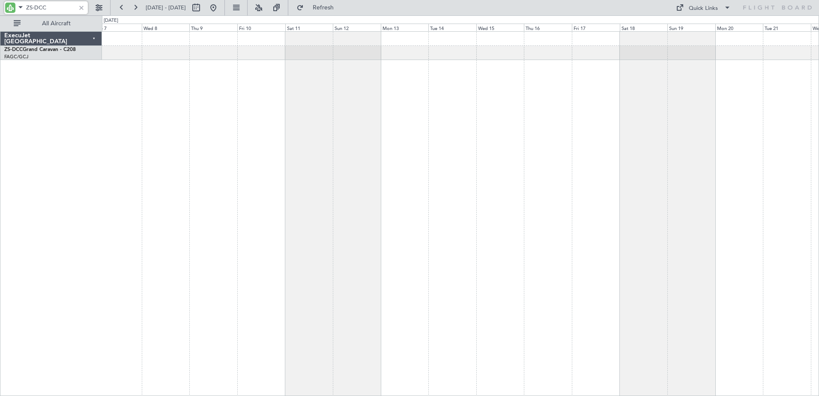
click at [244, 150] on div at bounding box center [460, 213] width 717 height 365
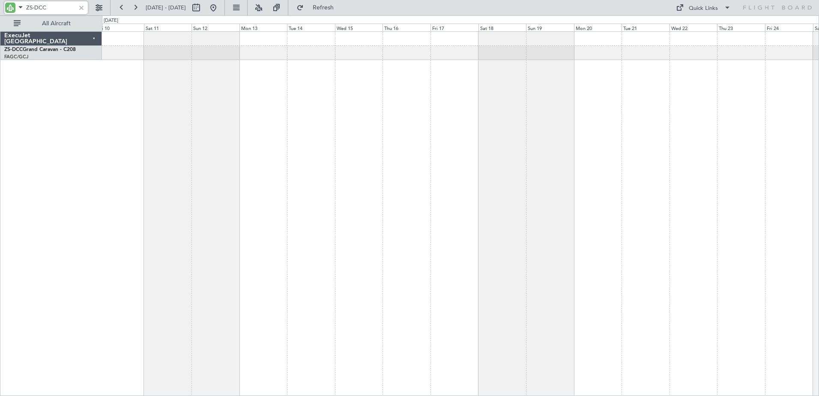
click at [305, 137] on div at bounding box center [460, 213] width 717 height 365
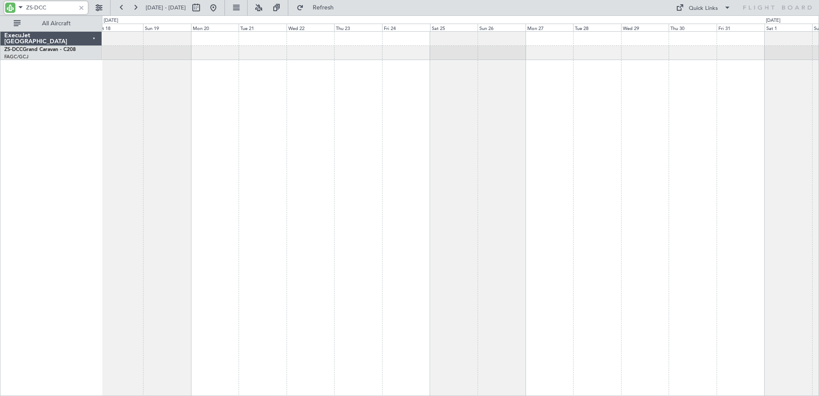
click at [393, 129] on div at bounding box center [460, 213] width 717 height 365
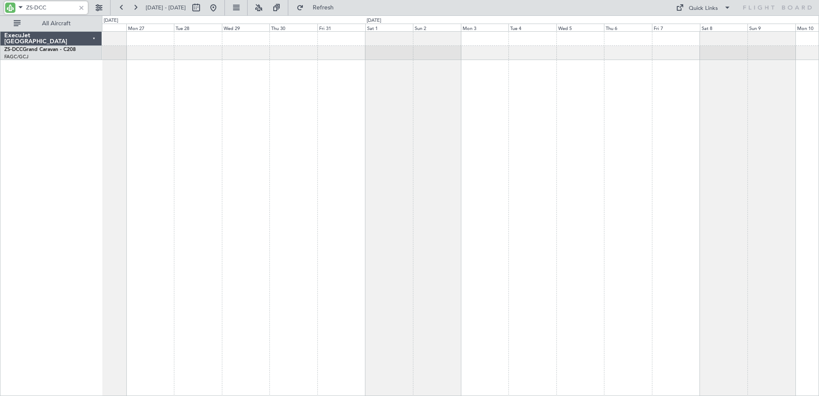
click at [516, 139] on div at bounding box center [460, 213] width 717 height 365
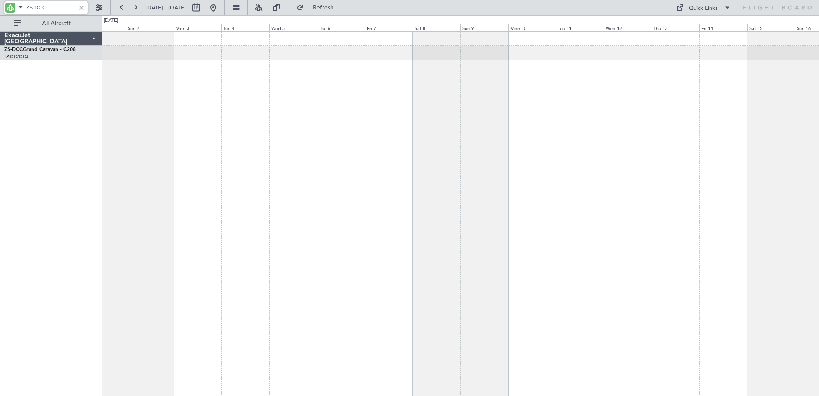
click at [355, 117] on div at bounding box center [460, 213] width 717 height 365
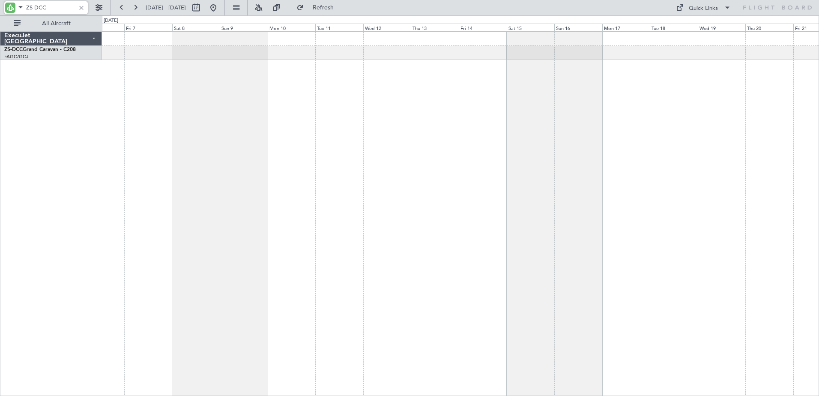
click at [406, 120] on div at bounding box center [460, 213] width 717 height 365
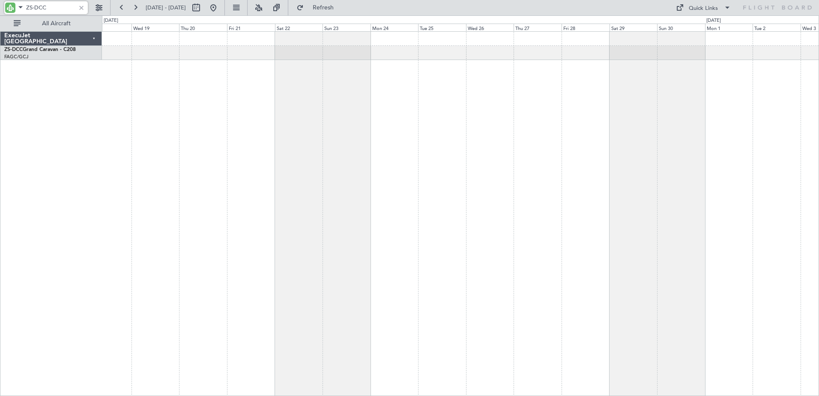
click at [433, 113] on div at bounding box center [460, 213] width 717 height 365
click at [325, 101] on div at bounding box center [460, 213] width 717 height 365
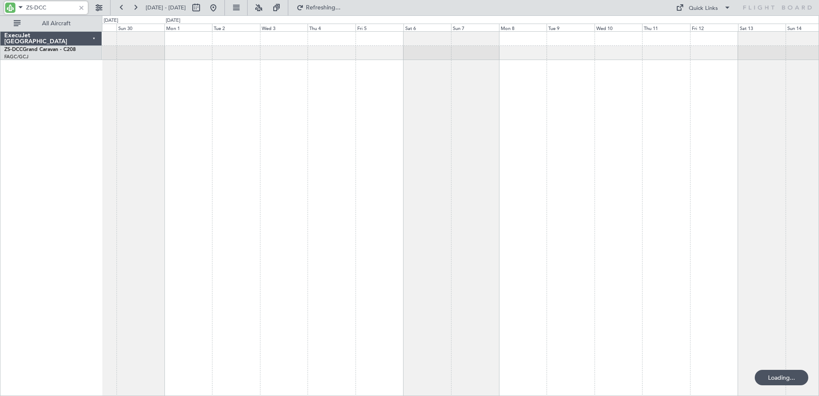
type input "ZS-DCC"
click at [83, 9] on div at bounding box center [81, 7] width 9 height 9
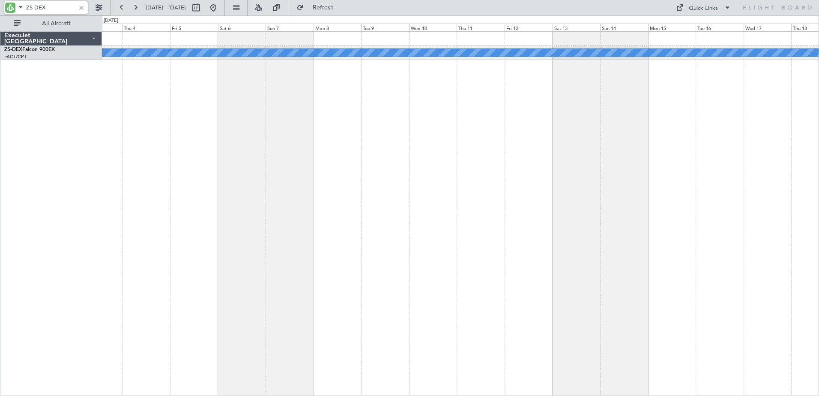
click at [69, 146] on div "A/C Unavailable ExecuJet South Africa ZS-DEX Falcon 900EX FACT/CPT Cape Town In…" at bounding box center [409, 205] width 819 height 381
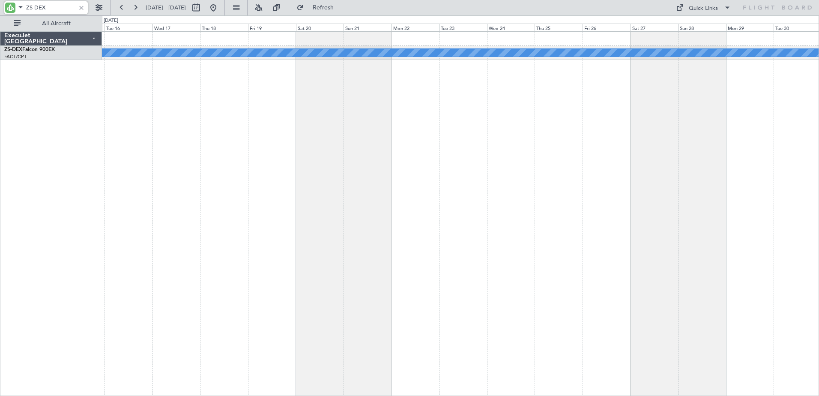
click at [159, 157] on div "A/C Unavailable" at bounding box center [460, 213] width 717 height 365
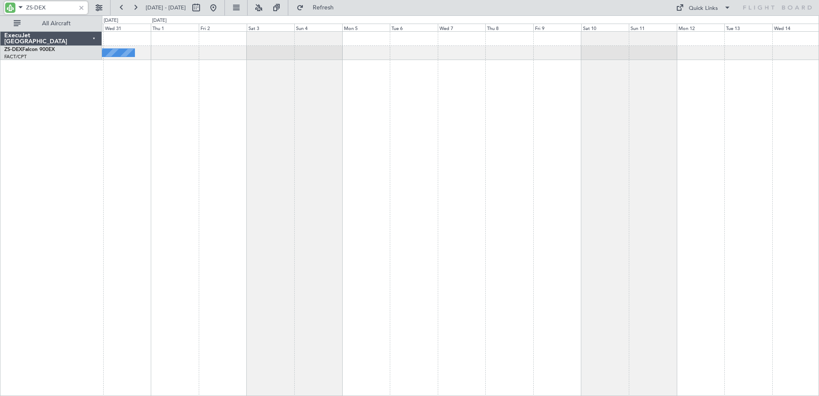
click at [162, 168] on div "A/C Unavailable" at bounding box center [460, 213] width 717 height 365
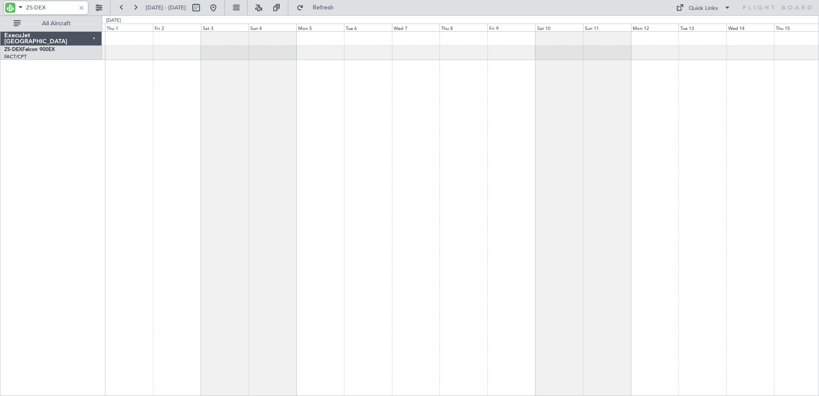
click at [178, 142] on div "A/C Unavailable" at bounding box center [460, 213] width 717 height 365
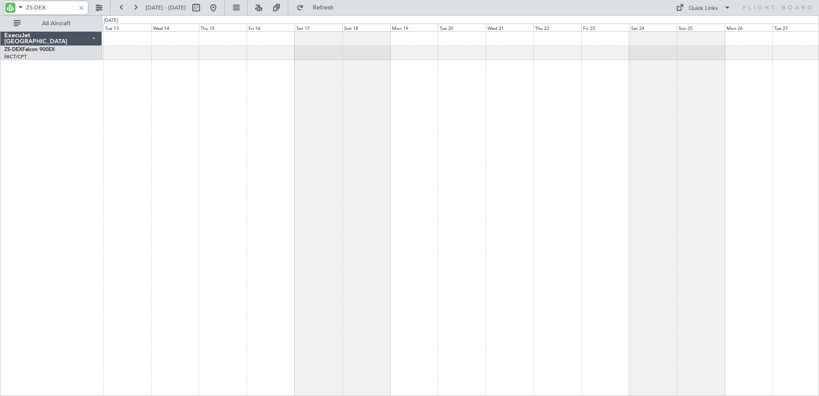
click at [67, 147] on div "ExecuJet South Africa ZS-DEX Falcon 900EX FACT/CPT Cape Town Intl. 0 0 Mon 12 T…" at bounding box center [409, 205] width 819 height 381
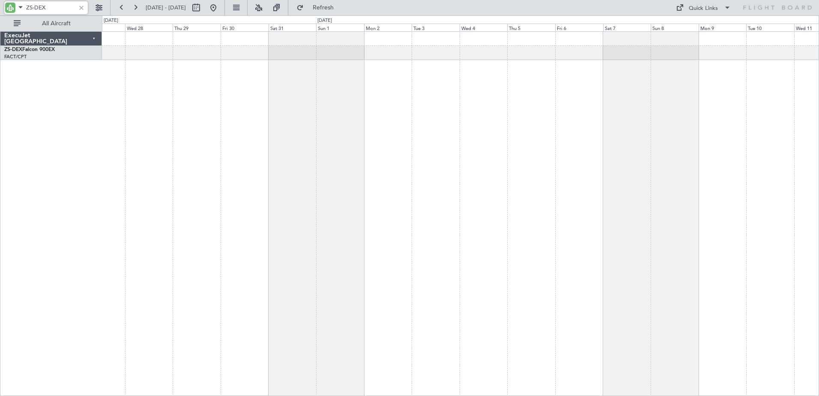
click at [75, 126] on div "ExecuJet South Africa ZS-DEX Falcon 900EX FACT/CPT Cape Town Intl. 0 0 Tue 27 W…" at bounding box center [409, 205] width 819 height 381
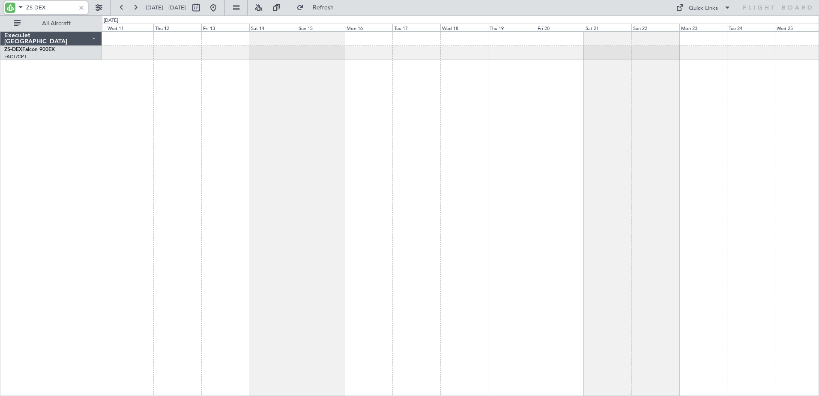
click at [64, 148] on div "ExecuJet South Africa ZS-DEX Falcon 900EX FACT/CPT Cape Town Intl. 0 0 Tue 10 W…" at bounding box center [409, 205] width 819 height 381
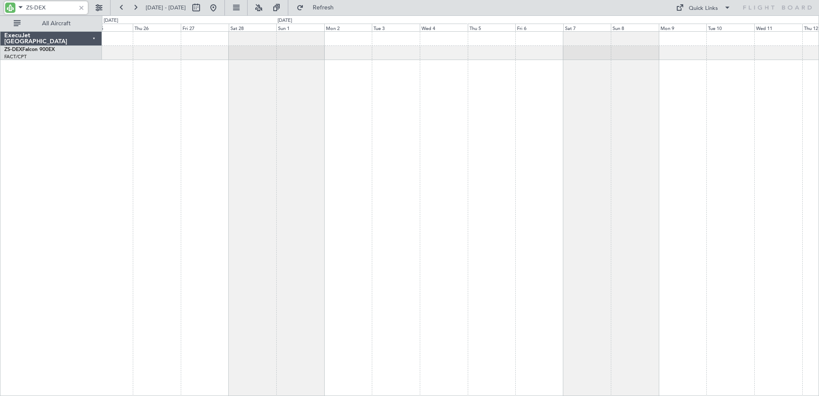
click at [0, 123] on html "ZS-DEX 29 Nov 2025 - 14 Dec 2025 Refresh Quick Links All Aircraft ExecuJet Sout…" at bounding box center [409, 198] width 819 height 396
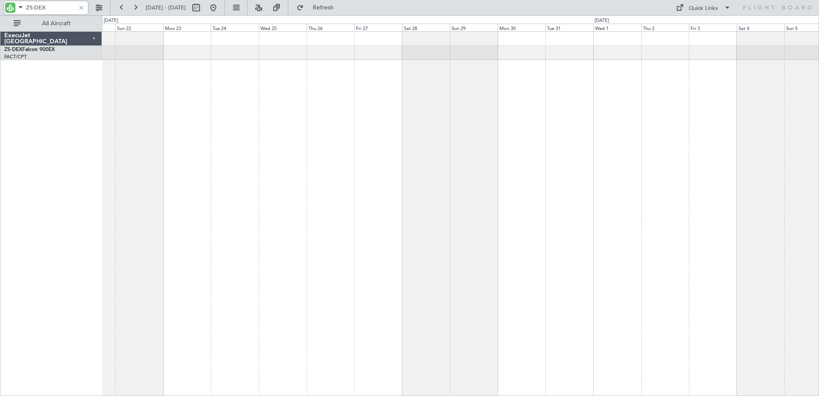
click at [51, 138] on div "ExecuJet South Africa ZS-DEX Falcon 900EX FACT/CPT Cape Town Intl. 0 0 Sat 21 S…" at bounding box center [409, 205] width 819 height 381
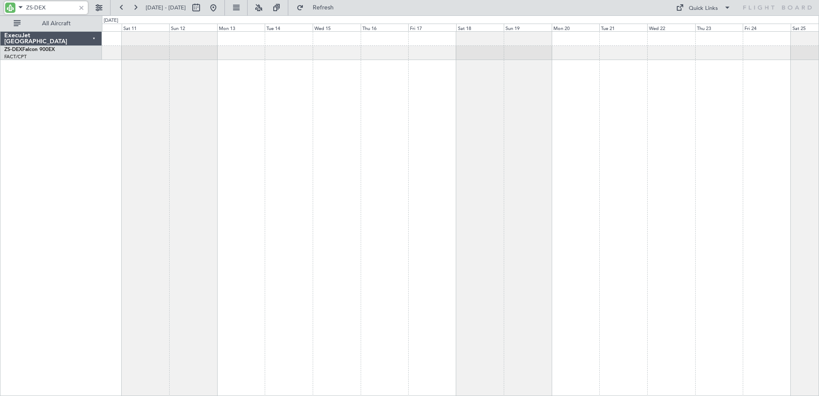
click at [2, 99] on div "ExecuJet South Africa ZS-DEX Falcon 900EX FACT/CPT Cape Town Intl. 0 0 Fri 10 S…" at bounding box center [409, 205] width 819 height 381
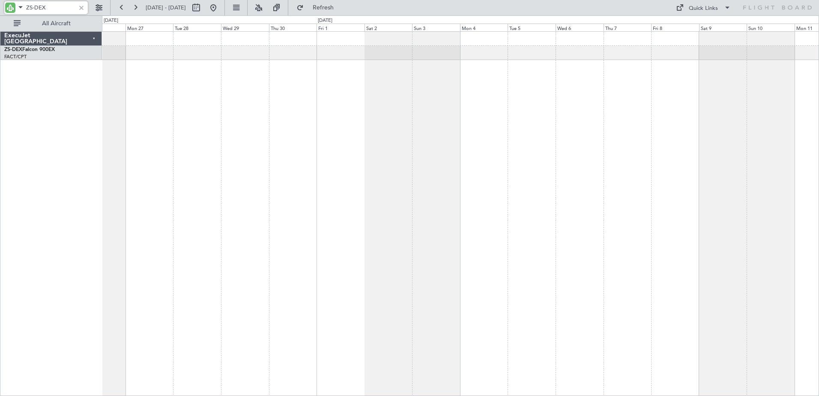
click at [2, 86] on div "ExecuJet South Africa ZS-DEX Falcon 900EX FACT/CPT Cape Town Intl. 0 0 Sun 26 M…" at bounding box center [409, 205] width 819 height 381
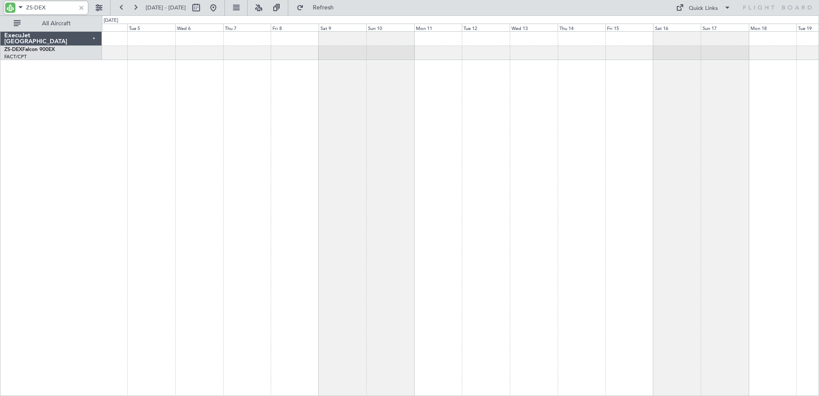
click at [132, 133] on div "ExecuJet South Africa ZS-DEX Falcon 900EX FACT/CPT Cape Town Intl. 0 0 Mon 4 Tu…" at bounding box center [409, 205] width 819 height 381
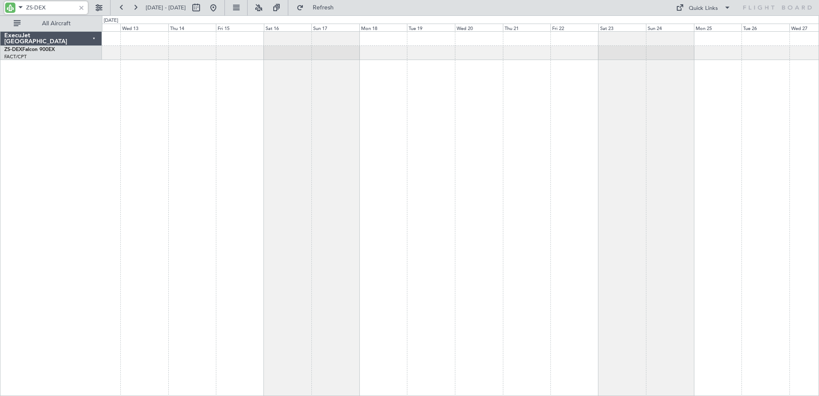
click at [33, 103] on div "ExecuJet South Africa ZS-DEX Falcon 900EX FACT/CPT Cape Town Intl. 0 0 Tue 12 W…" at bounding box center [409, 205] width 819 height 381
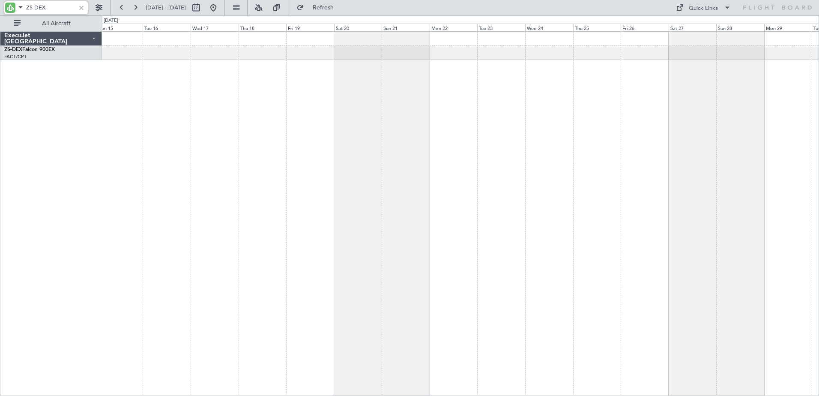
click at [0, 63] on html "ZS-DEX 29 Nov 2025 - 14 Dec 2025 Refresh Quick Links All Aircraft ExecuJet Sout…" at bounding box center [409, 198] width 819 height 396
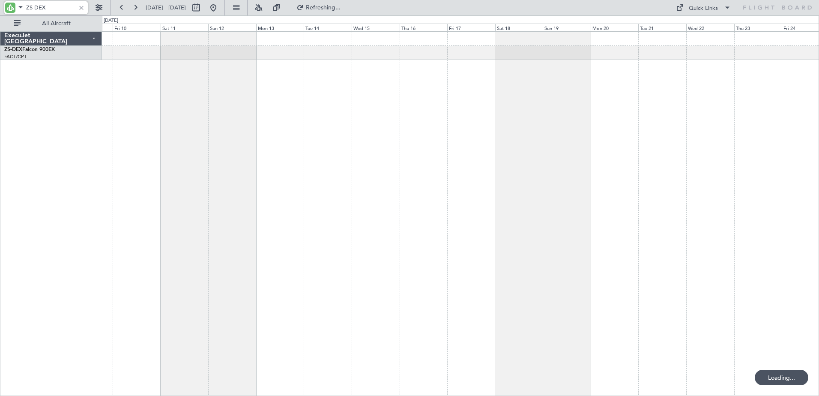
click at [0, 25] on html "ZS-DEX 15 Jun 2026 - 30 Jun 2026 Refreshing... Quick Links All Aircraft ExecuJe…" at bounding box center [409, 198] width 819 height 396
type input "ZS-DEX"
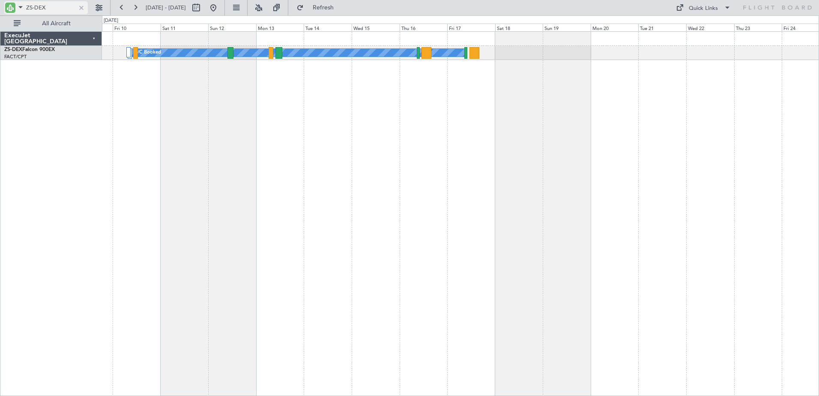
click at [81, 8] on div at bounding box center [81, 7] width 9 height 9
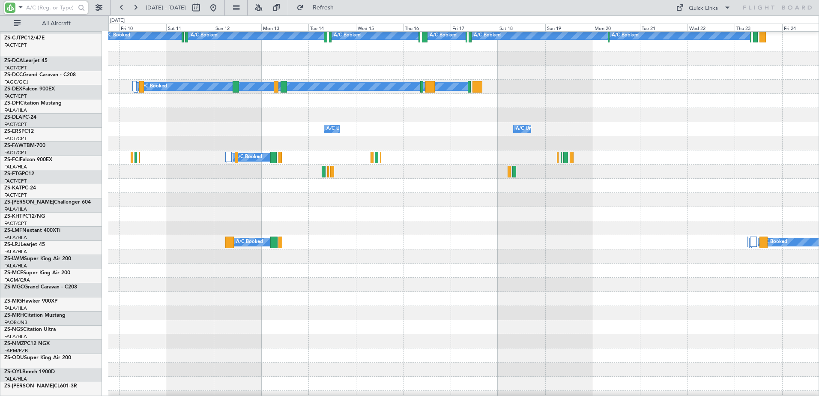
scroll to position [86, 0]
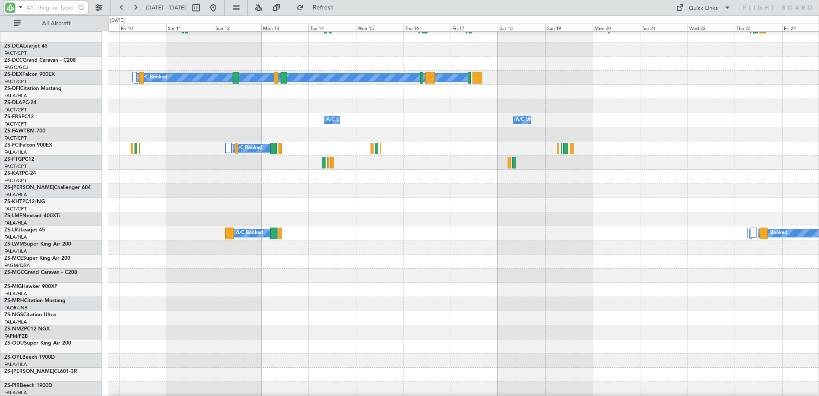
click at [45, 9] on input "text" at bounding box center [50, 7] width 49 height 13
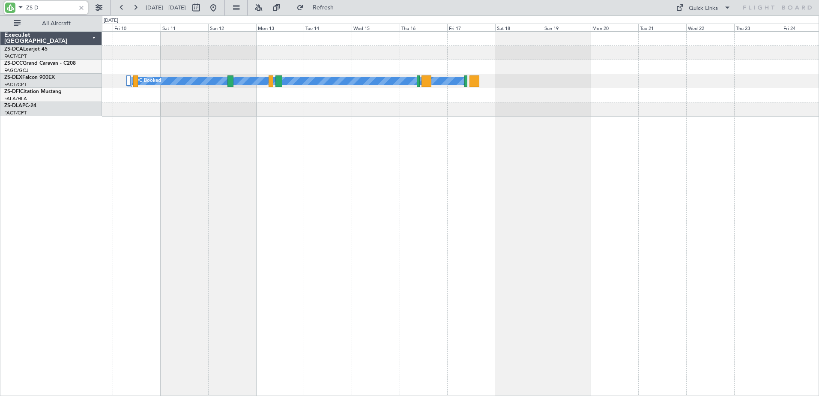
scroll to position [0, 0]
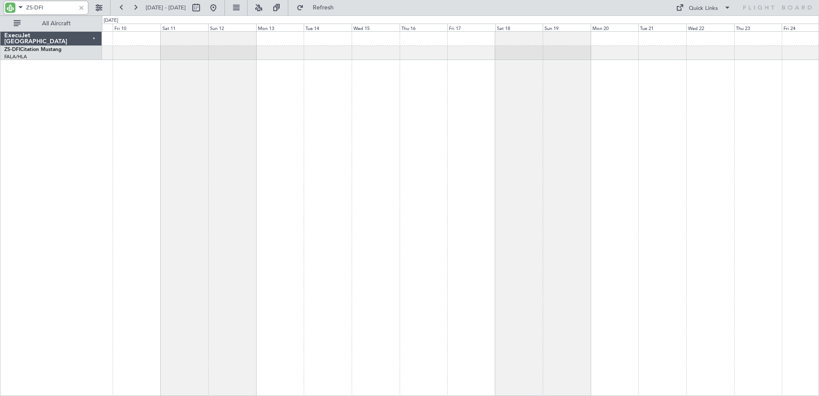
click at [0, 215] on html "ZS-DFI 09 Jul 2026 - 24 Jul 2026 Refresh Quick Links All Aircraft ExecuJet Sout…" at bounding box center [409, 198] width 819 height 396
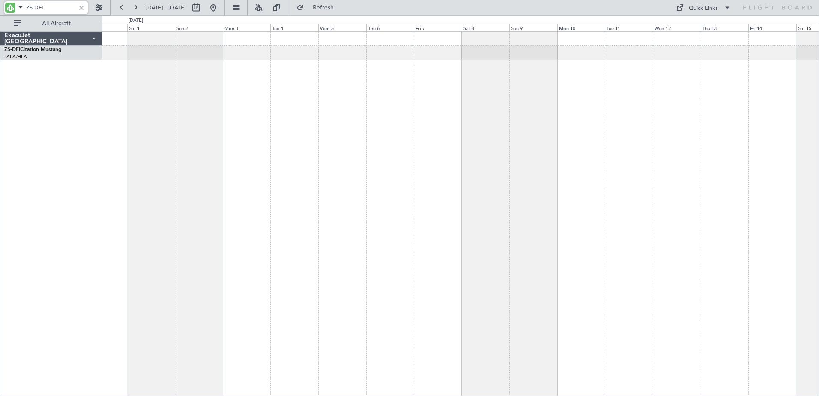
click at [262, 201] on div at bounding box center [460, 213] width 717 height 365
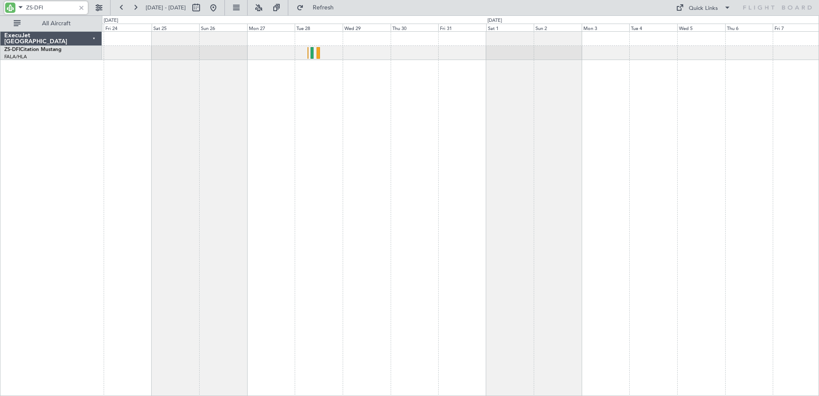
click at [648, 204] on div at bounding box center [460, 213] width 717 height 365
click at [420, 171] on div at bounding box center [460, 213] width 717 height 365
click at [819, 165] on html "ZS-DFI 23 Jul 2026 - 07 Aug 2026 Refreshing... Quick Links All Aircraft ExecuJe…" at bounding box center [409, 198] width 819 height 396
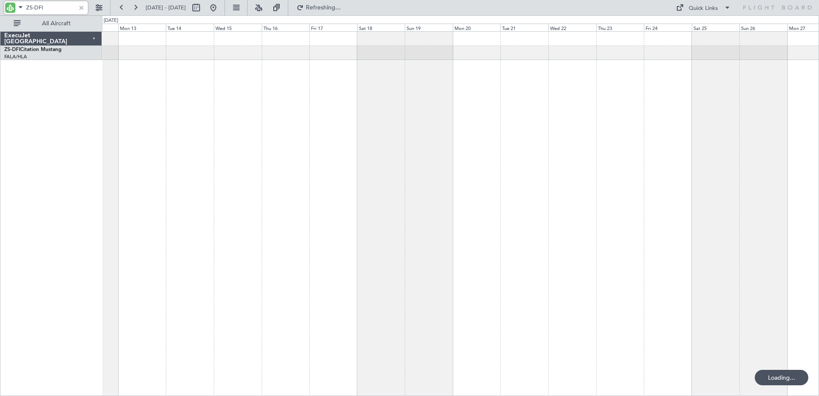
click at [604, 214] on div at bounding box center [460, 213] width 717 height 365
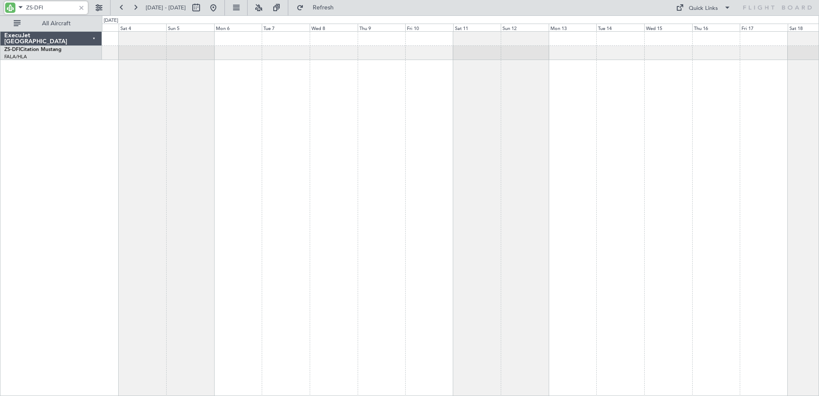
click at [786, 226] on div "ExecuJet South Africa ZS-DFI Citation Mustang FALA/HLA Lanseria 0 0 Fri 3 Sat 4…" at bounding box center [409, 205] width 819 height 381
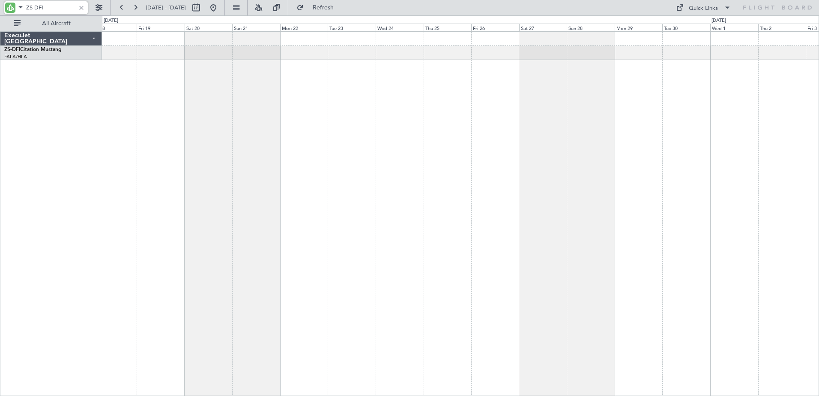
click at [93, 241] on div "ExecuJet South Africa ZS-DFI Citation Mustang FALA/HLA Lanseria 0 0 Thu 18 Fri …" at bounding box center [409, 205] width 819 height 381
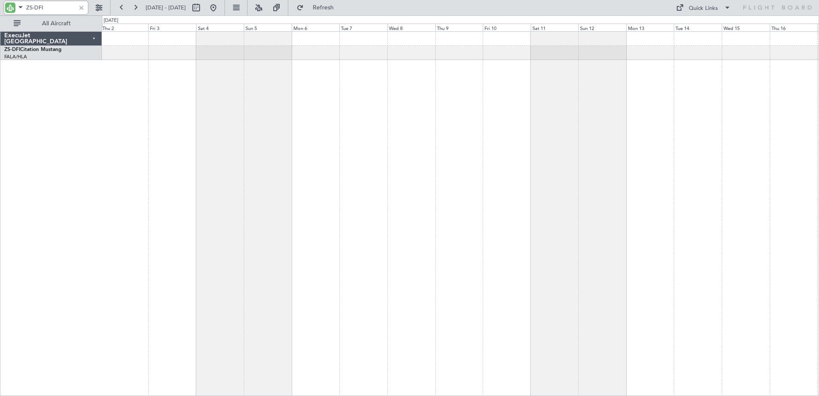
click at [174, 201] on div at bounding box center [460, 213] width 717 height 365
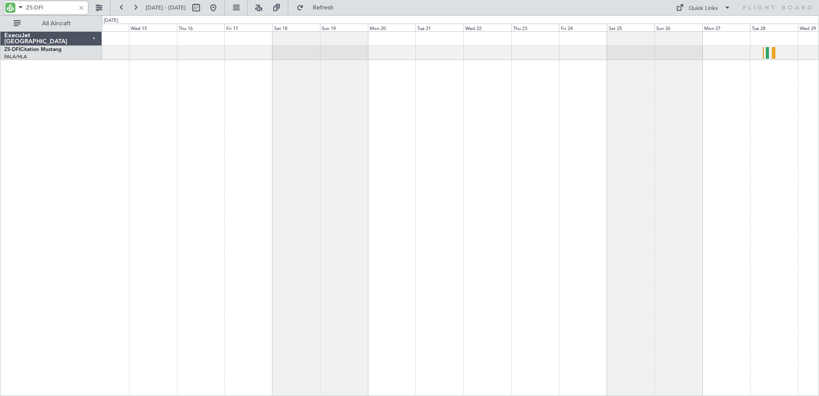
click at [136, 187] on div at bounding box center [460, 213] width 717 height 365
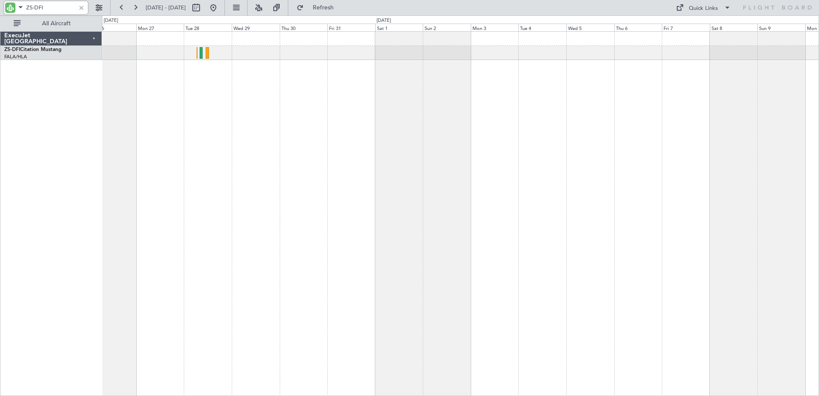
click at [119, 179] on div "A/C Booked A/C Booked" at bounding box center [460, 213] width 717 height 365
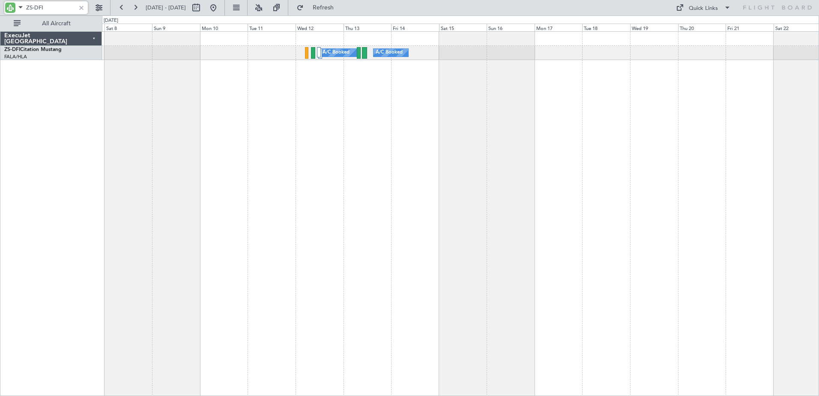
click at [37, 162] on div "A/C Booked A/C Booked ExecuJet South Africa ZS-DFI Citation Mustang FALA/HLA La…" at bounding box center [409, 205] width 819 height 381
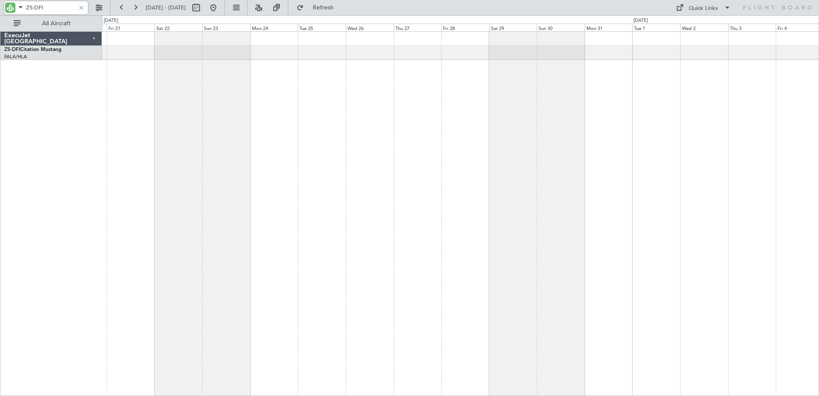
click at [258, 147] on div at bounding box center [460, 213] width 717 height 365
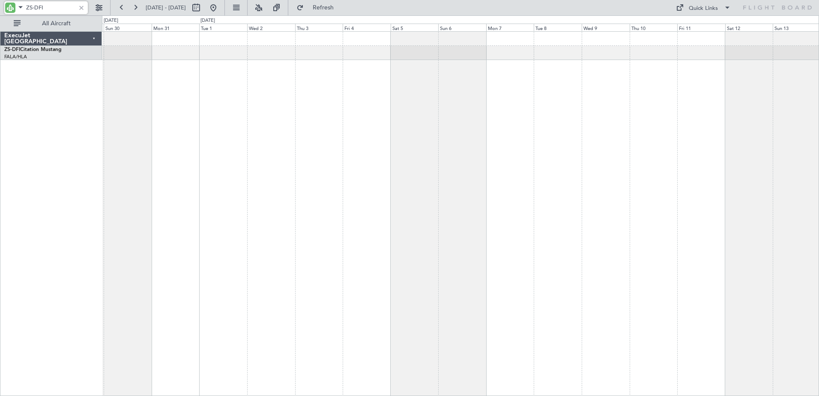
click at [6, 90] on div "ExecuJet South Africa ZS-DFI Citation Mustang FALA/HLA Lanseria 0 0 Sat 29 Sun …" at bounding box center [409, 205] width 819 height 381
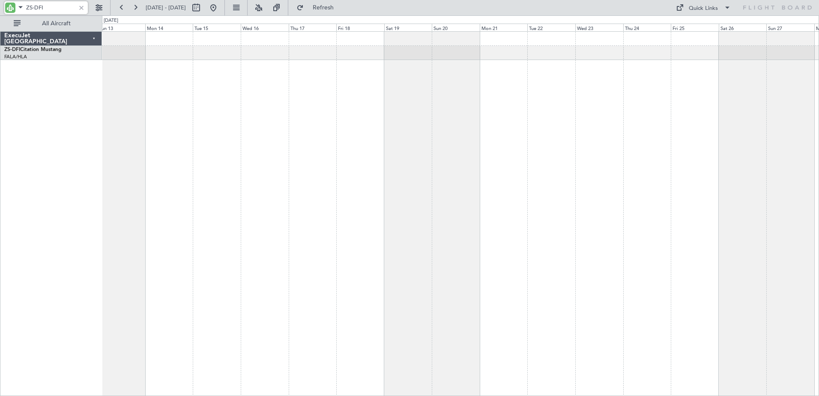
click at [53, 150] on div "ExecuJet South Africa ZS-DFI Citation Mustang FALA/HLA Lanseria 0 0 Sun 13 Mon …" at bounding box center [409, 205] width 819 height 381
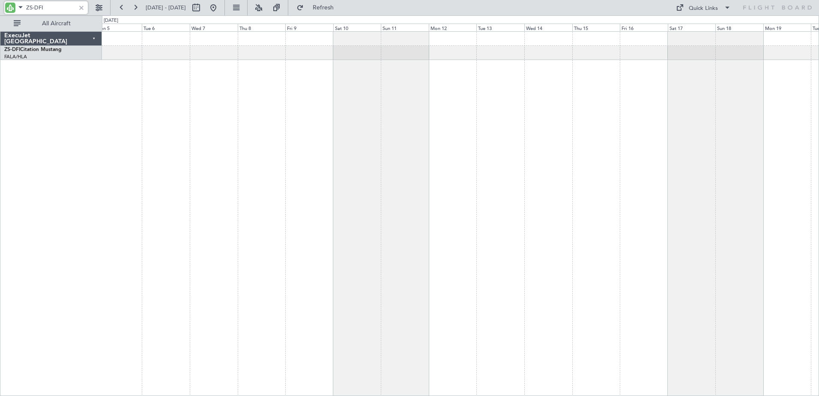
click at [219, 174] on div at bounding box center [460, 213] width 717 height 365
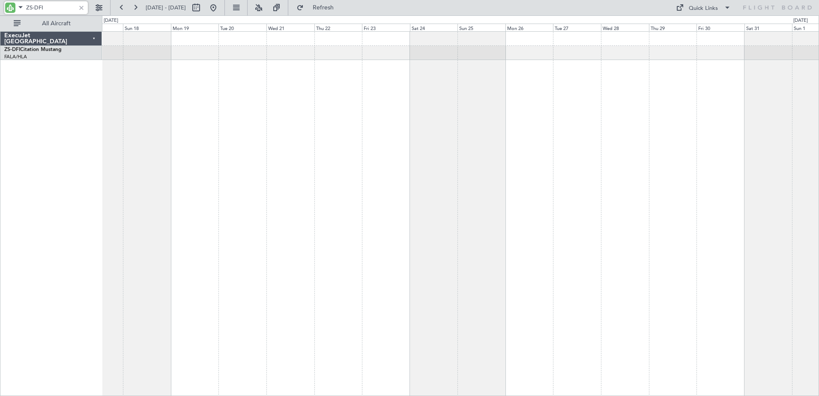
click at [27, 230] on div "ExecuJet South Africa ZS-DFI Citation Mustang FALA/HLA Lanseria 0 0 Sat 17 Sun …" at bounding box center [409, 205] width 819 height 381
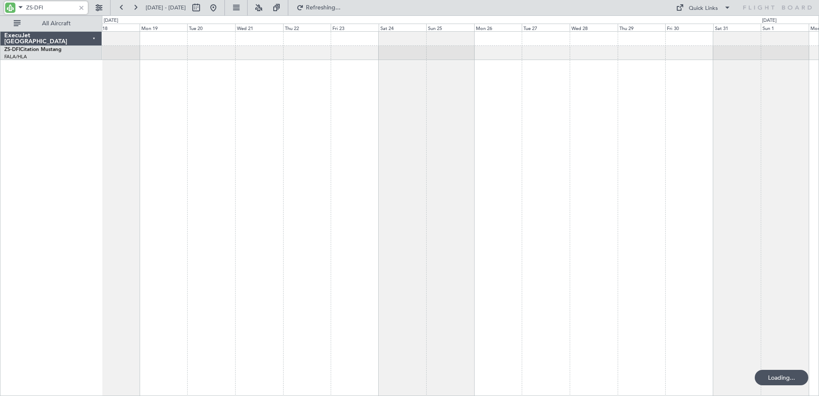
click at [0, 185] on html "ZS-DFI 18 Oct 2026 - 02 Nov 2026 Refreshing... Quick Links All Aircraft ExecuJe…" at bounding box center [409, 198] width 819 height 396
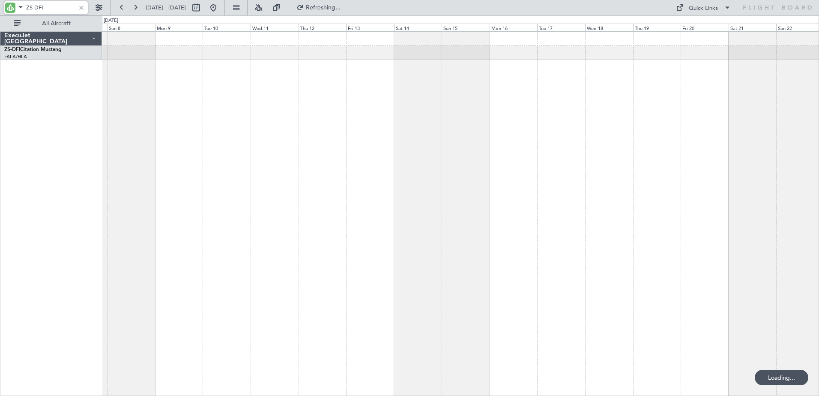
type input "ZS-DFI"
click at [80, 8] on div at bounding box center [81, 7] width 9 height 9
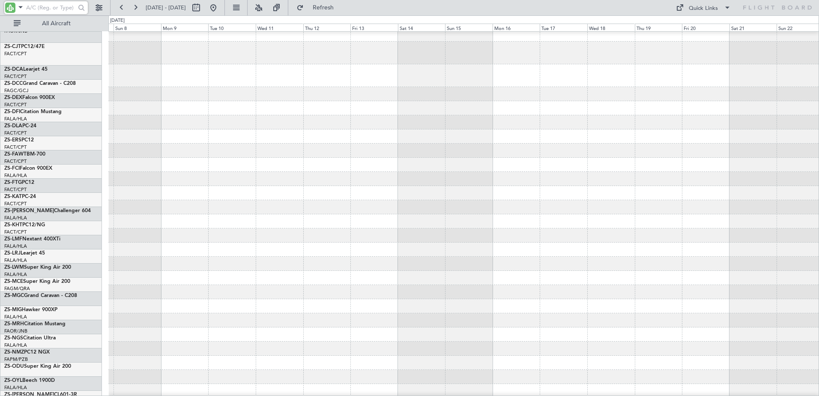
scroll to position [86, 0]
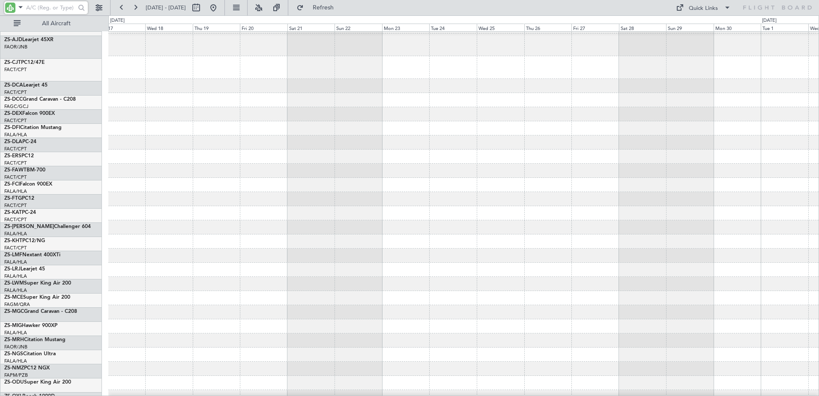
click at [237, 277] on div at bounding box center [463, 270] width 711 height 14
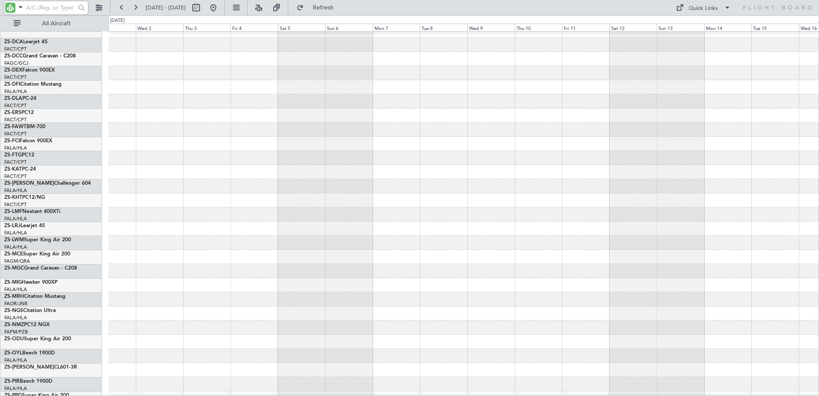
click at [180, 239] on div at bounding box center [463, 243] width 711 height 14
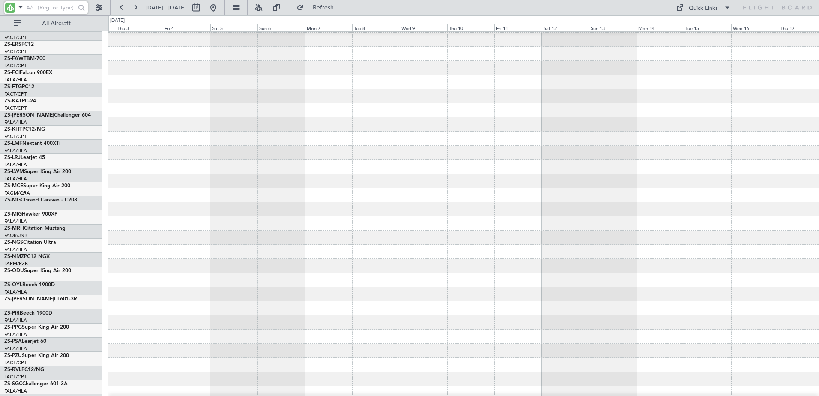
click at [174, 301] on div at bounding box center [463, 308] width 711 height 14
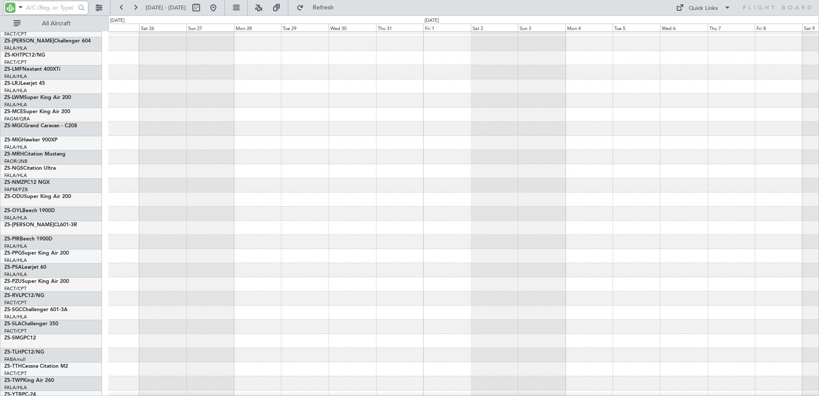
click at [138, 214] on div at bounding box center [463, 214] width 711 height 14
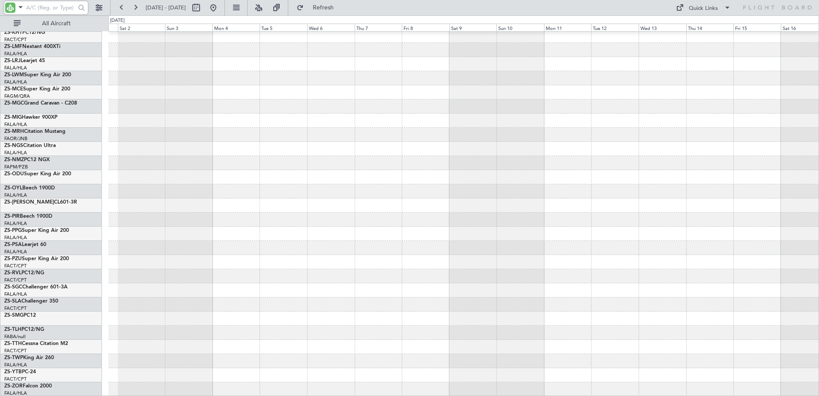
click at [163, 228] on div at bounding box center [463, 87] width 711 height 620
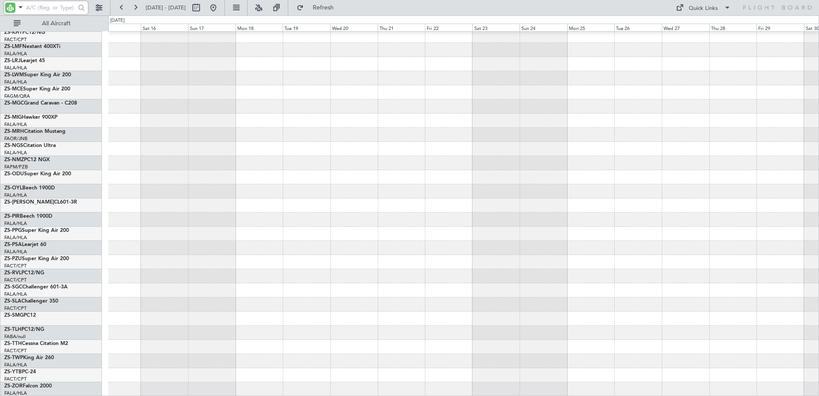
click at [349, 267] on div at bounding box center [463, 87] width 711 height 620
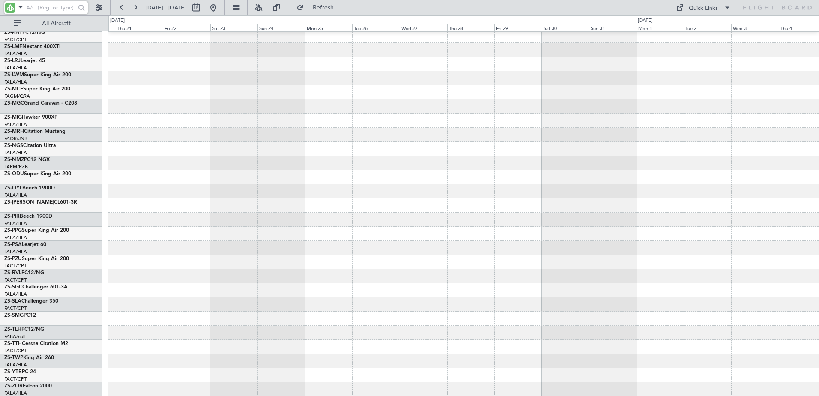
click at [254, 234] on div "ExecuJet South Africa ZS-ACT Challenger 300 FALA/HLA Lanseria ZS-AHA PC-24 FACT…" at bounding box center [409, 205] width 819 height 381
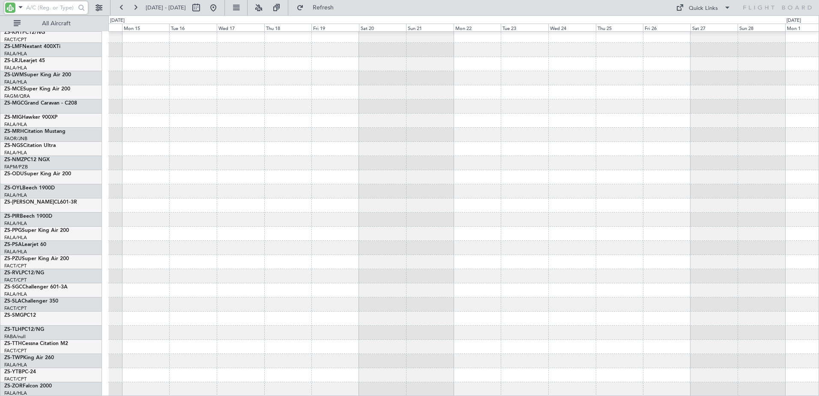
click at [0, 246] on html "07 Nov 2026 - 22 Nov 2026 Refresh Quick Links All Aircraft ExecuJet South Afric…" at bounding box center [409, 198] width 819 height 396
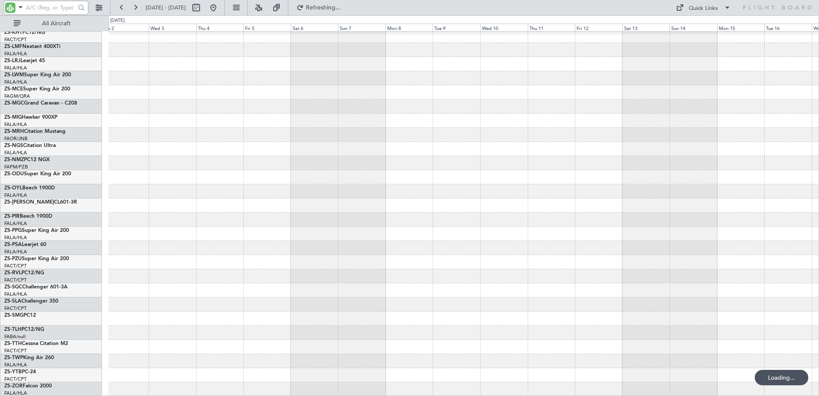
click at [0, 211] on html "14 Feb 2027 - 01 Mar 2027 Refreshing... Quick Links All Aircraft ExecuJet South…" at bounding box center [409, 198] width 819 height 396
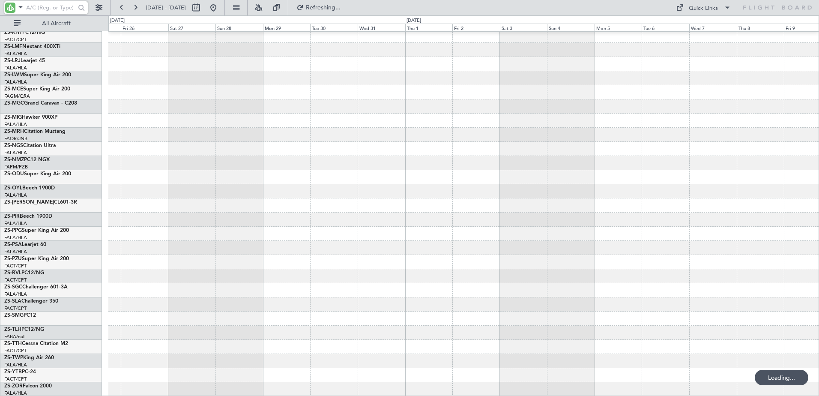
click at [0, 281] on html "11 Mar 2027 - 26 Mar 2027 Refreshing... Quick Links All Aircraft ExecuJet South…" at bounding box center [409, 198] width 819 height 396
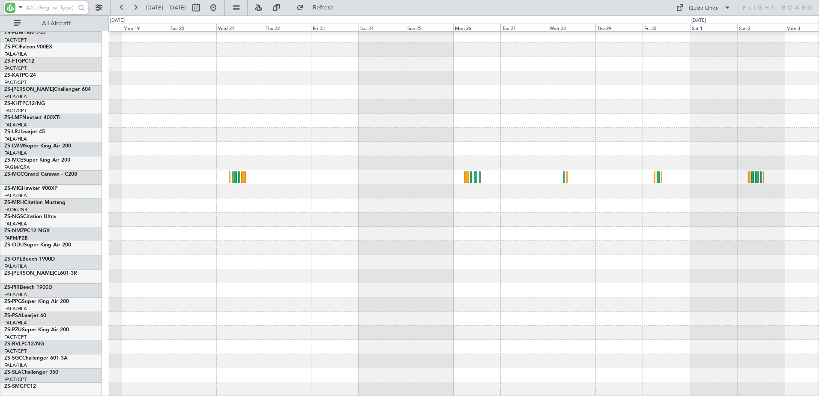
click at [819, 306] on html "20 Apr 2027 - 05 May 2027 Refresh Quick Links All Aircraft ExecuJet South Afric…" at bounding box center [409, 198] width 819 height 396
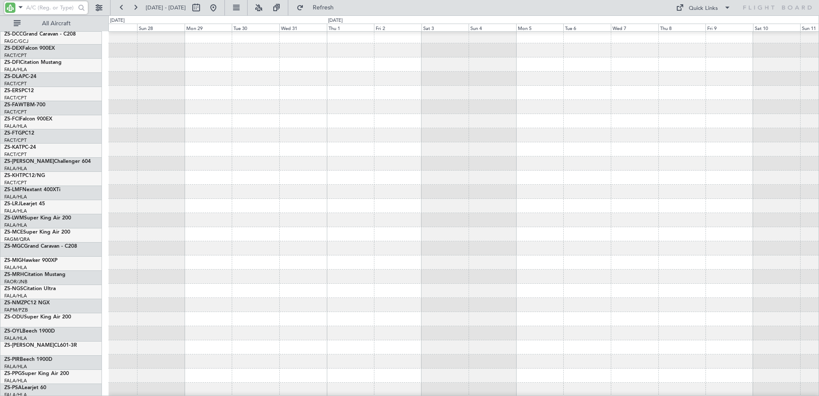
click at [819, 317] on html "20 Apr 2027 - 05 May 2027 Refresh Quick Links All Aircraft ExecuJet South Afric…" at bounding box center [409, 198] width 819 height 396
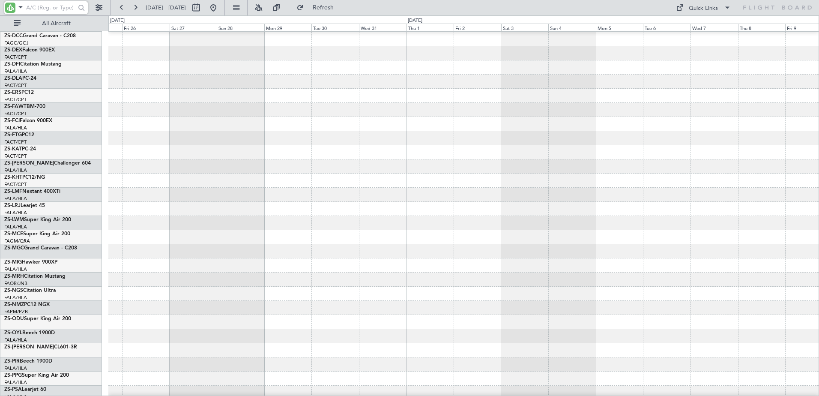
scroll to position [10, 0]
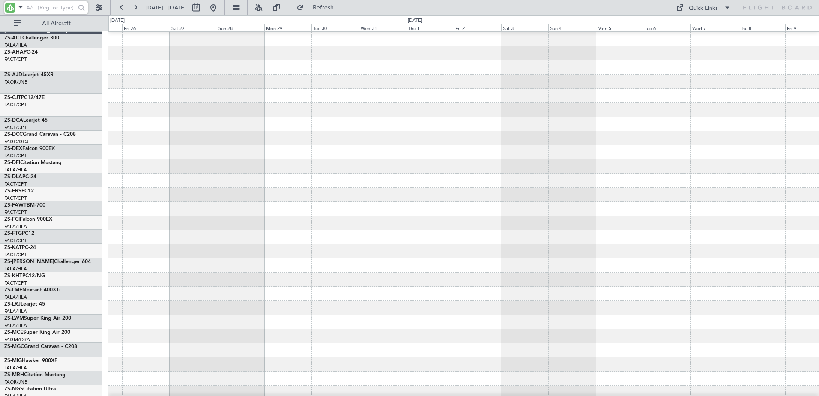
click at [819, 355] on html "20 Apr 2027 - 05 May 2027 Refresh Quick Links All Aircraft ExecuJet South Afric…" at bounding box center [409, 198] width 819 height 396
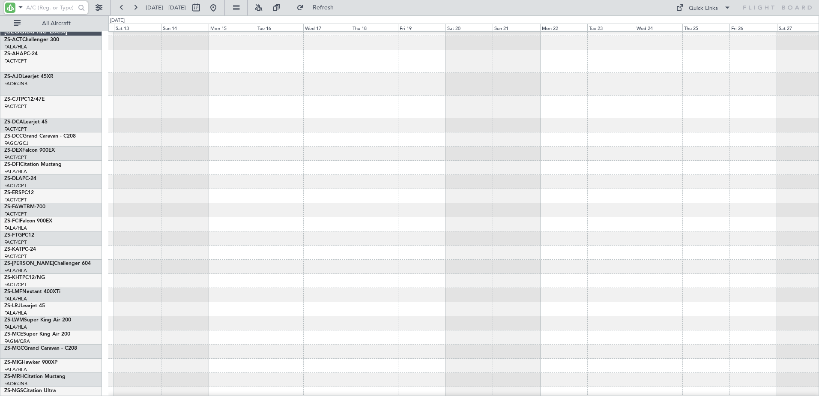
scroll to position [0, 0]
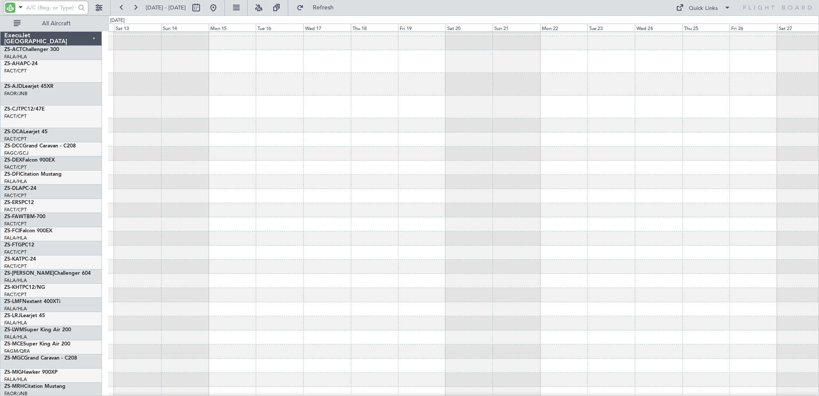
click at [751, 338] on div at bounding box center [463, 332] width 711 height 620
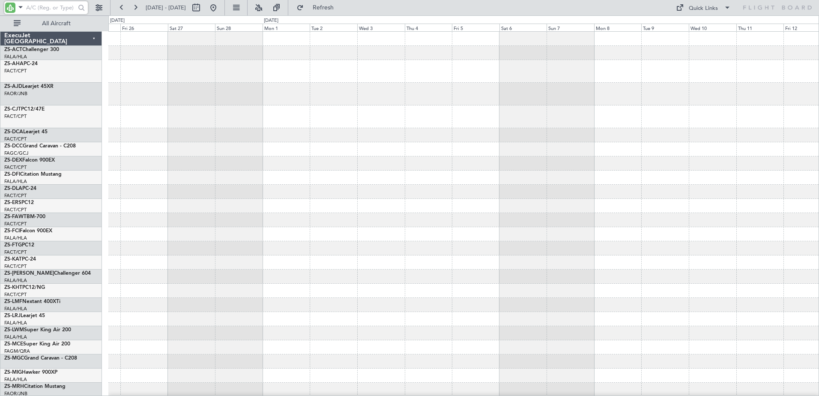
click at [576, 213] on div at bounding box center [463, 342] width 711 height 620
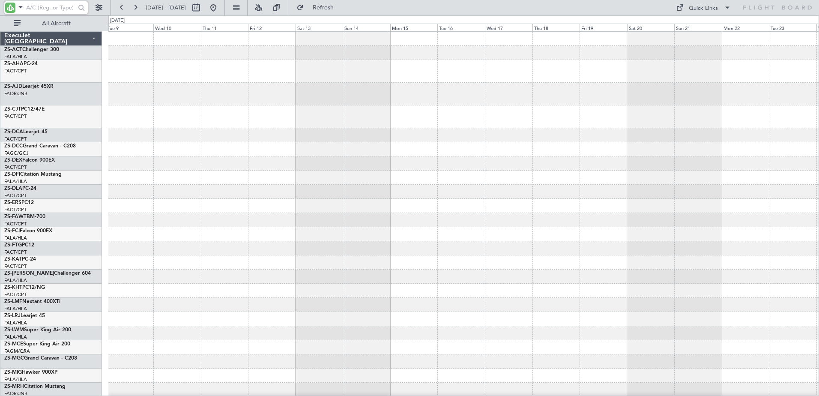
click at [819, 234] on html "01 Mar 2027 - 16 Mar 2027 Refresh Quick Links All Aircraft ExecuJet South Afric…" at bounding box center [409, 198] width 819 height 396
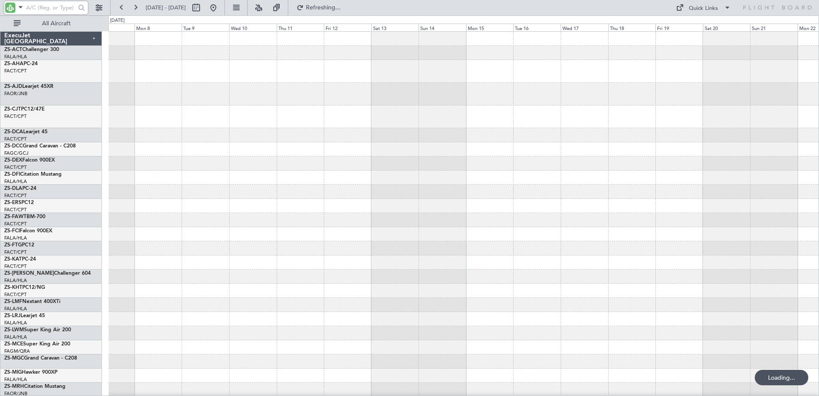
click at [603, 247] on div at bounding box center [463, 342] width 711 height 620
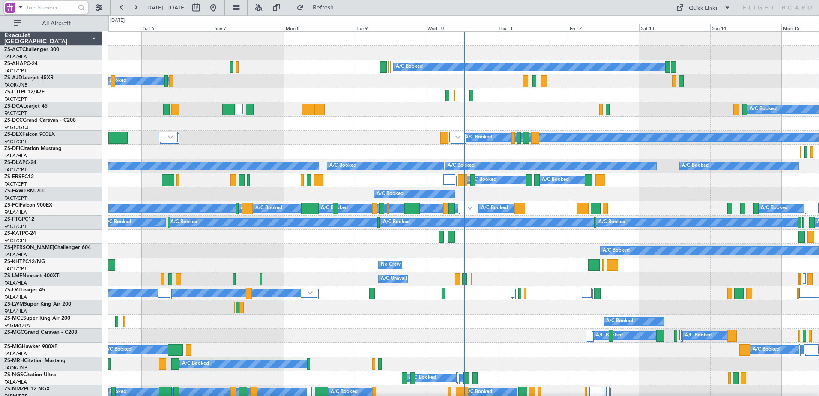
click at [37, 8] on input "text" at bounding box center [50, 7] width 49 height 13
type input "ZS-DCA"
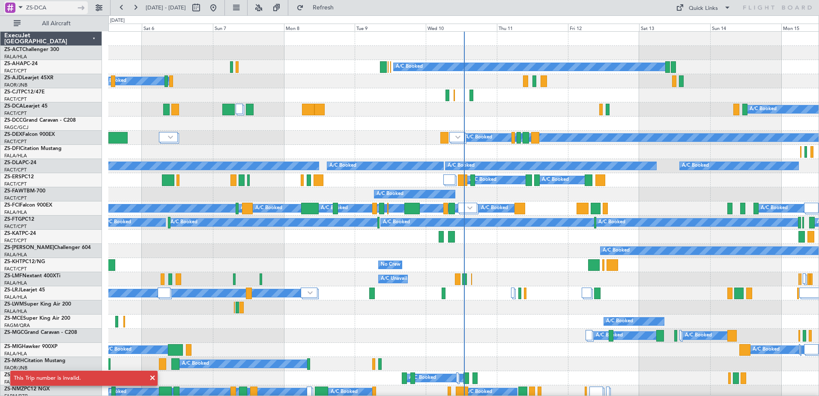
click at [18, 6] on span at bounding box center [20, 7] width 10 height 11
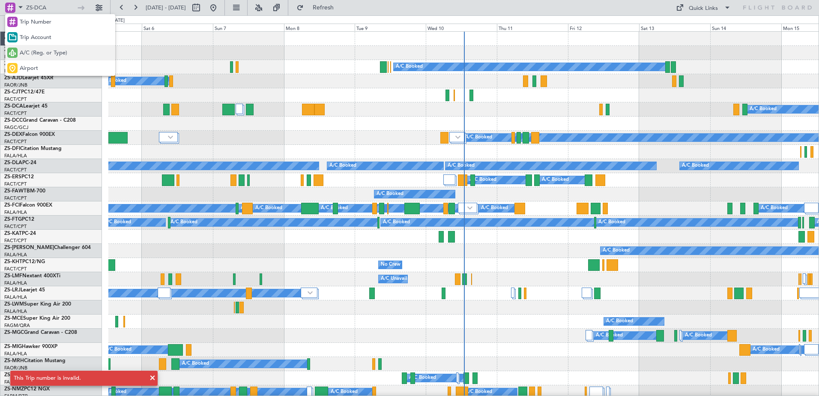
click at [34, 53] on span "A/C (Reg. or Type)" at bounding box center [44, 53] width 48 height 9
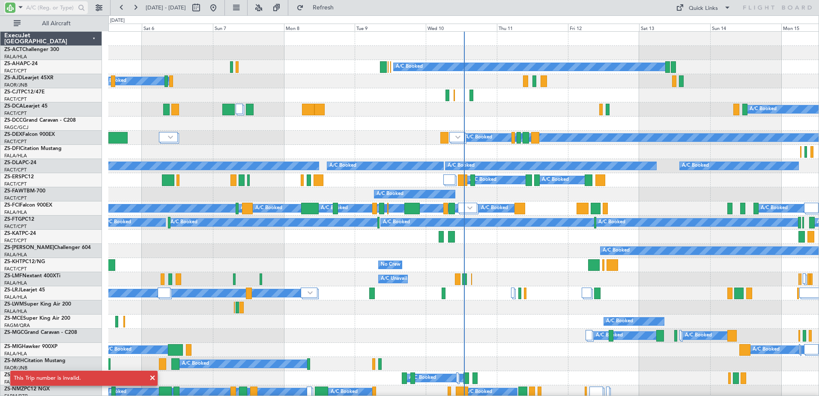
click at [48, 6] on input "text" at bounding box center [50, 7] width 49 height 13
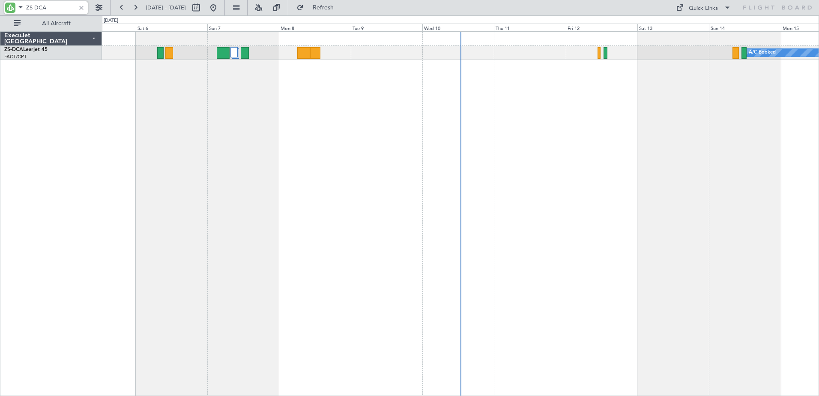
type input "ZS-DCA"
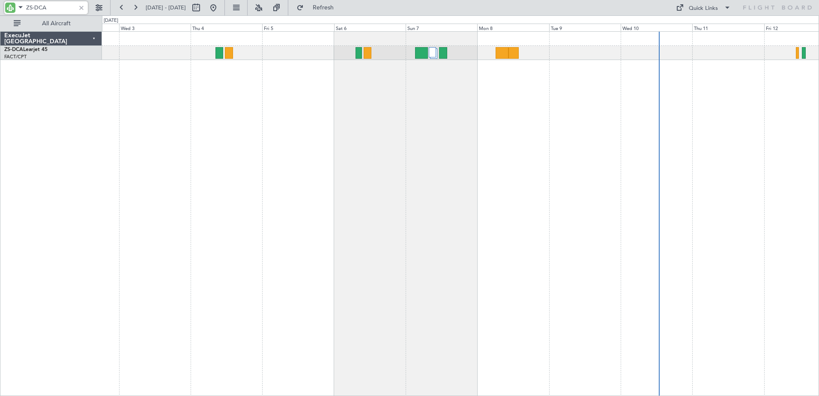
click at [395, 190] on div "A/C Booked" at bounding box center [460, 213] width 717 height 365
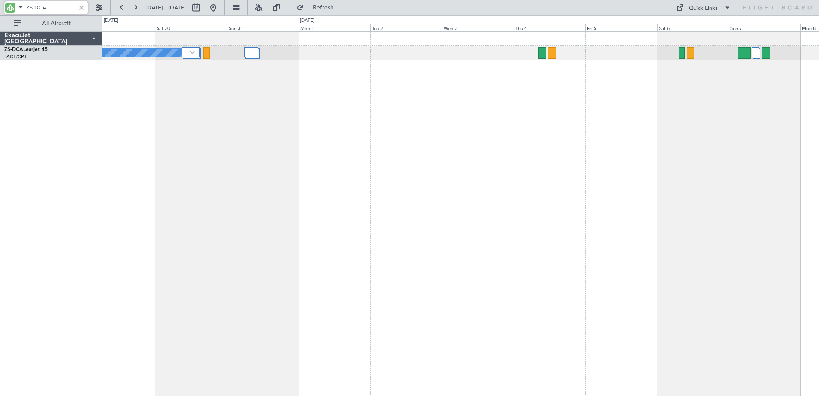
click at [557, 209] on div "A/C Booked" at bounding box center [460, 213] width 717 height 365
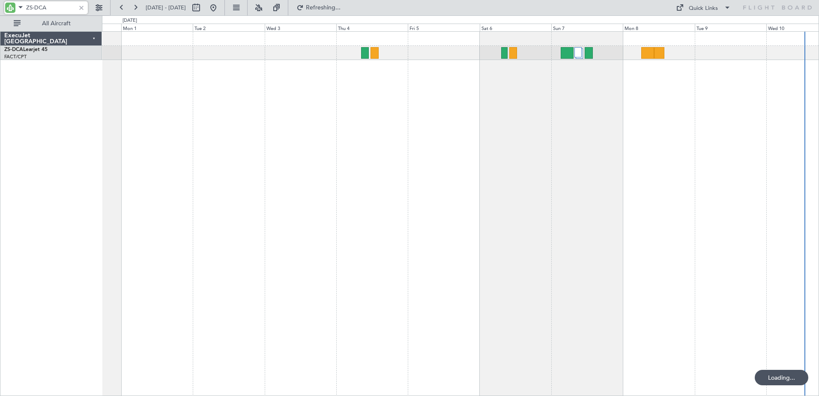
click at [243, 221] on div "A/C Booked" at bounding box center [460, 213] width 717 height 365
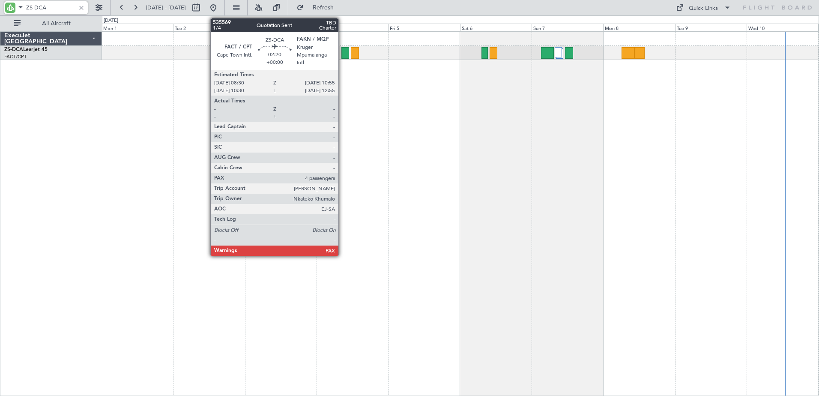
click at [342, 54] on div at bounding box center [345, 53] width 7 height 12
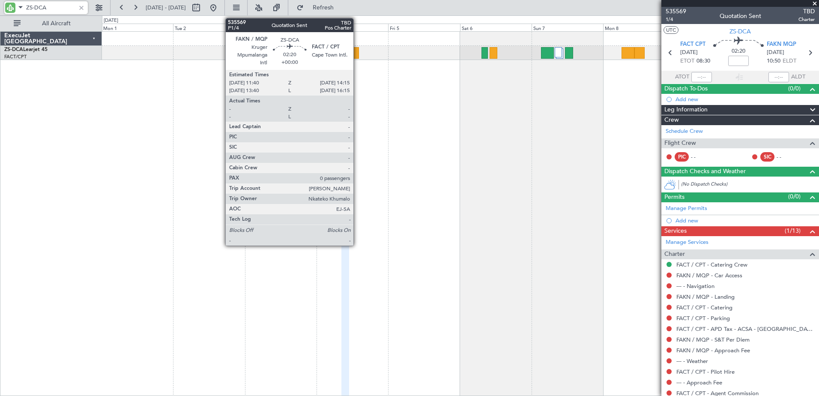
click at [357, 53] on div at bounding box center [355, 53] width 8 height 12
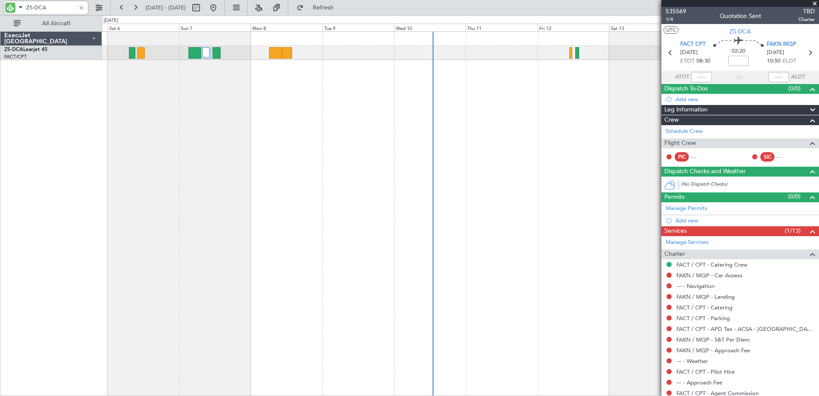
click at [168, 203] on div "A/C Booked A/C Booked" at bounding box center [460, 213] width 717 height 365
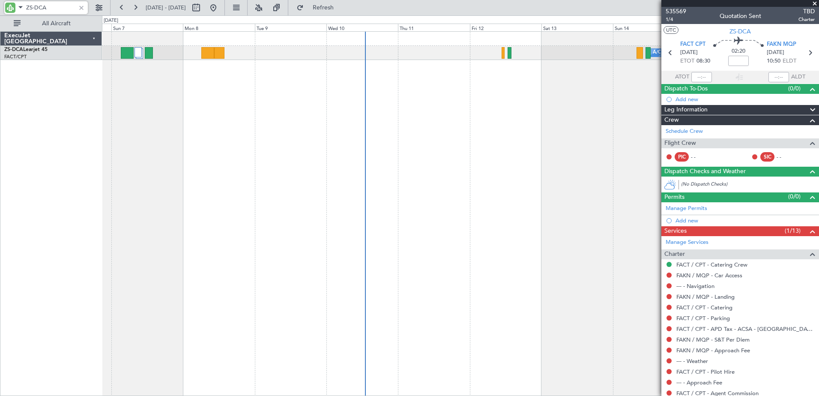
click at [365, 226] on div "A/C Booked A/C Booked" at bounding box center [460, 213] width 717 height 365
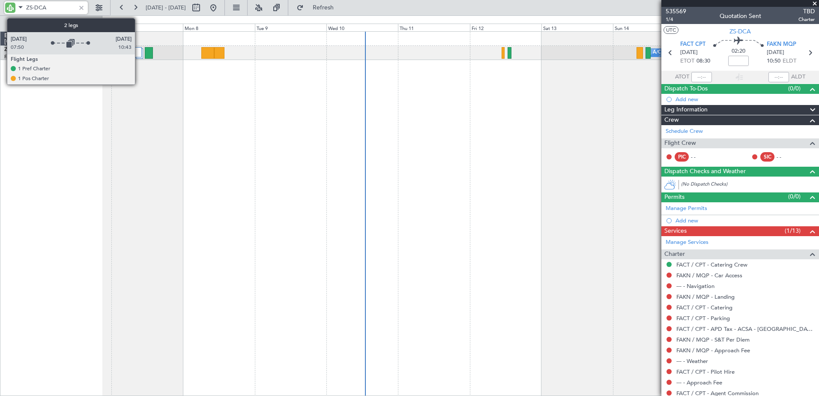
click at [139, 55] on div at bounding box center [139, 52] width 8 height 10
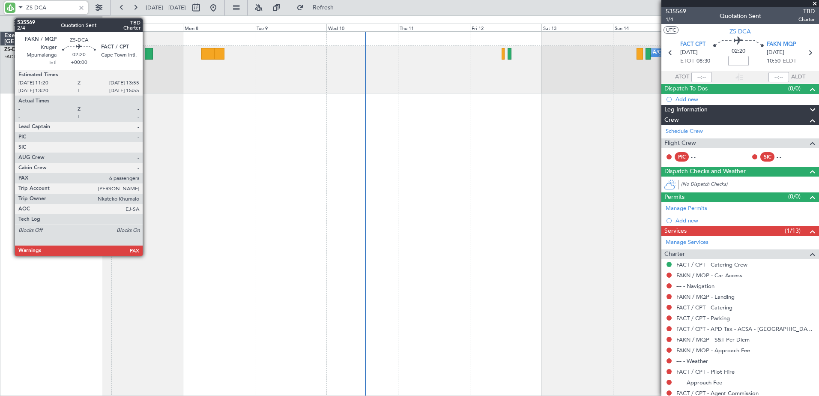
click at [147, 53] on div at bounding box center [149, 54] width 8 height 12
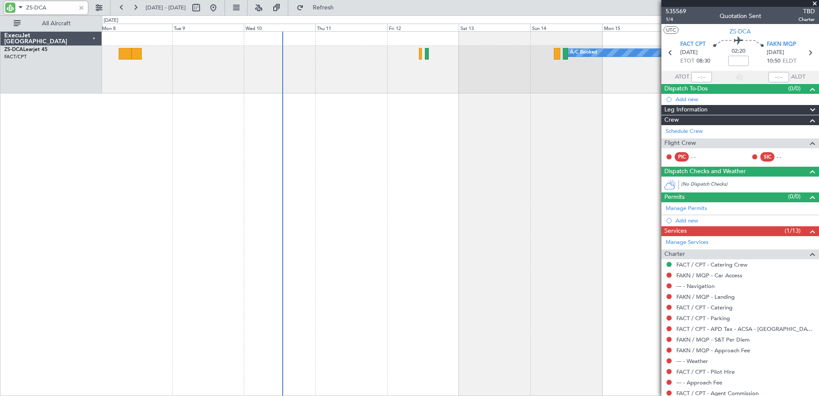
click at [187, 185] on div "A/C Booked A/C Booked A/C Booked" at bounding box center [460, 213] width 717 height 365
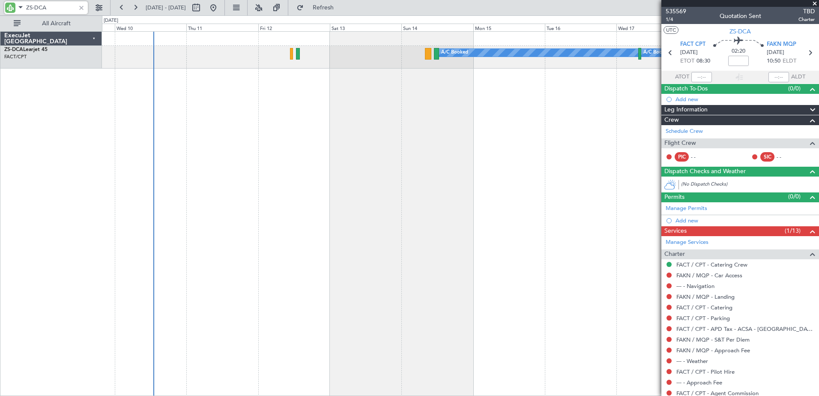
click at [64, 157] on div "A/C Booked A/C Booked A/C Booked ExecuJet South Africa ZS-DCA Learjet 45 FACT/C…" at bounding box center [409, 205] width 819 height 381
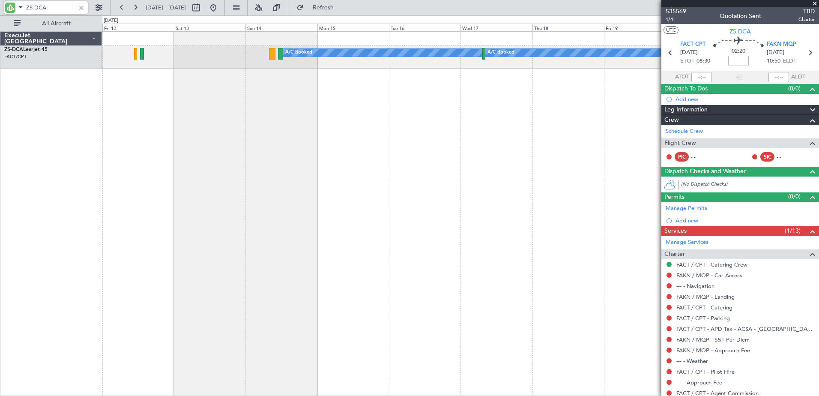
click at [241, 189] on div "A/C Booked A/C Booked A/C Booked" at bounding box center [460, 213] width 717 height 365
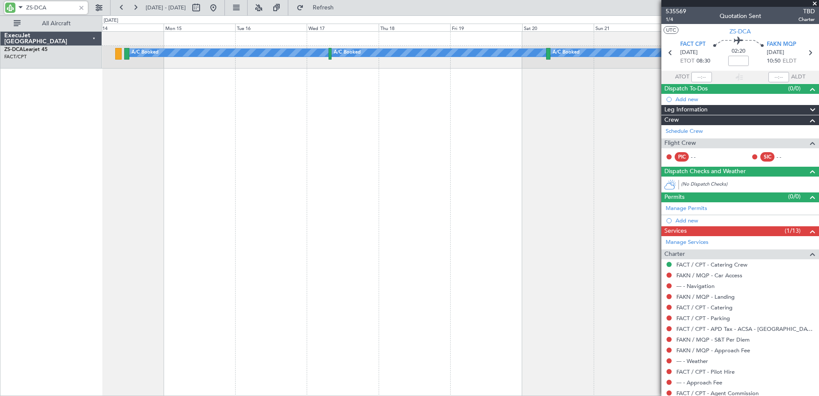
click at [230, 169] on div "A/C Booked A/C Booked A/C Booked" at bounding box center [460, 213] width 717 height 365
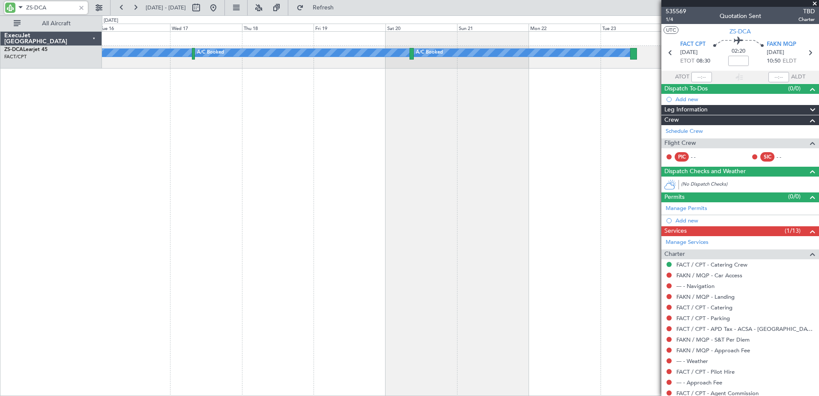
click at [197, 186] on div "A/C Booked A/C Booked A/C Booked A/C Booked A/C Booked" at bounding box center [460, 213] width 717 height 365
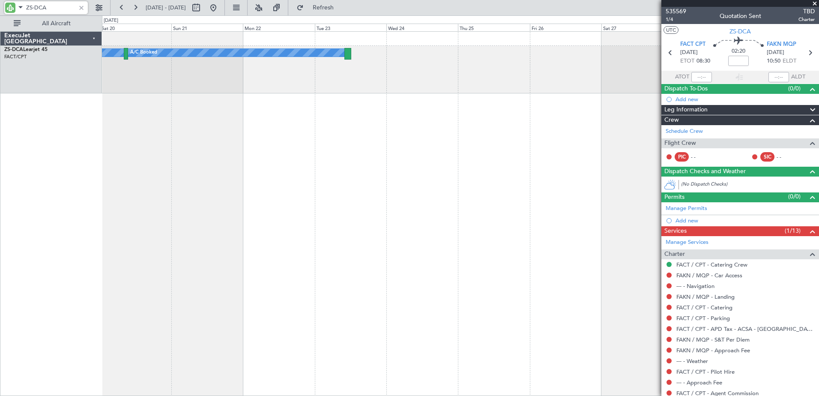
click at [270, 181] on div "A/C Booked A/C Booked A/C Booked A/C Booked" at bounding box center [460, 213] width 717 height 365
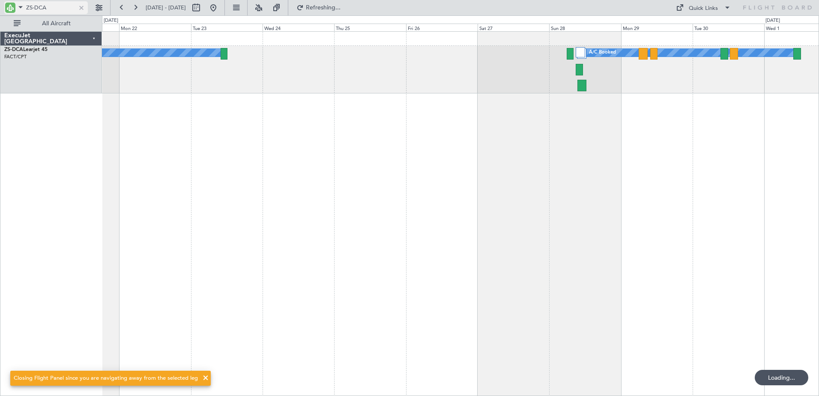
click at [79, 7] on div at bounding box center [81, 7] width 9 height 9
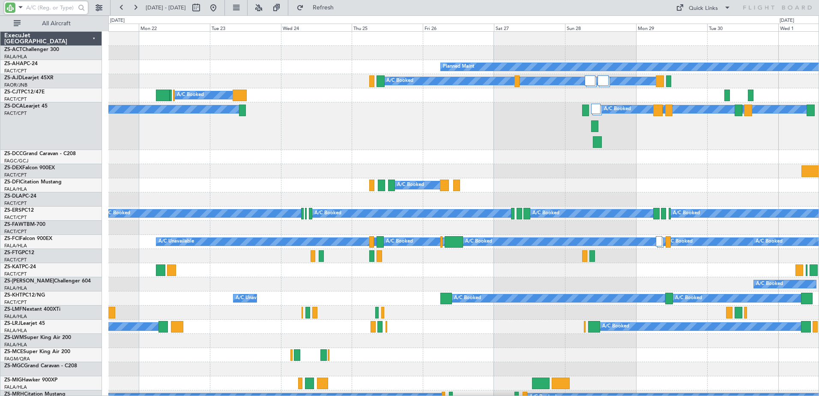
click at [515, 141] on div "A/C Booked A/C Booked A/C Booked A/C Booked" at bounding box center [463, 126] width 711 height 48
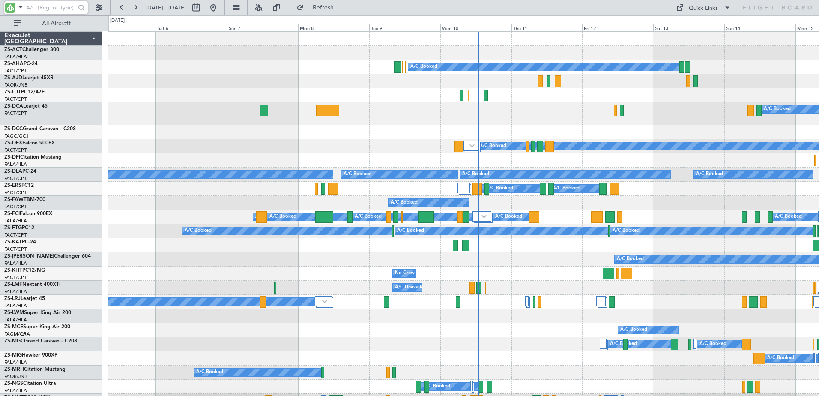
click at [600, 122] on div "A/C Booked A/C Booked" at bounding box center [463, 113] width 711 height 23
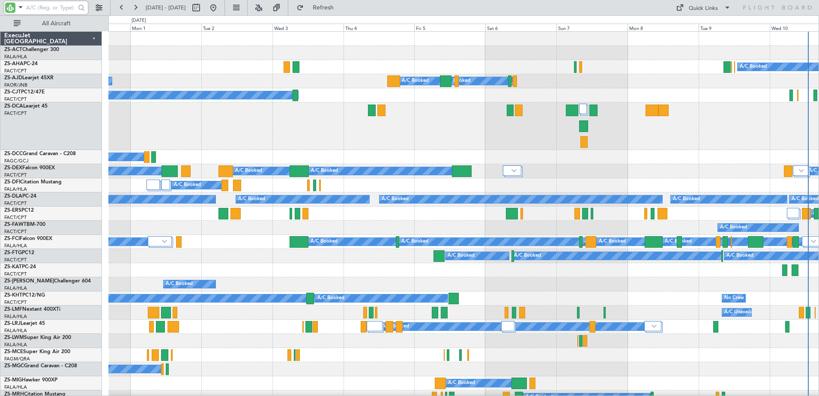
click at [43, 6] on input "text" at bounding box center [50, 7] width 49 height 13
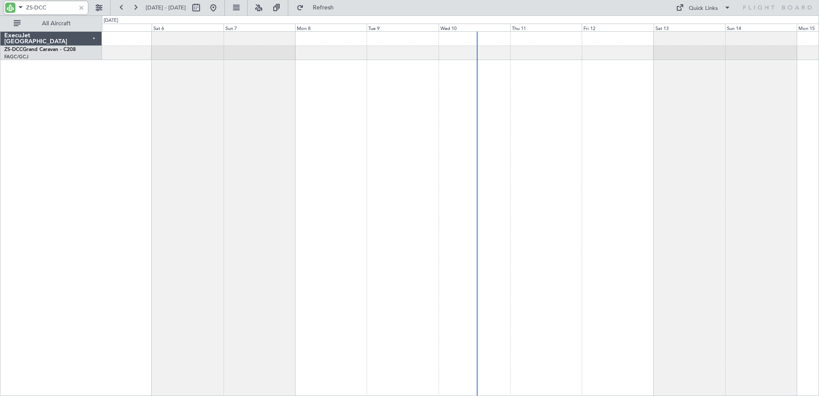
click at [0, 172] on html "ZS-DCC 31 Aug 2025 - 10 Sep 2025 Refresh Quick Links All Aircraft ExecuJet Sout…" at bounding box center [409, 198] width 819 height 396
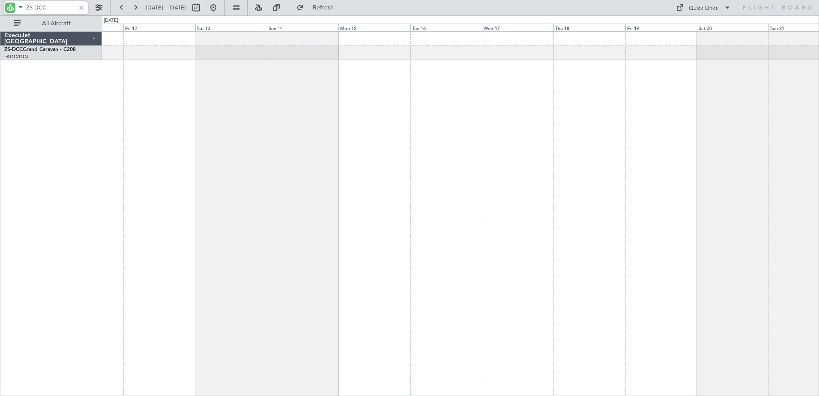
click at [60, 196] on div "ExecuJet South Africa ZS-DCC Grand Caravan - C208 FAGC/GCJ Grand Central 0 0 Th…" at bounding box center [409, 205] width 819 height 381
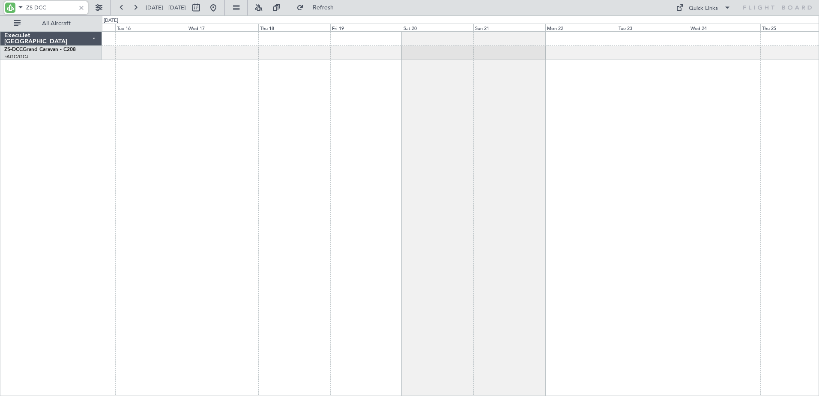
click at [0, 195] on html "ZS-DCC 15 Sep 2025 - 25 Sep 2025 Refresh Quick Links All Aircraft ExecuJet Sout…" at bounding box center [409, 198] width 819 height 396
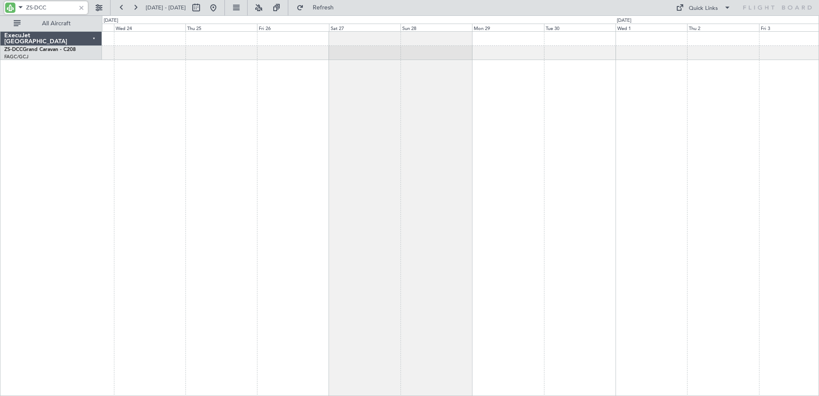
click at [70, 237] on div "ExecuJet South Africa ZS-DCC Grand Caravan - C208 FAGC/GCJ Grand Central 0 0 Tu…" at bounding box center [409, 205] width 819 height 381
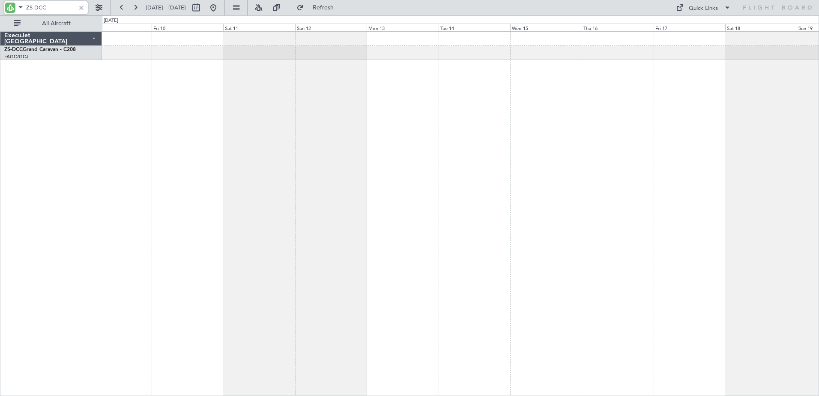
click at [264, 252] on div at bounding box center [460, 213] width 717 height 365
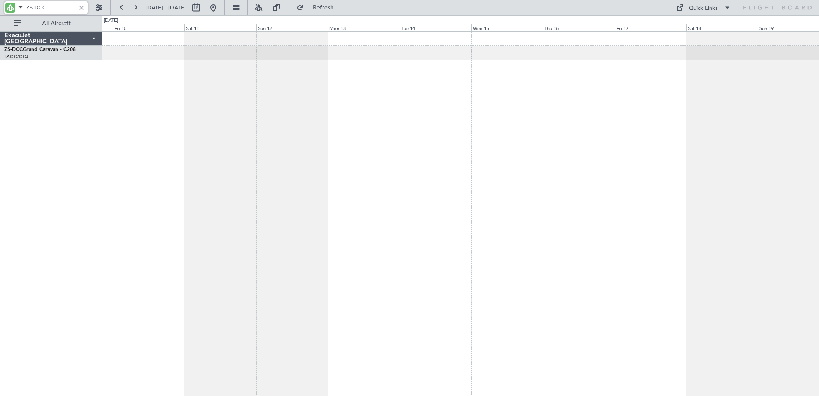
click at [114, 250] on div at bounding box center [460, 213] width 717 height 365
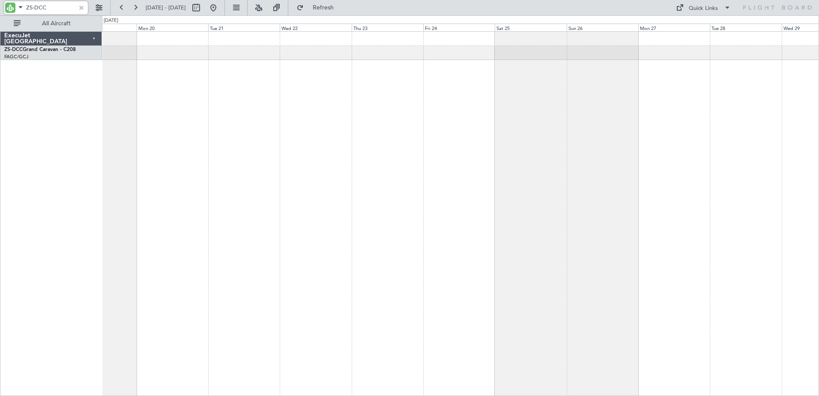
click at [175, 230] on div at bounding box center [460, 213] width 717 height 365
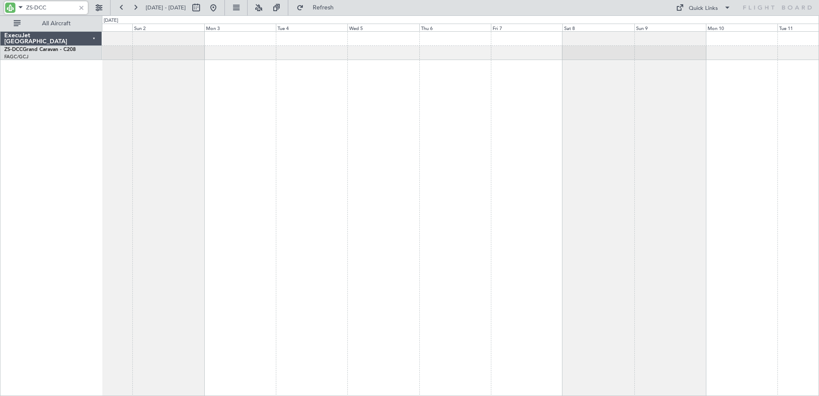
click at [176, 223] on div at bounding box center [460, 213] width 717 height 365
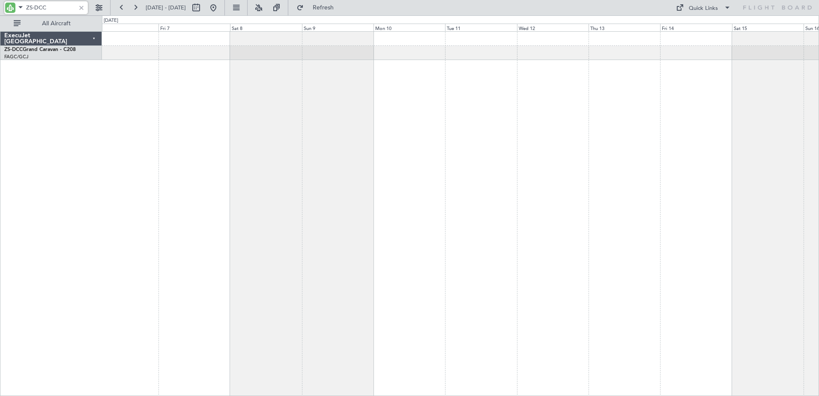
click at [152, 231] on div at bounding box center [460, 213] width 717 height 365
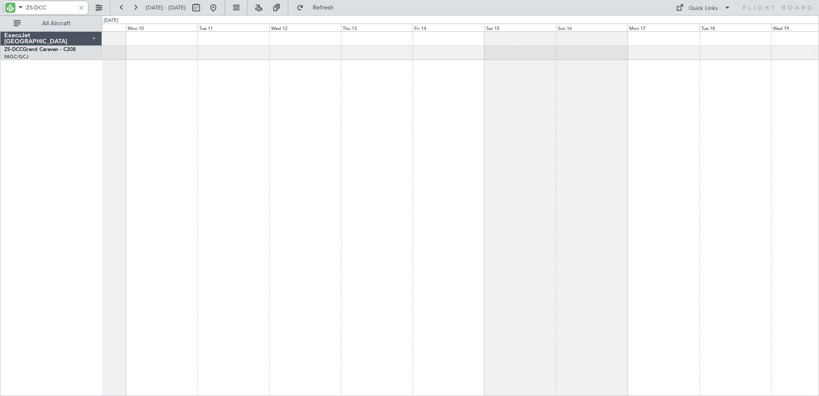
click at [92, 242] on div "ExecuJet South Africa ZS-DCC Grand Caravan - C208 FAGC/GCJ Grand Central 0 0 Su…" at bounding box center [409, 205] width 819 height 381
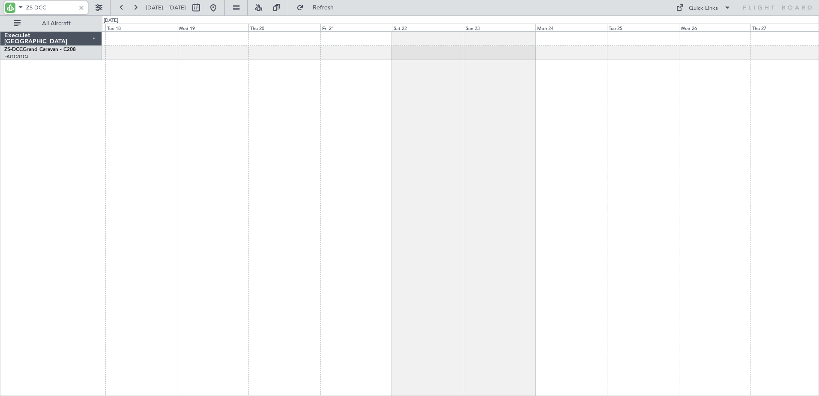
click at [239, 262] on div at bounding box center [460, 213] width 717 height 365
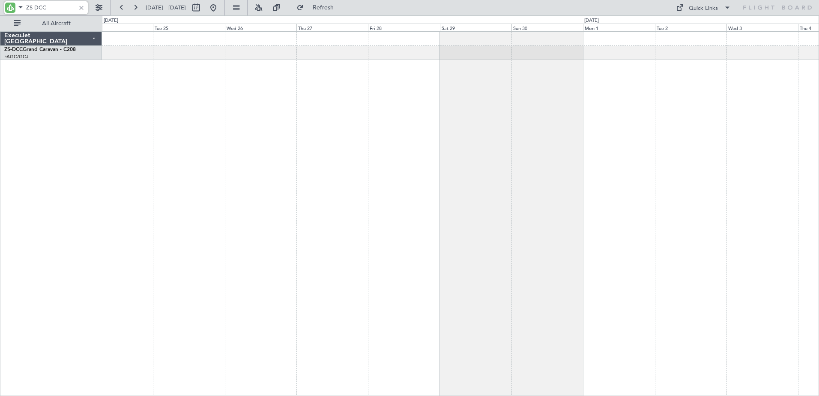
click at [38, 216] on div "ExecuJet South Africa ZS-DCC Grand Caravan - C208 FAGC/GCJ Grand Central 0 0 Mo…" at bounding box center [409, 205] width 819 height 381
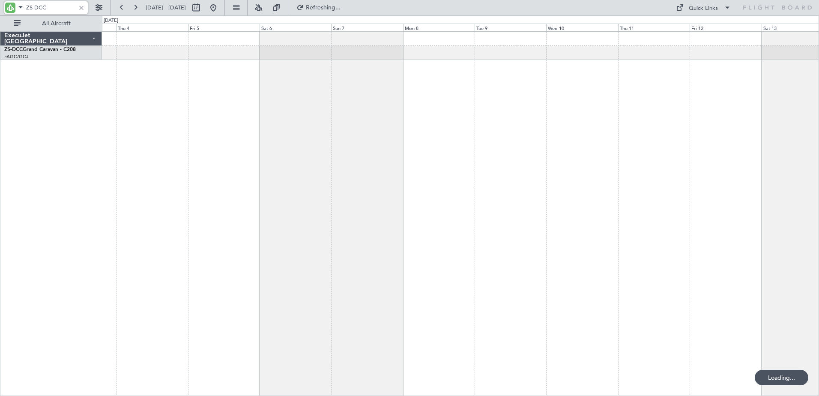
type input "ZS-DCC"
click at [81, 8] on div at bounding box center [81, 7] width 9 height 9
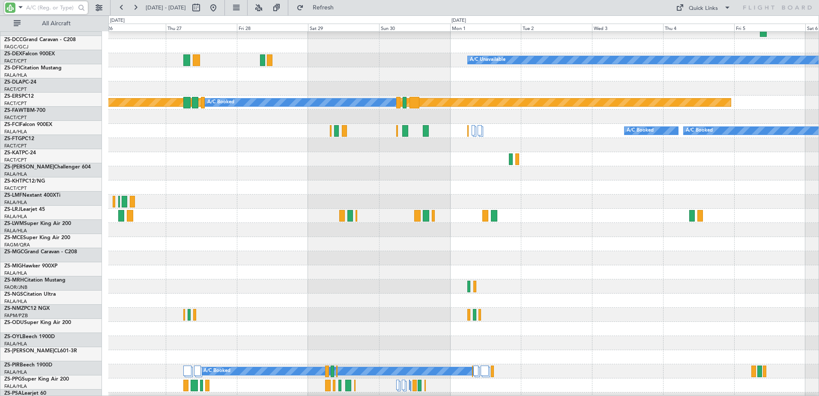
scroll to position [148, 0]
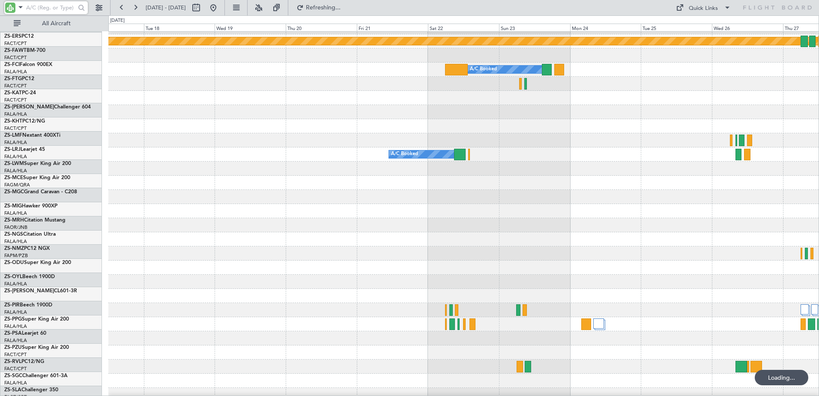
click at [819, 178] on html "17 Nov 2025 - 27 Nov 2025 Refreshing... Quick Links All Aircraft Planned Maint …" at bounding box center [409, 198] width 819 height 396
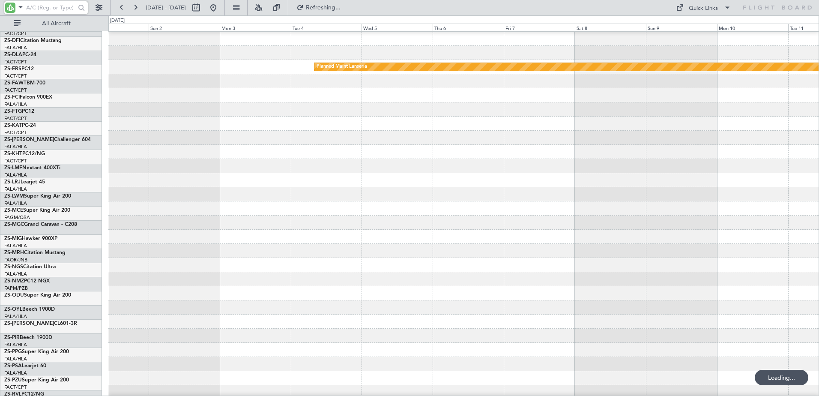
click at [819, 160] on html "17 Nov 2025 - 27 Nov 2025 Refreshing... Quick Links All Aircraft Planned Maint …" at bounding box center [409, 198] width 819 height 396
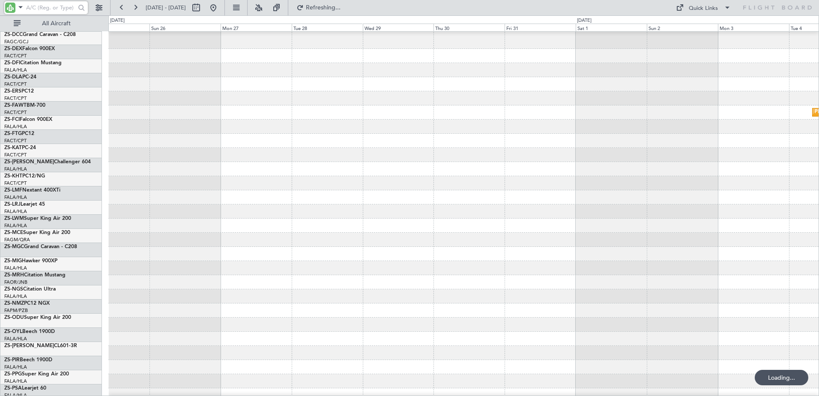
click at [747, 181] on div at bounding box center [463, 183] width 711 height 14
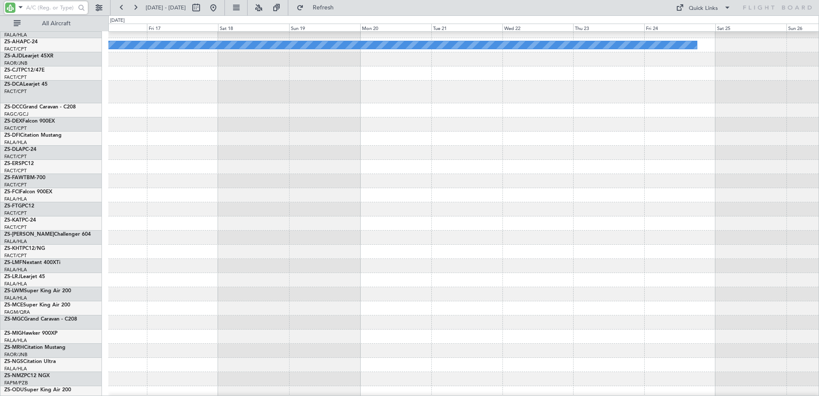
scroll to position [8, 0]
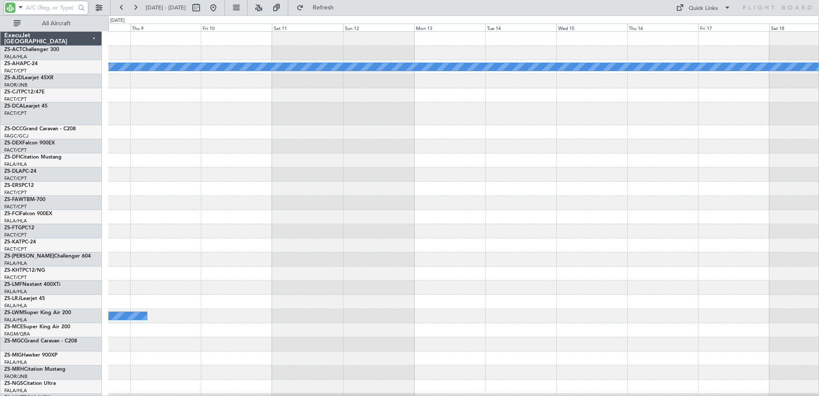
click at [806, 212] on div "Planned Maint A/C Booked" at bounding box center [463, 333] width 711 height 603
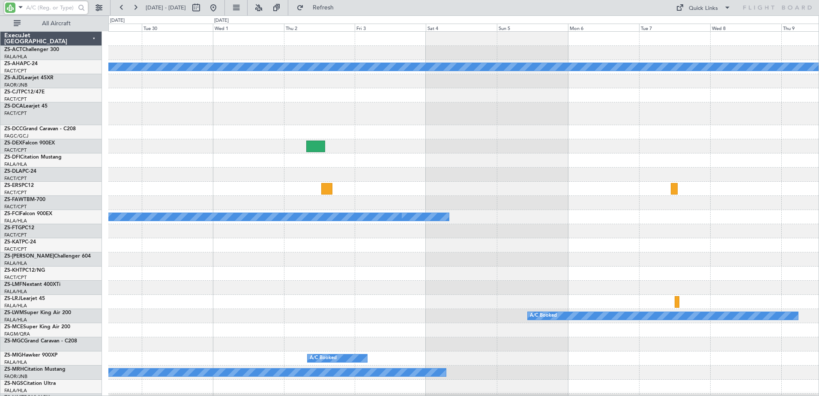
click at [819, 208] on html "17 Nov 2025 - 27 Nov 2025 Refresh Quick Links All Aircraft Planned Maint A/C Bo…" at bounding box center [409, 198] width 819 height 396
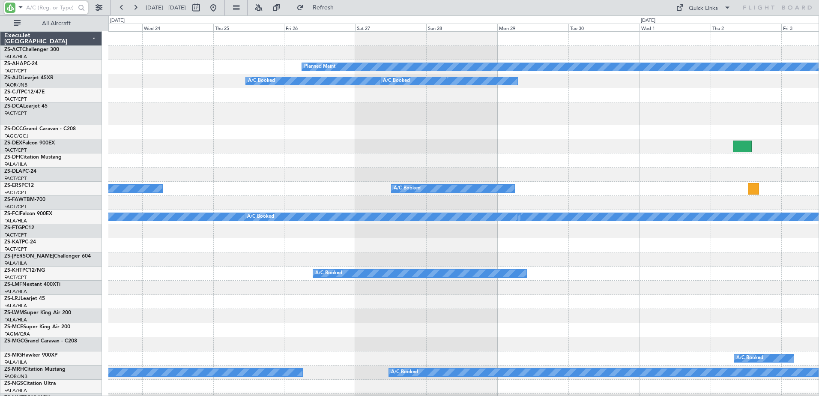
click at [671, 184] on div "Planned Maint A/C Booked A/C Booked A/C Booked A/C Booked A/C Booked A/C Booked…" at bounding box center [463, 333] width 711 height 603
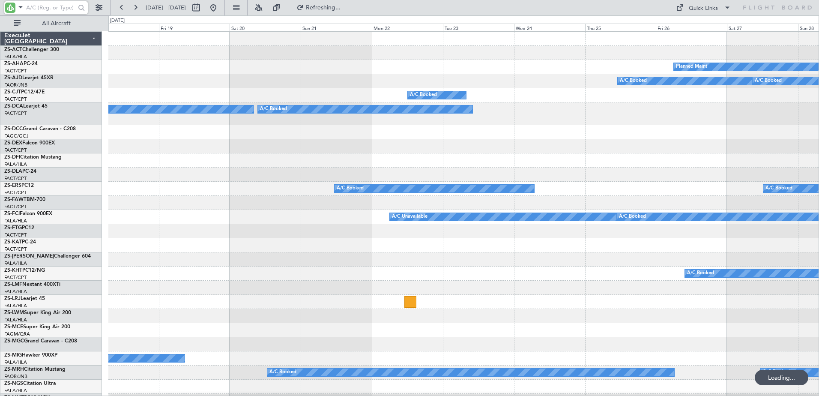
click at [628, 164] on div "Planned Maint A/C Booked A/C Booked A/C Booked A/C Booked A/C Booked A/C Booked…" at bounding box center [463, 333] width 711 height 603
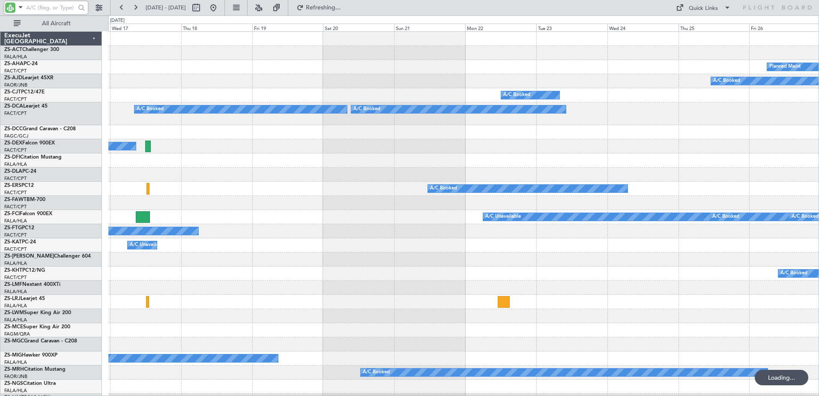
scroll to position [0, 0]
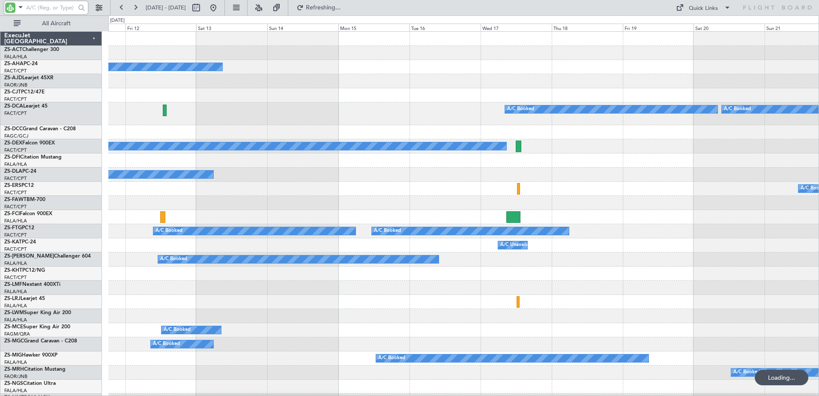
click at [700, 179] on div "A/C Booked A/C Booked A/C Booked A/C Booked A/C Booked A/C Booked A/C Booked A/…" at bounding box center [463, 333] width 711 height 603
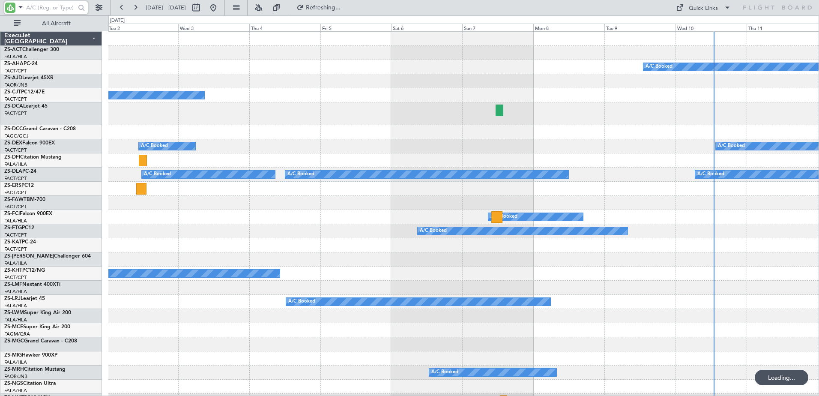
click at [810, 138] on div "A/C Booked A/C Booked Planned Maint A/C Booked A/C Booked A/C Booked A/C Booked…" at bounding box center [463, 333] width 711 height 603
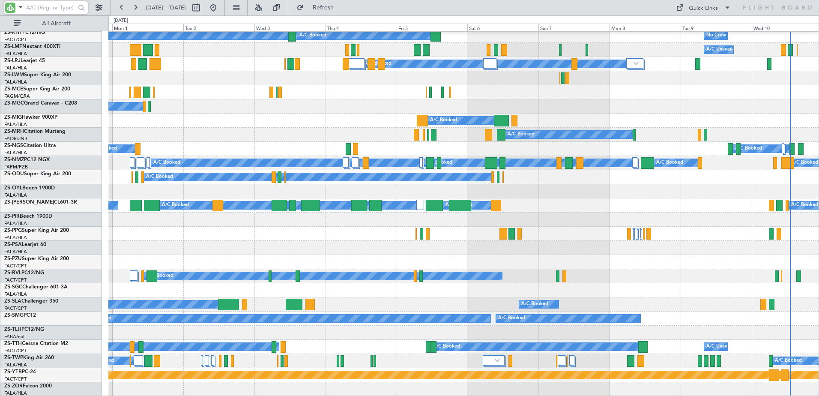
scroll to position [263, 0]
click at [212, 122] on div "A/C Booked" at bounding box center [463, 121] width 711 height 14
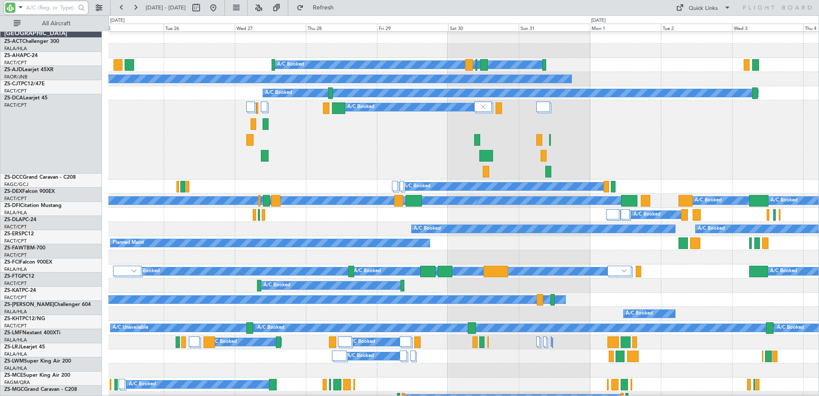
scroll to position [0, 0]
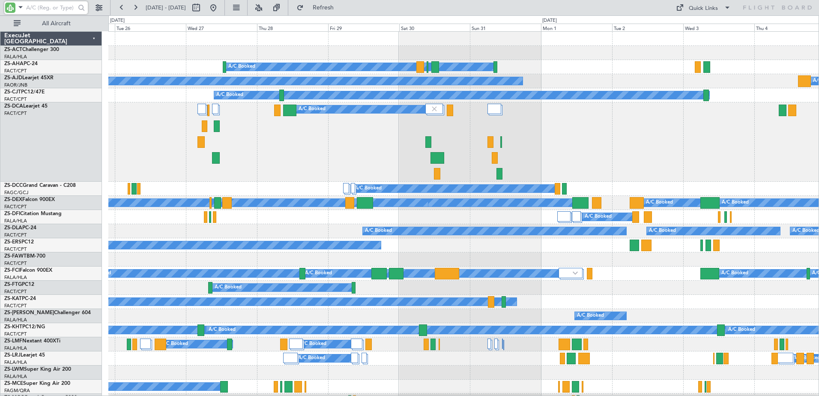
click at [351, 222] on div "A/C Booked Planned Maint A/C Booked A/C Booked A/C Booked A/C Booked A/C Booked…" at bounding box center [463, 361] width 711 height 659
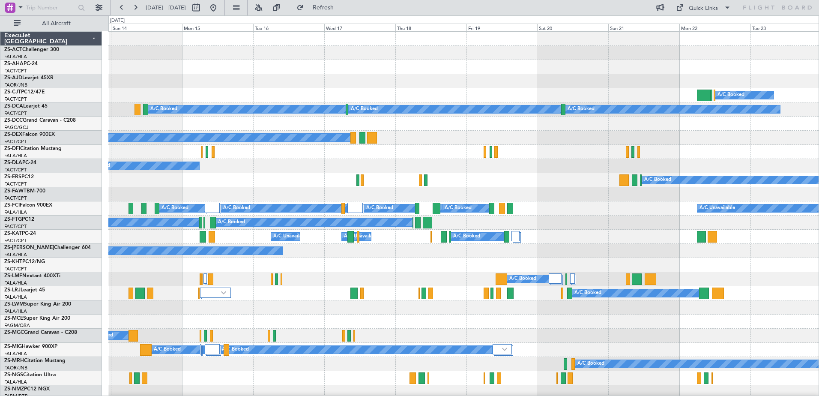
click at [0, 347] on html "05 Sep 2025 - 15 Sep 2025 Refresh Quick Links All Aircraft A/C Booked A/C Booke…" at bounding box center [409, 198] width 819 height 396
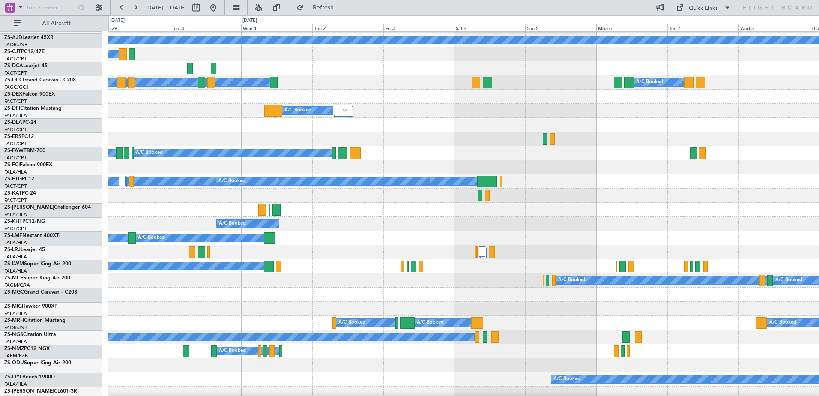
scroll to position [20, 0]
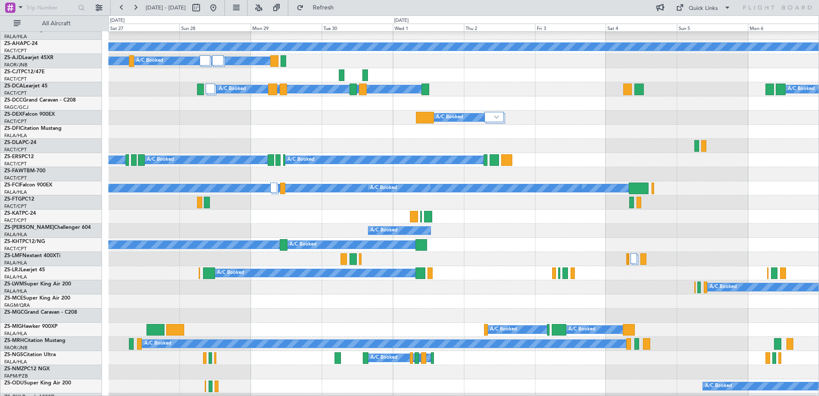
click at [819, 201] on html "06 Oct 2025 - 16 Oct 2025 Refresh Quick Links All Aircraft Planned Maint A/C Bo…" at bounding box center [409, 198] width 819 height 396
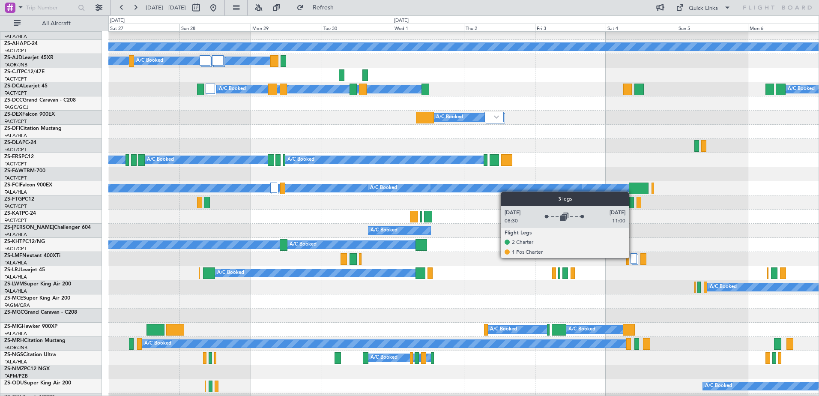
click at [633, 258] on div at bounding box center [634, 258] width 6 height 10
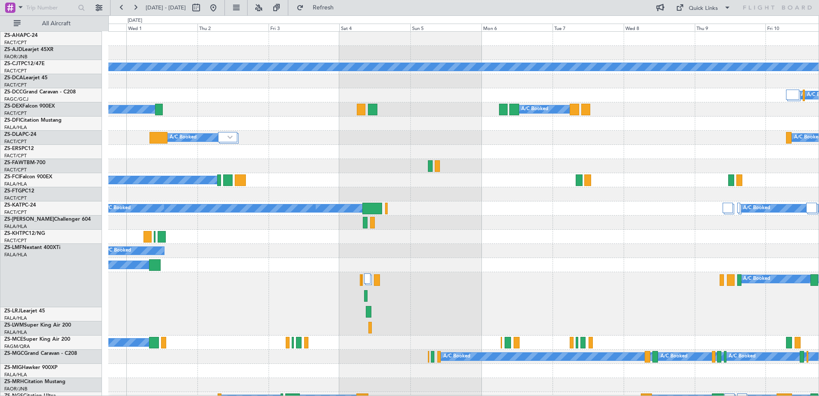
scroll to position [0, 0]
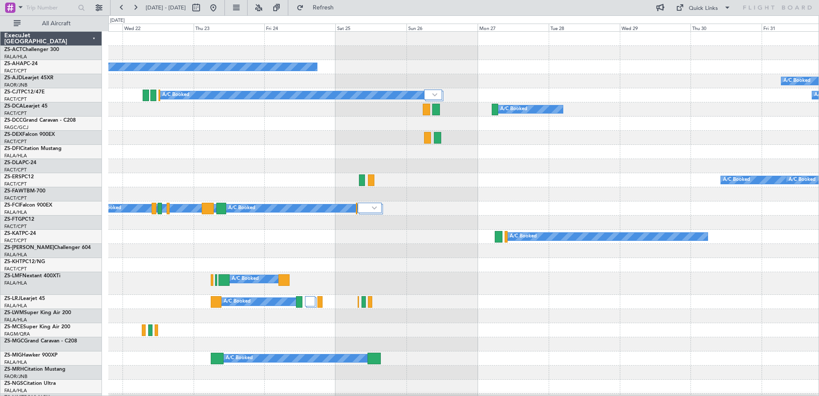
click at [819, 303] on html "21 Oct 2025 - 31 Oct 2025 Refresh Quick Links All Aircraft Planned Maint A/C Bo…" at bounding box center [409, 198] width 819 height 396
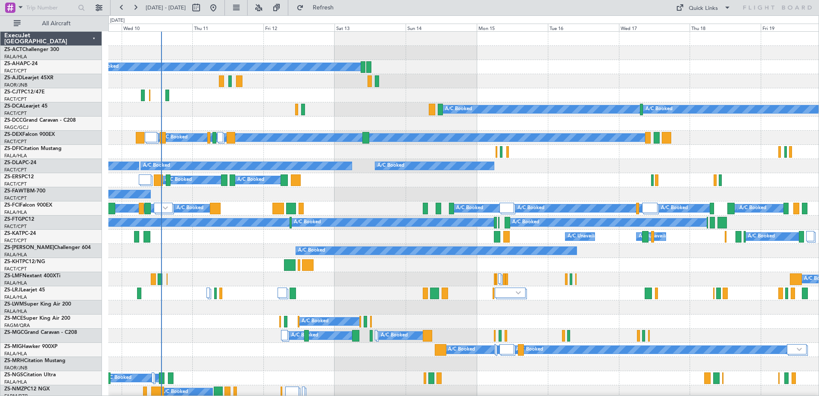
click at [204, 251] on div "A/C Booked" at bounding box center [463, 251] width 711 height 14
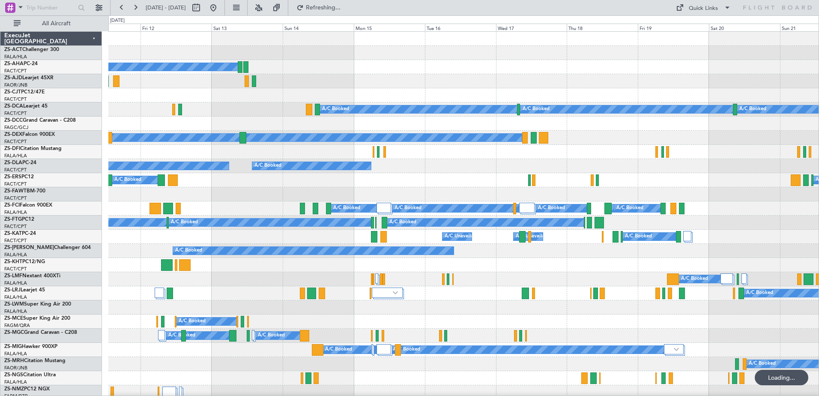
click at [443, 197] on div "A/C Booked A/C Booked A/C Booked A/C Booked A/C Booked A/C Booked A/C Booked A/…" at bounding box center [463, 329] width 711 height 594
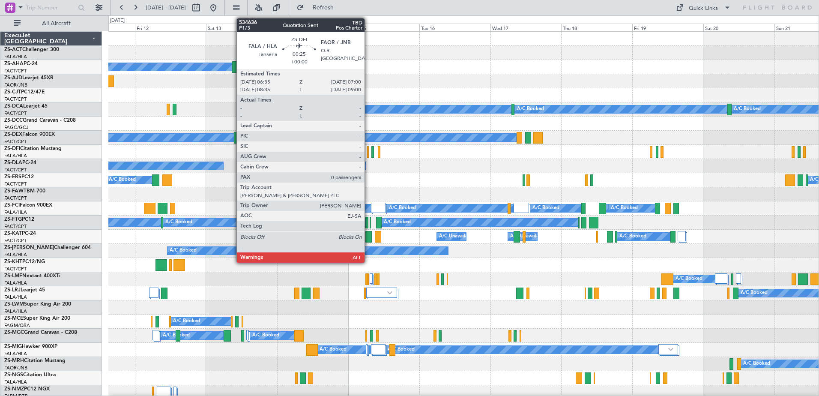
click at [369, 153] on div at bounding box center [367, 152] width 1 height 12
